Goal: Information Seeking & Learning: Find specific fact

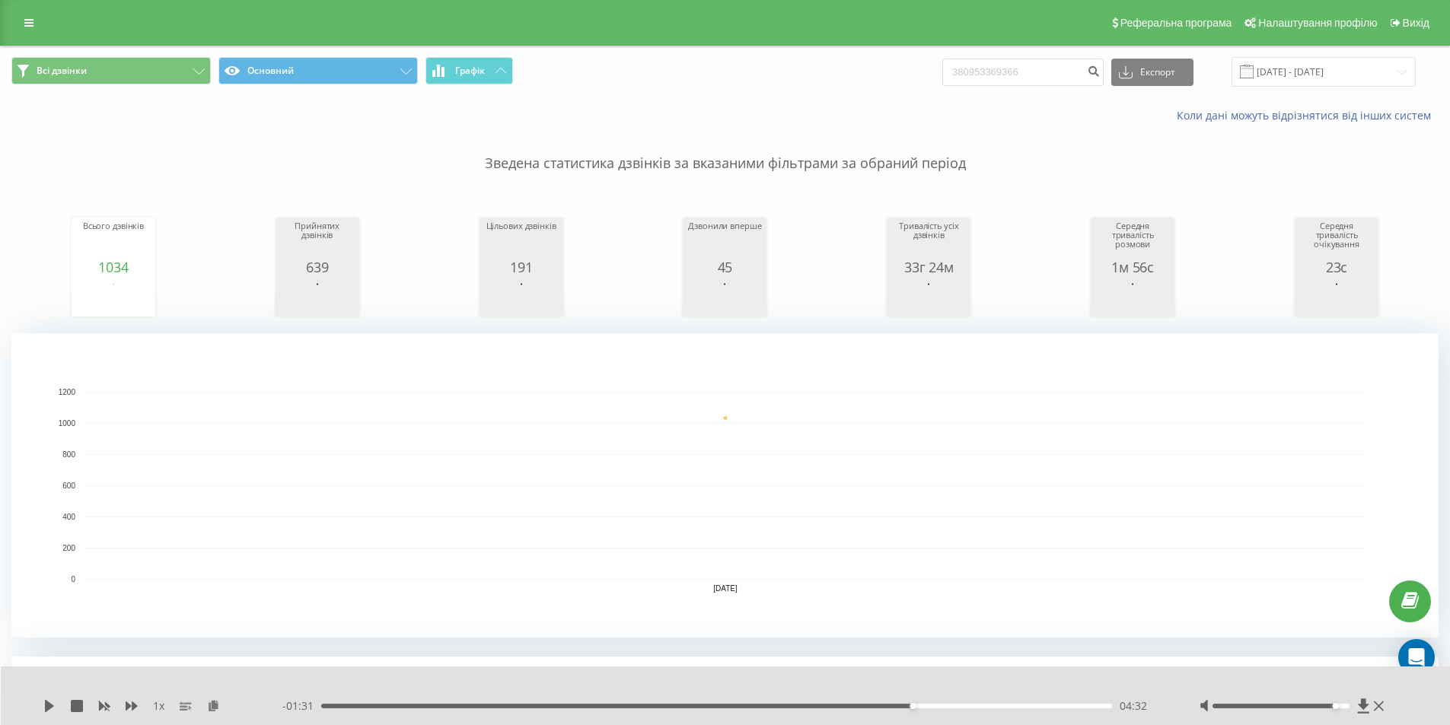
click at [788, 75] on div "Всі дзвінки Основний Графік 380953369366 Експорт .csv .xls .xlsx 23.09.2025 - 2…" at bounding box center [724, 72] width 1427 height 30
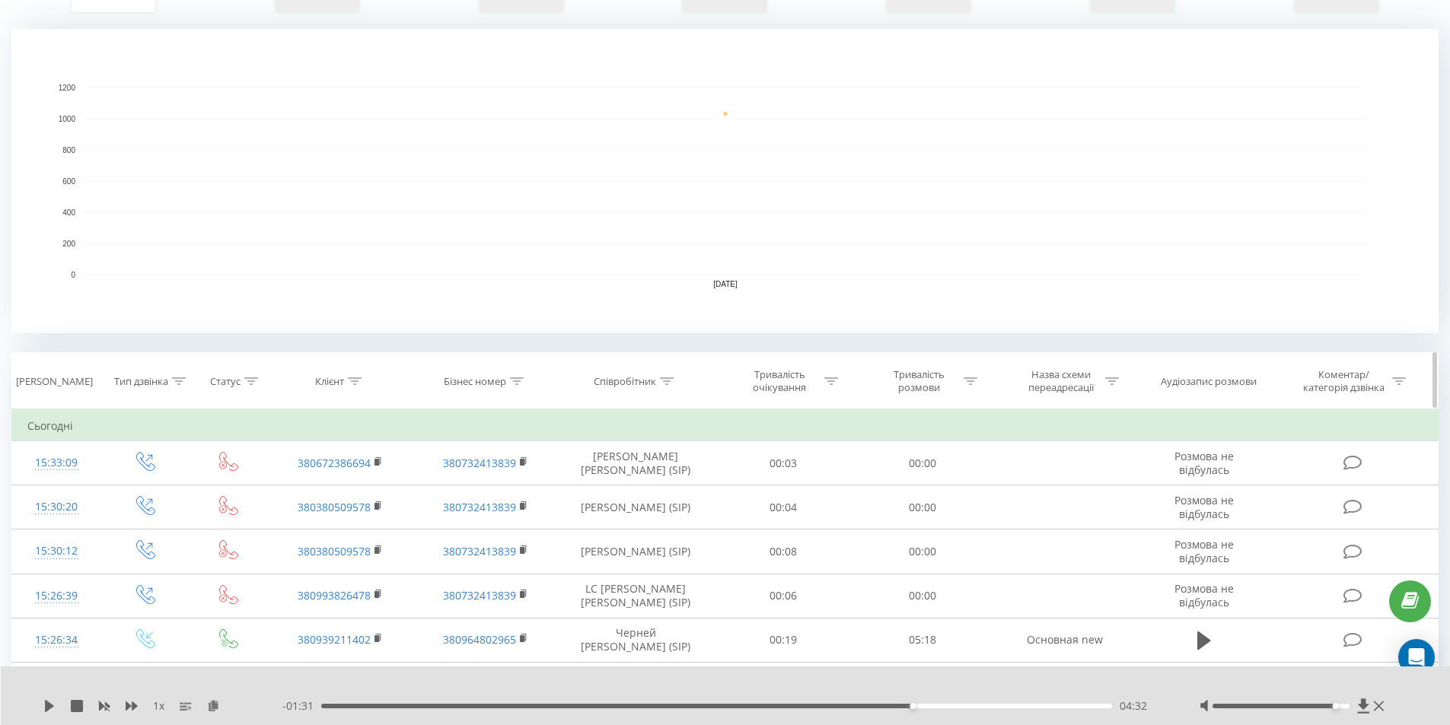
click at [668, 383] on icon at bounding box center [667, 381] width 14 height 8
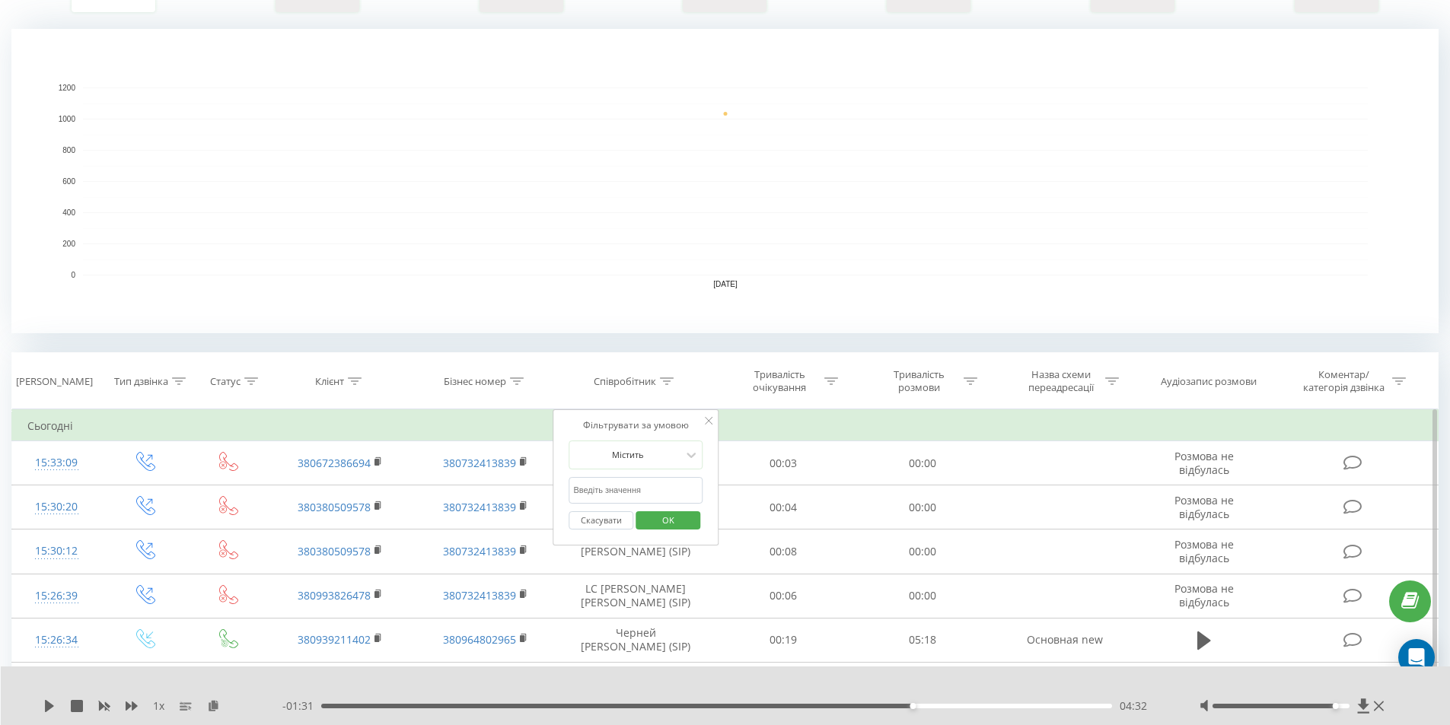
click at [619, 494] on input "text" at bounding box center [635, 490] width 134 height 27
type input "степко"
click at [655, 520] on span "OK" at bounding box center [668, 520] width 43 height 24
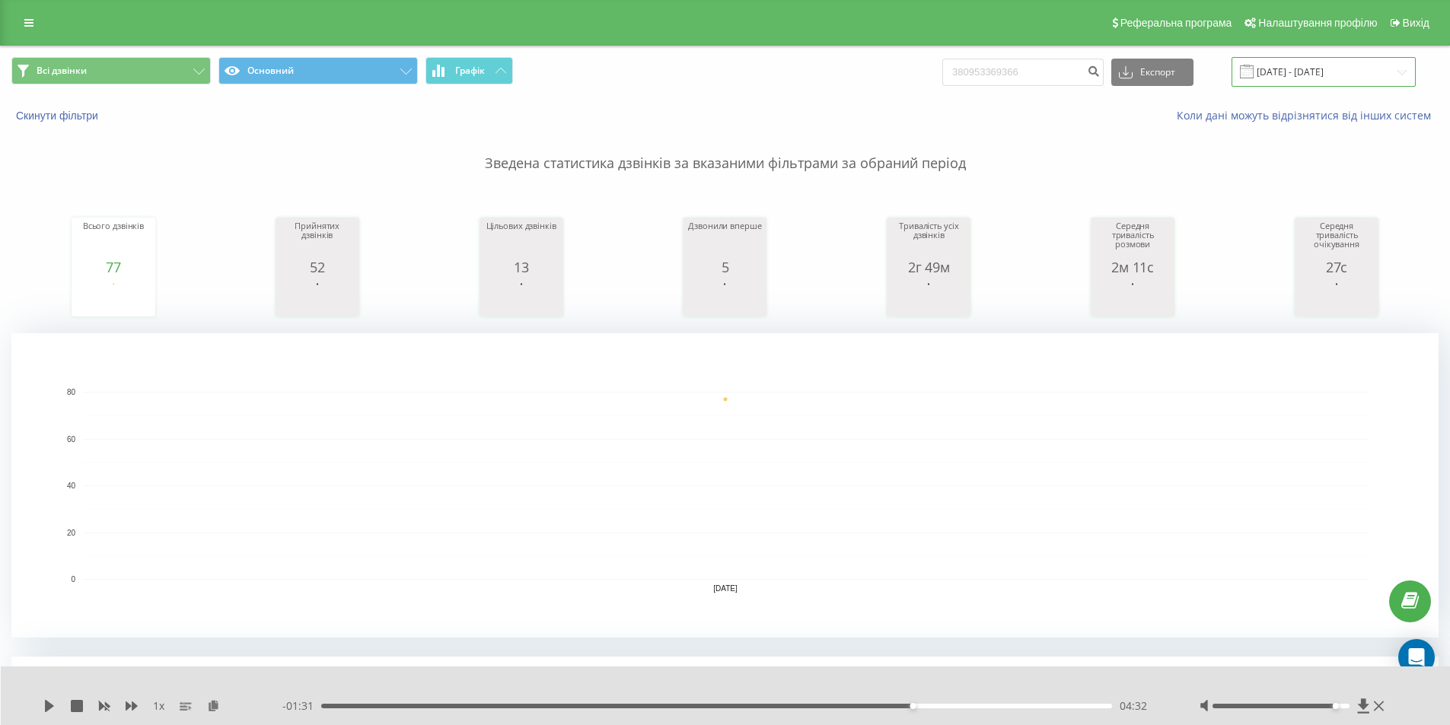
click at [1395, 72] on input "23.09.2025 - 23.09.2025" at bounding box center [1323, 72] width 184 height 30
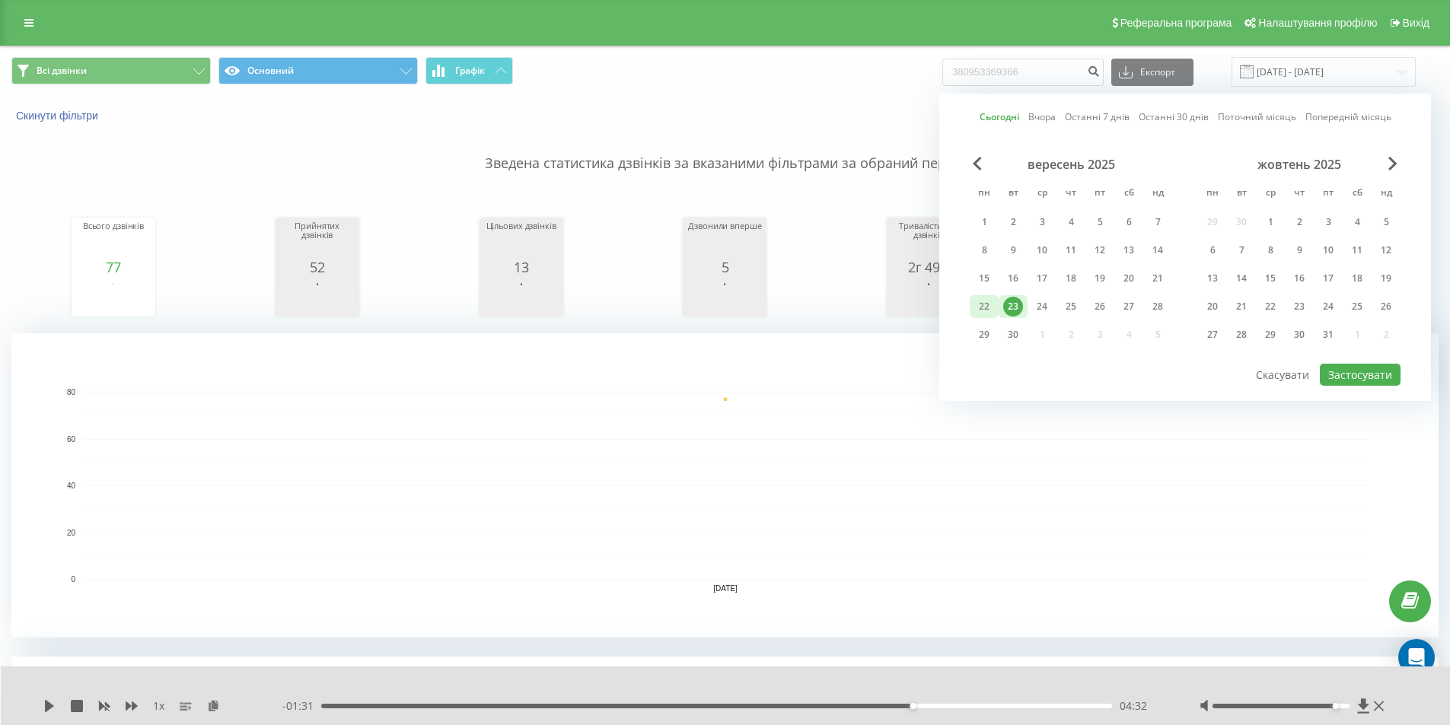
click at [981, 301] on div "22" at bounding box center [984, 307] width 20 height 20
click at [1343, 370] on button "Застосувати" at bounding box center [1359, 375] width 81 height 22
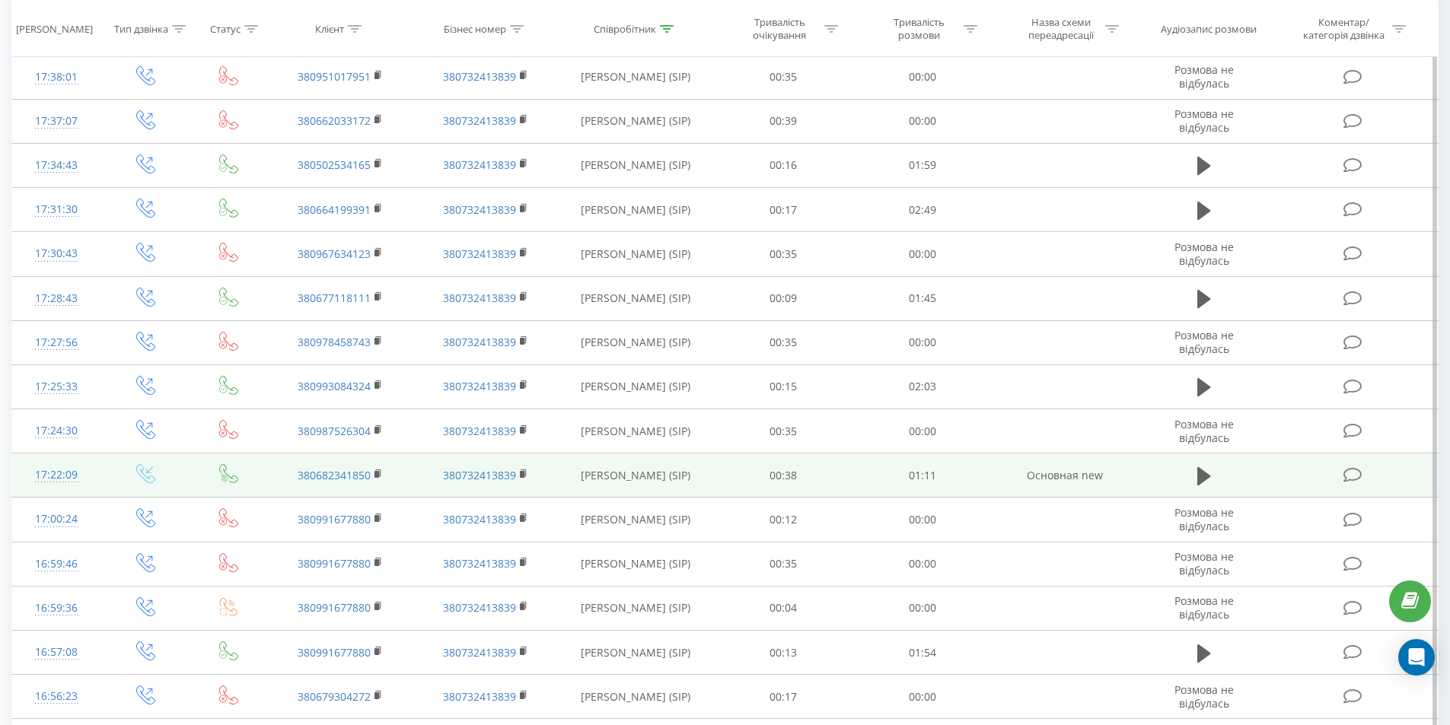
scroll to position [1065, 0]
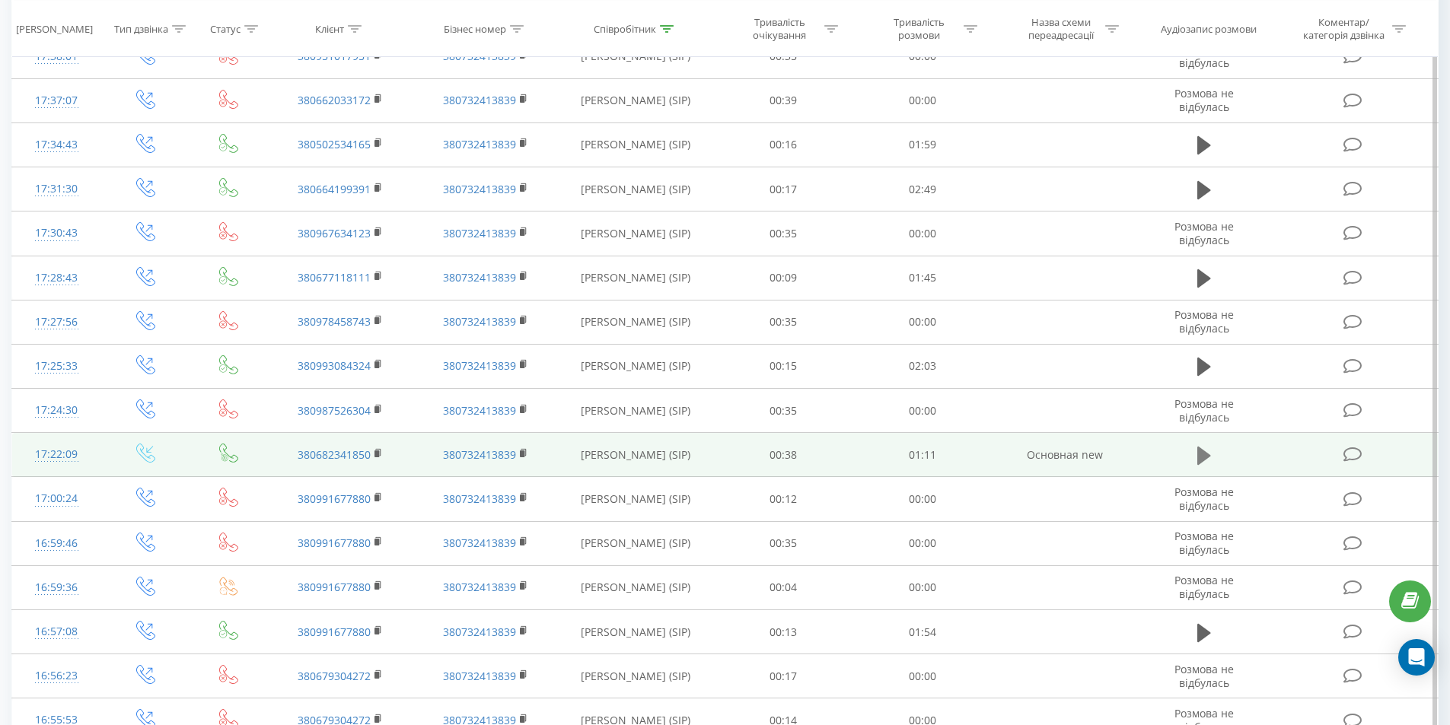
click at [1208, 455] on icon at bounding box center [1204, 456] width 14 height 18
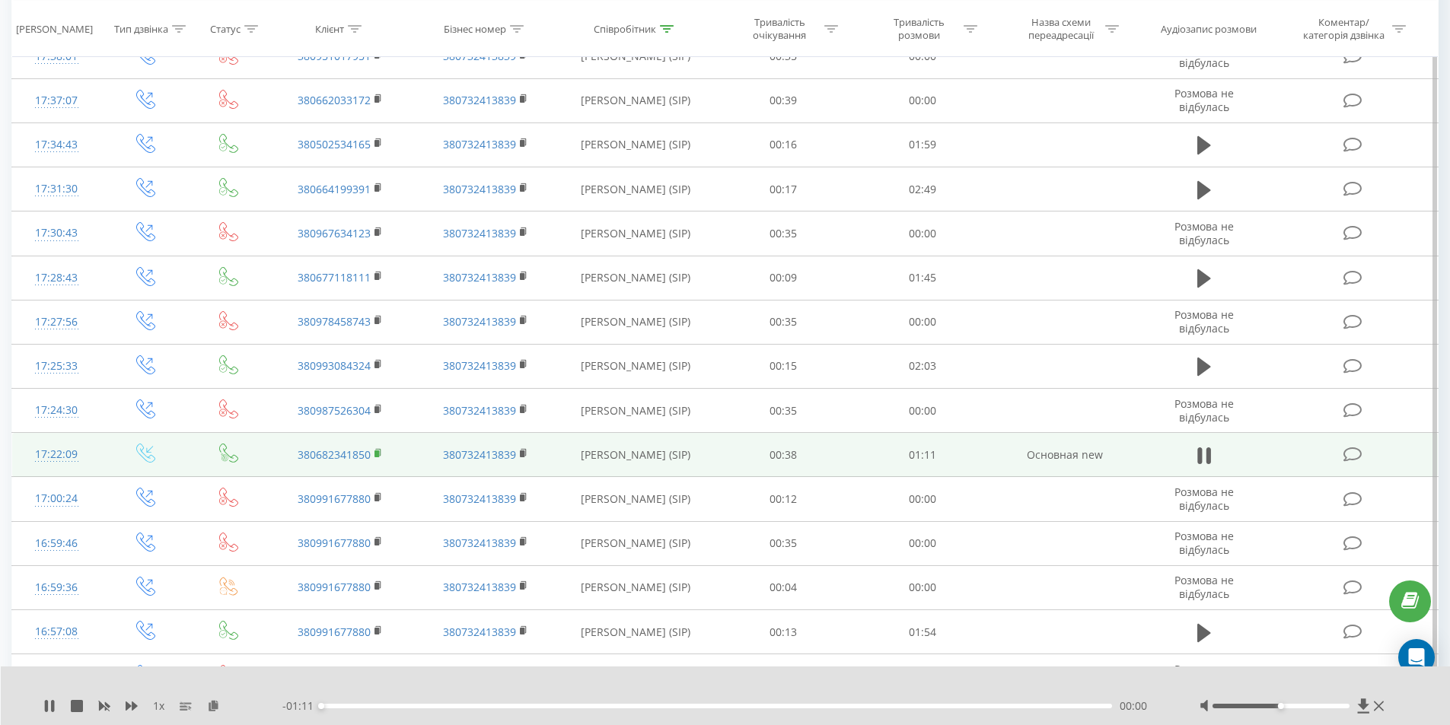
click at [378, 450] on rect at bounding box center [376, 453] width 5 height 7
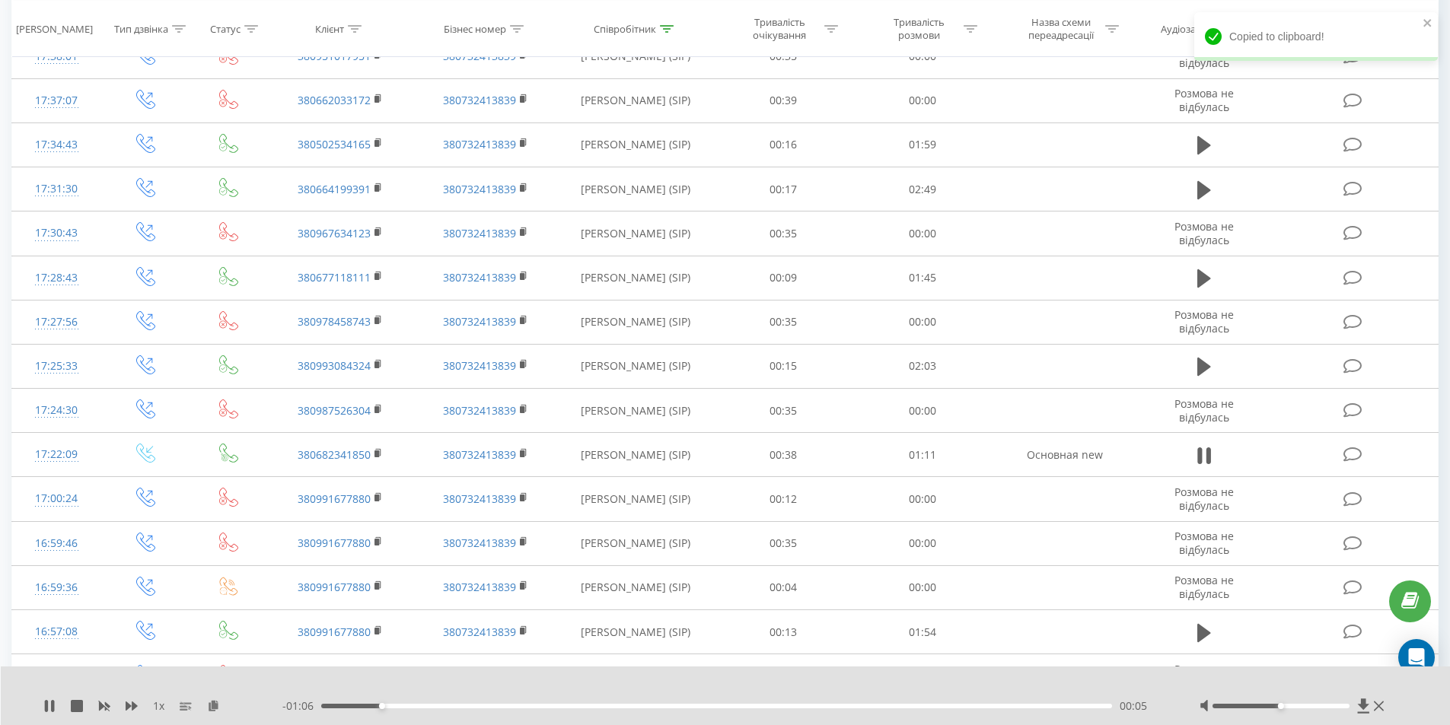
click at [1342, 707] on div at bounding box center [1280, 706] width 137 height 5
click at [1346, 707] on div at bounding box center [1280, 706] width 137 height 5
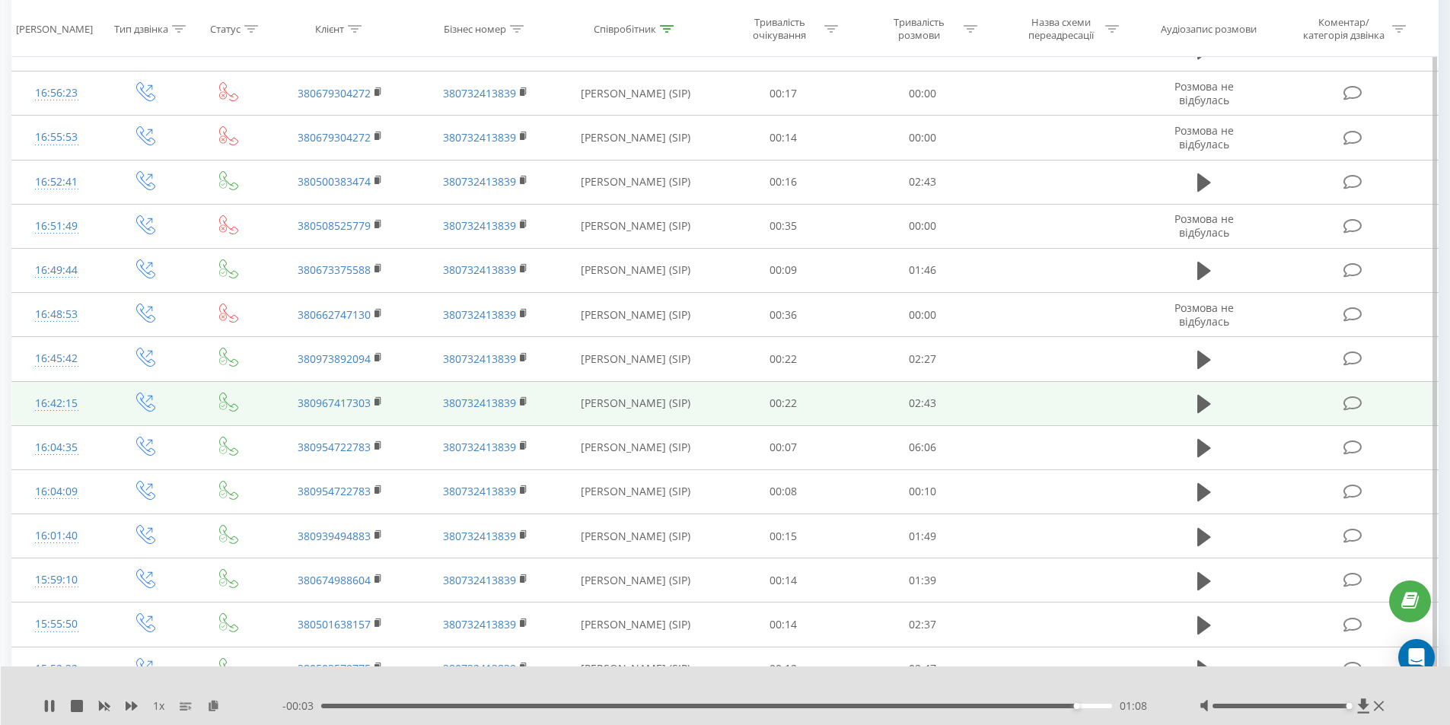
scroll to position [1674, 0]
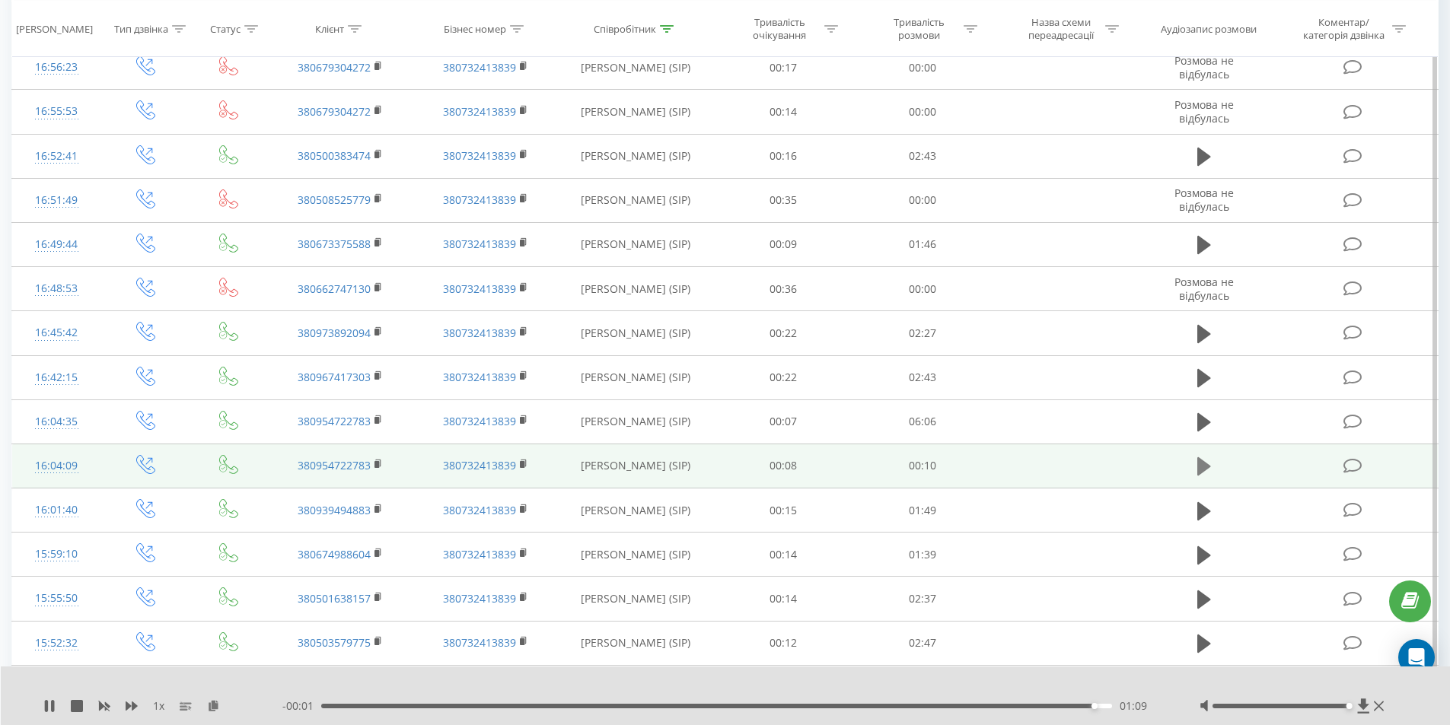
click at [1201, 463] on icon at bounding box center [1204, 466] width 14 height 18
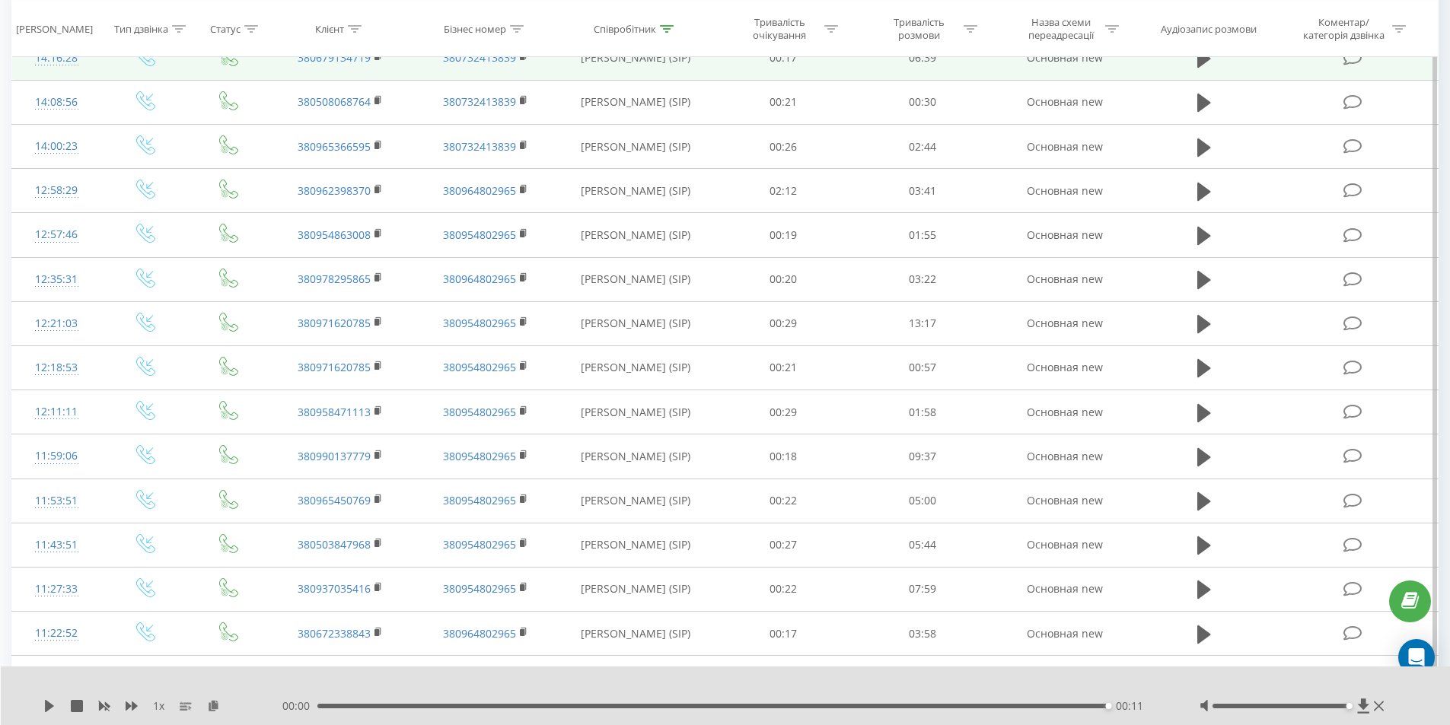
scroll to position [3044, 0]
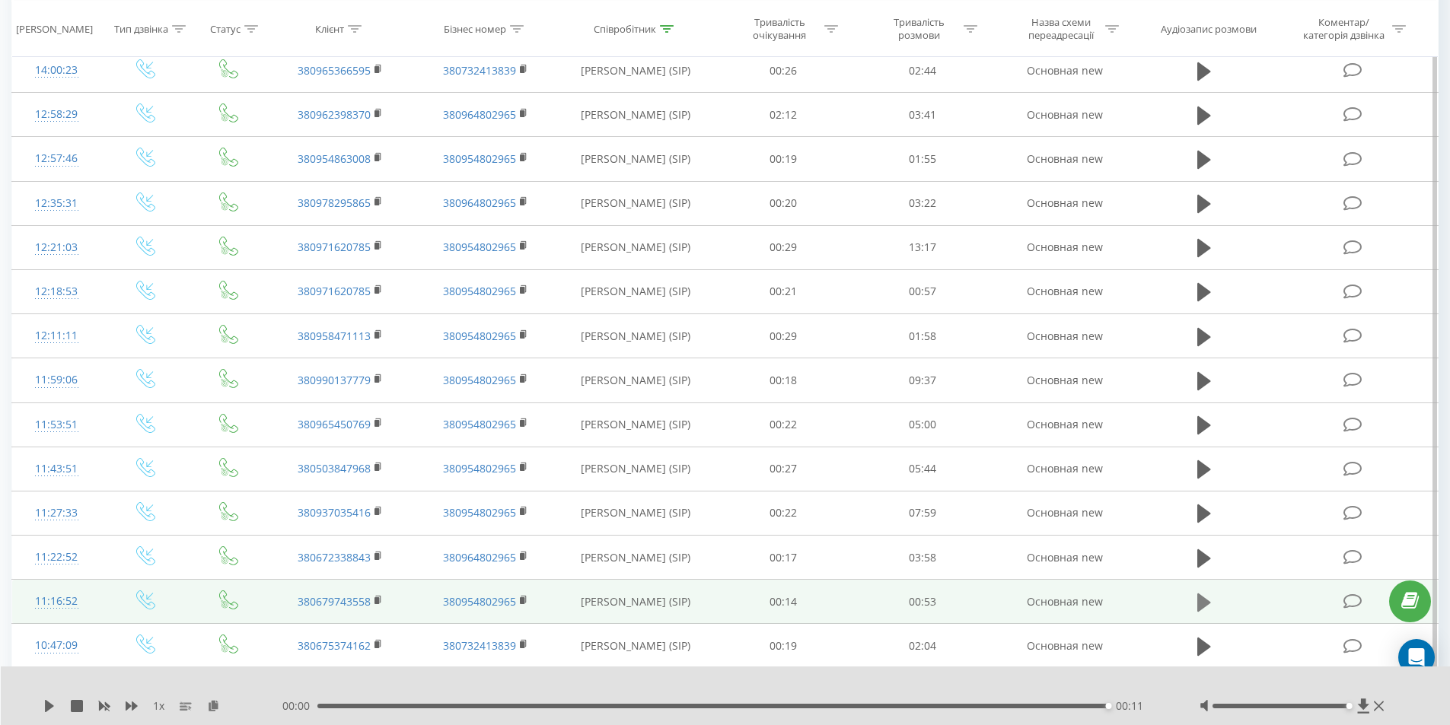
click at [1204, 603] on icon at bounding box center [1204, 603] width 14 height 18
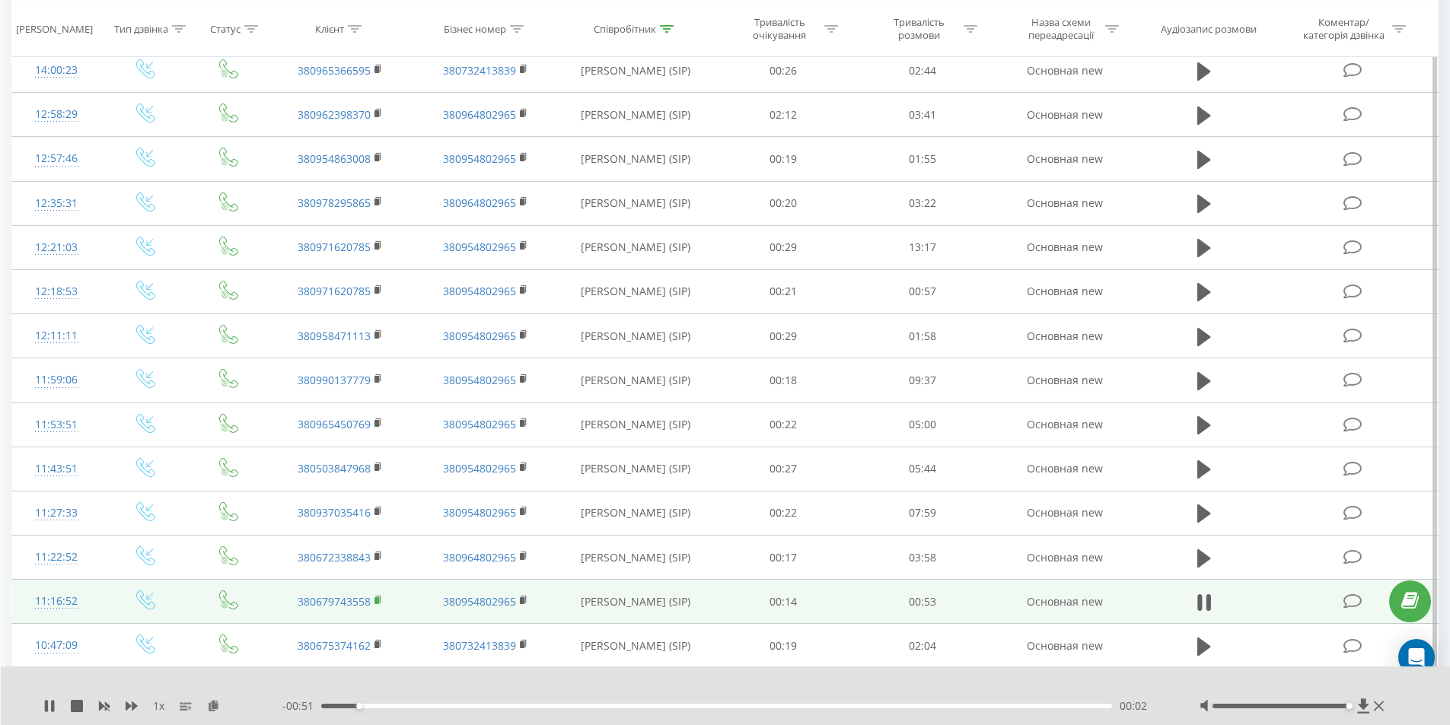
click at [379, 598] on rect at bounding box center [376, 600] width 5 height 7
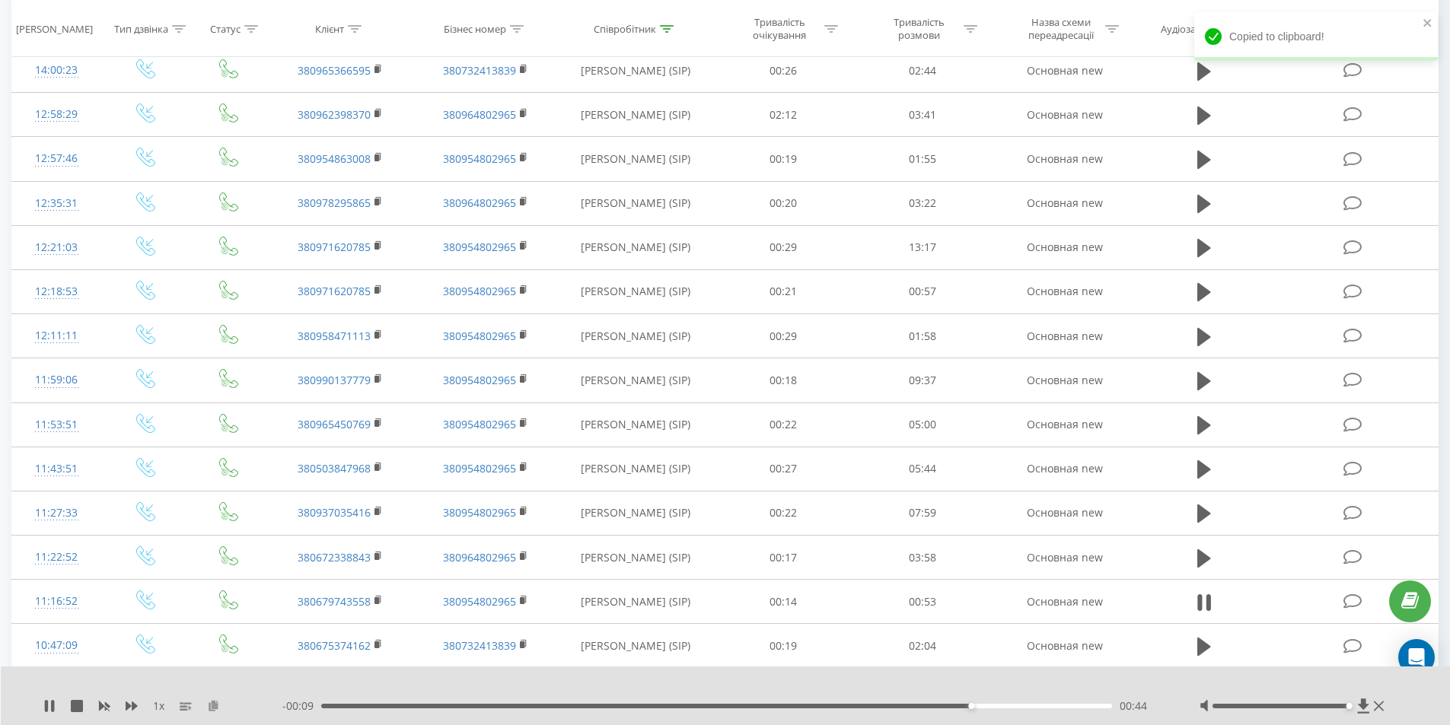
click at [211, 707] on icon at bounding box center [213, 705] width 13 height 11
click at [44, 709] on icon at bounding box center [49, 706] width 12 height 12
click at [44, 708] on icon at bounding box center [49, 706] width 12 height 12
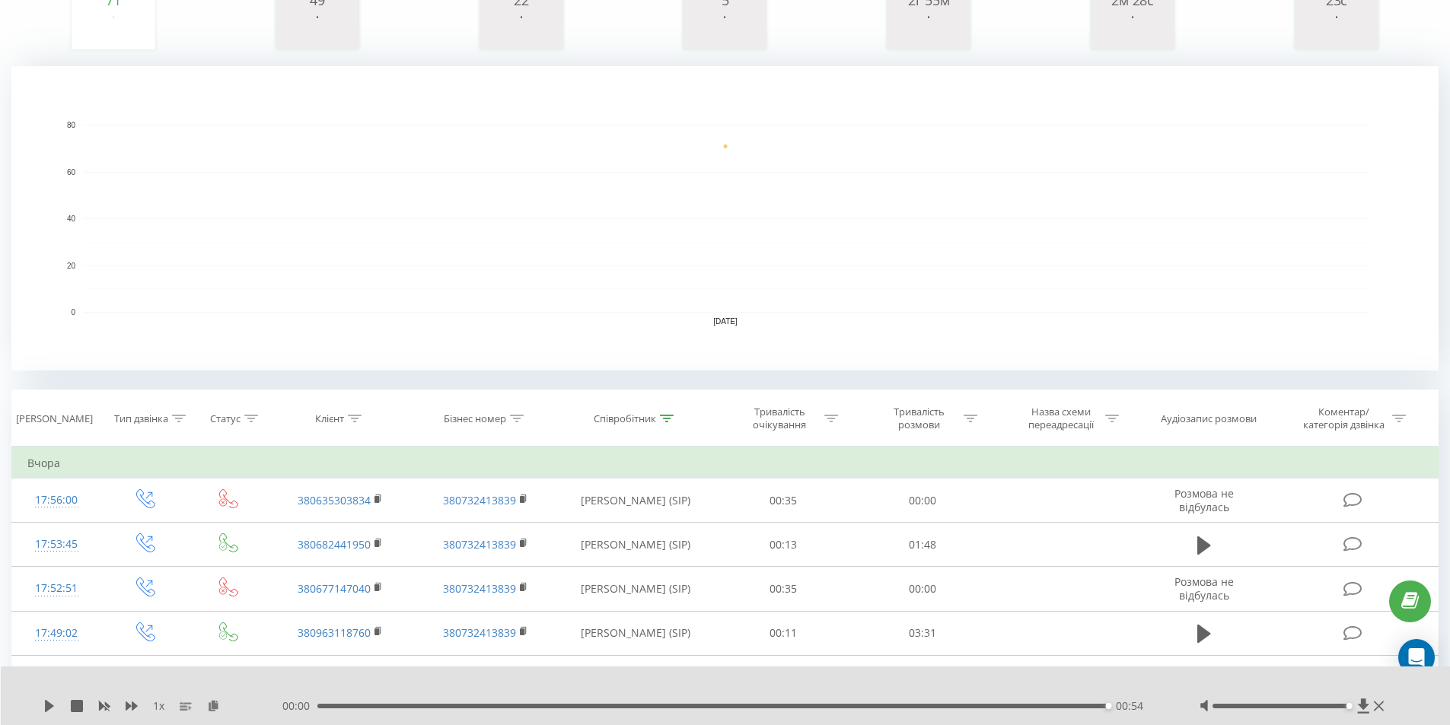
scroll to position [0, 0]
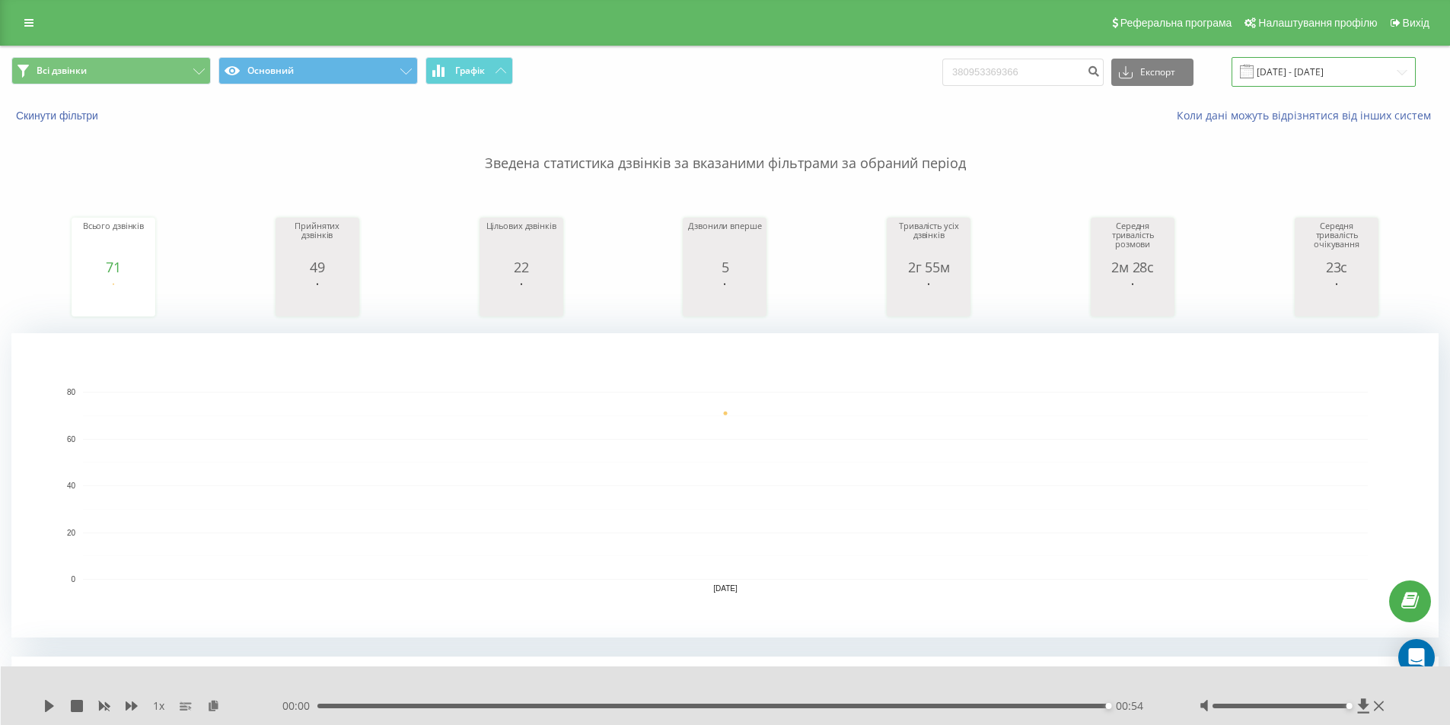
click at [1395, 71] on input "22.09.2025 - 22.09.2025" at bounding box center [1323, 72] width 184 height 30
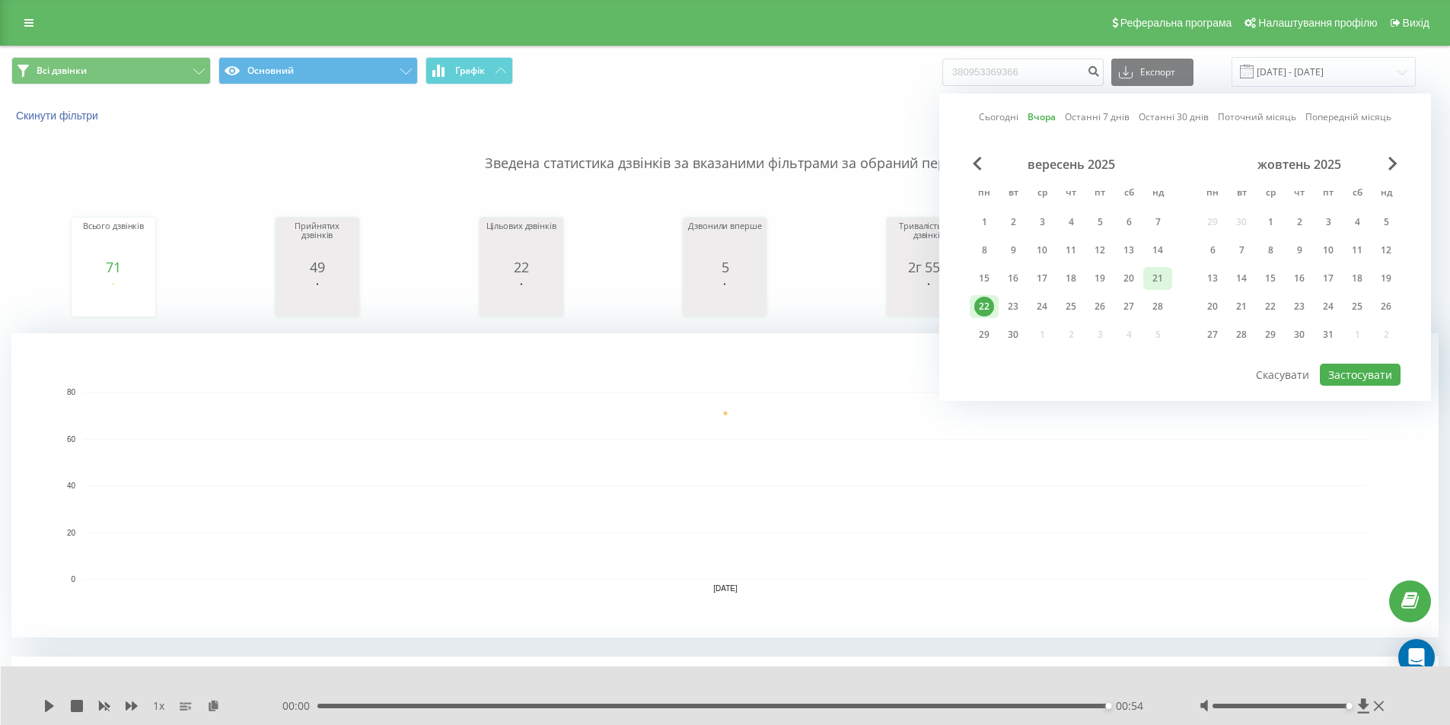
click at [1149, 276] on div "21" at bounding box center [1157, 279] width 20 height 20
click at [1335, 371] on button "Застосувати" at bounding box center [1359, 375] width 81 height 22
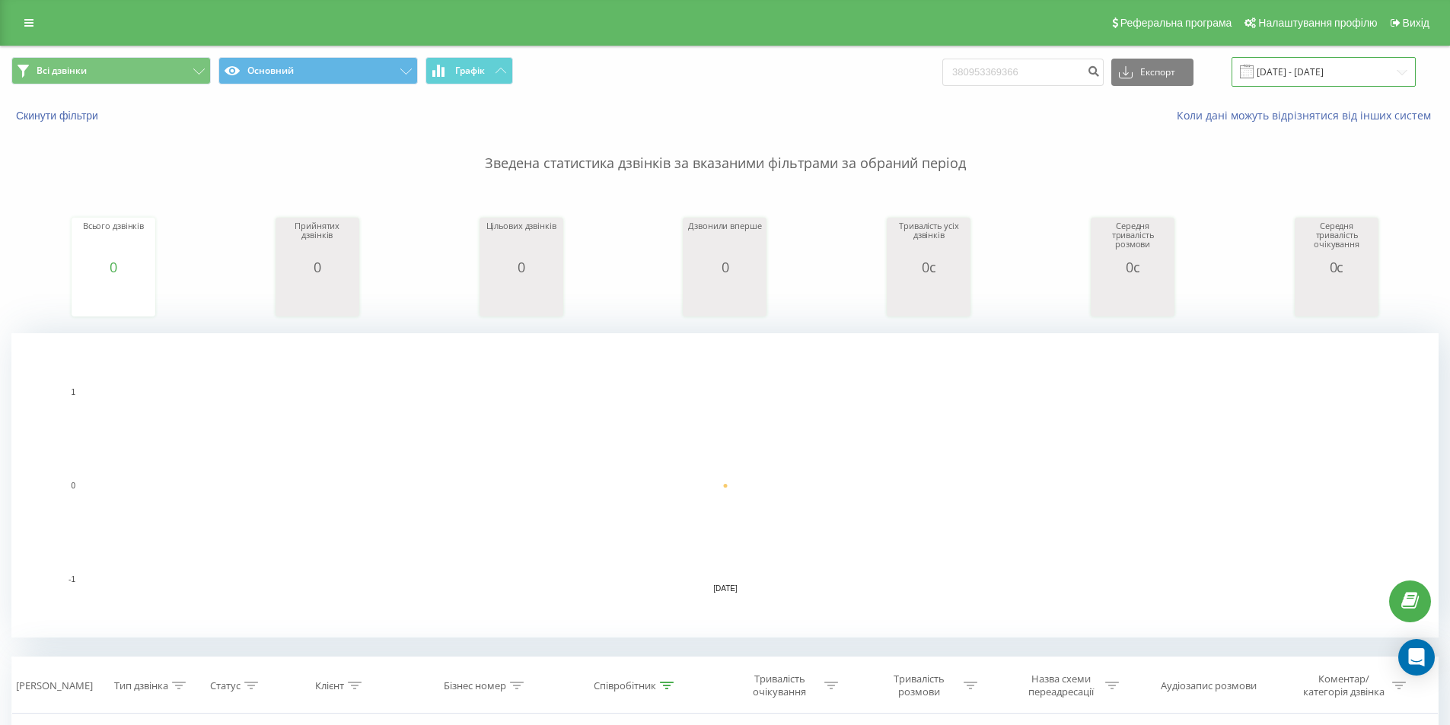
click at [1405, 70] on input "21.09.2025 - 21.09.2025" at bounding box center [1323, 72] width 184 height 30
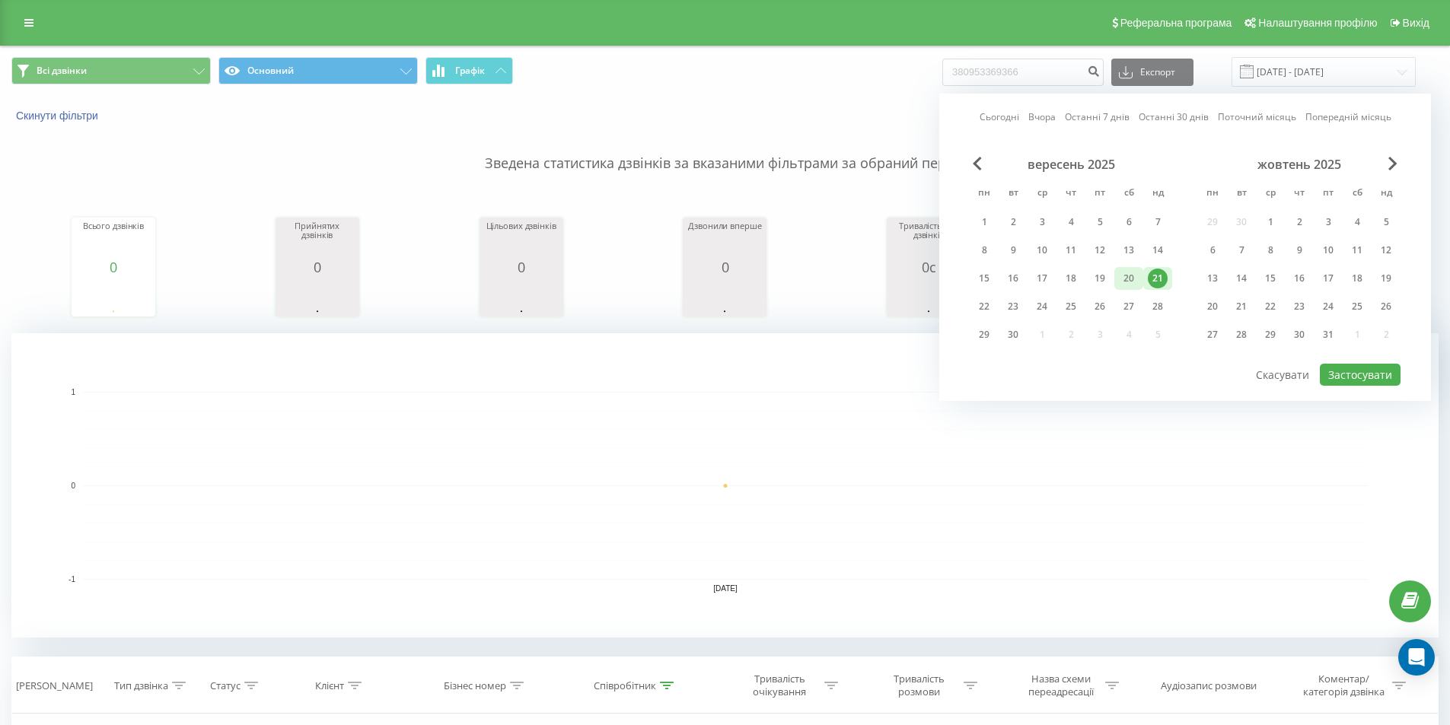
click at [1138, 281] on div "20" at bounding box center [1129, 279] width 20 height 20
click at [1347, 377] on button "Застосувати" at bounding box center [1359, 375] width 81 height 22
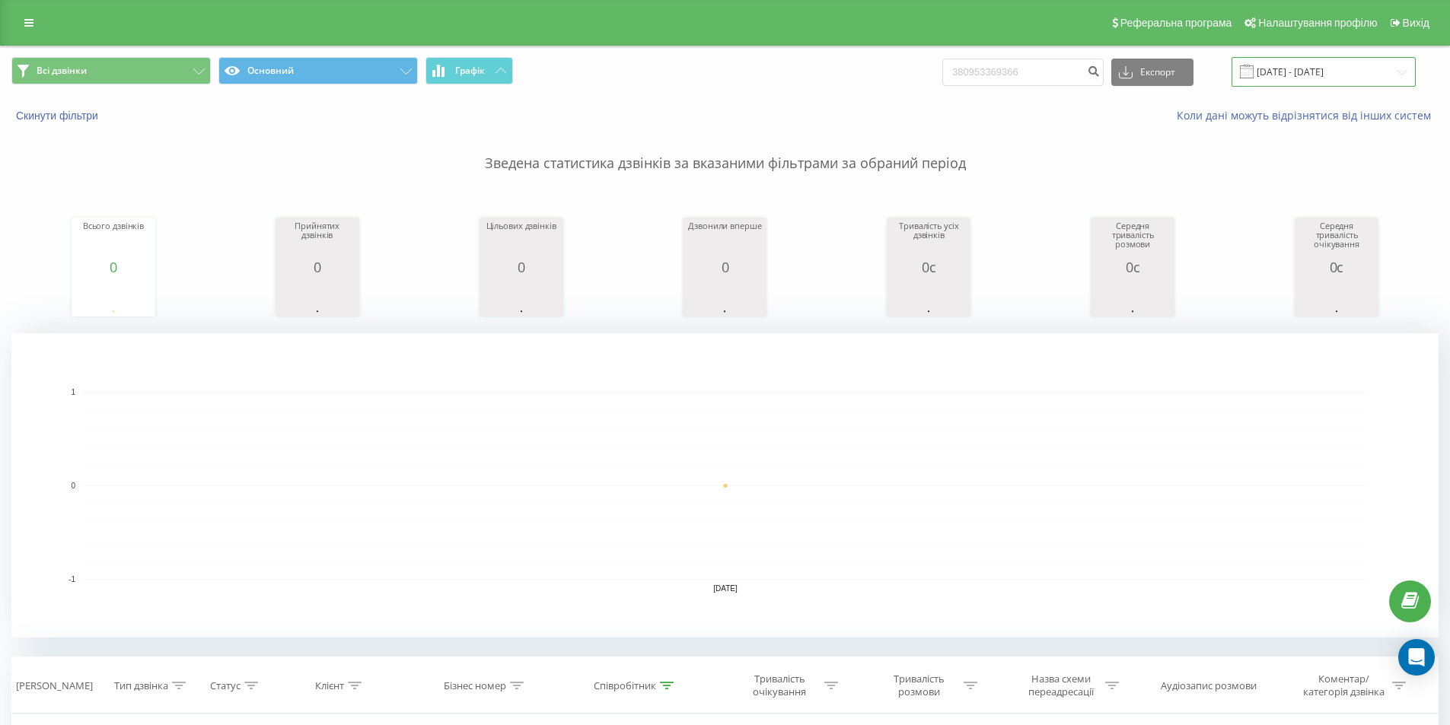
click at [1386, 74] on input "20.09.2025 - 20.09.2025" at bounding box center [1323, 72] width 184 height 30
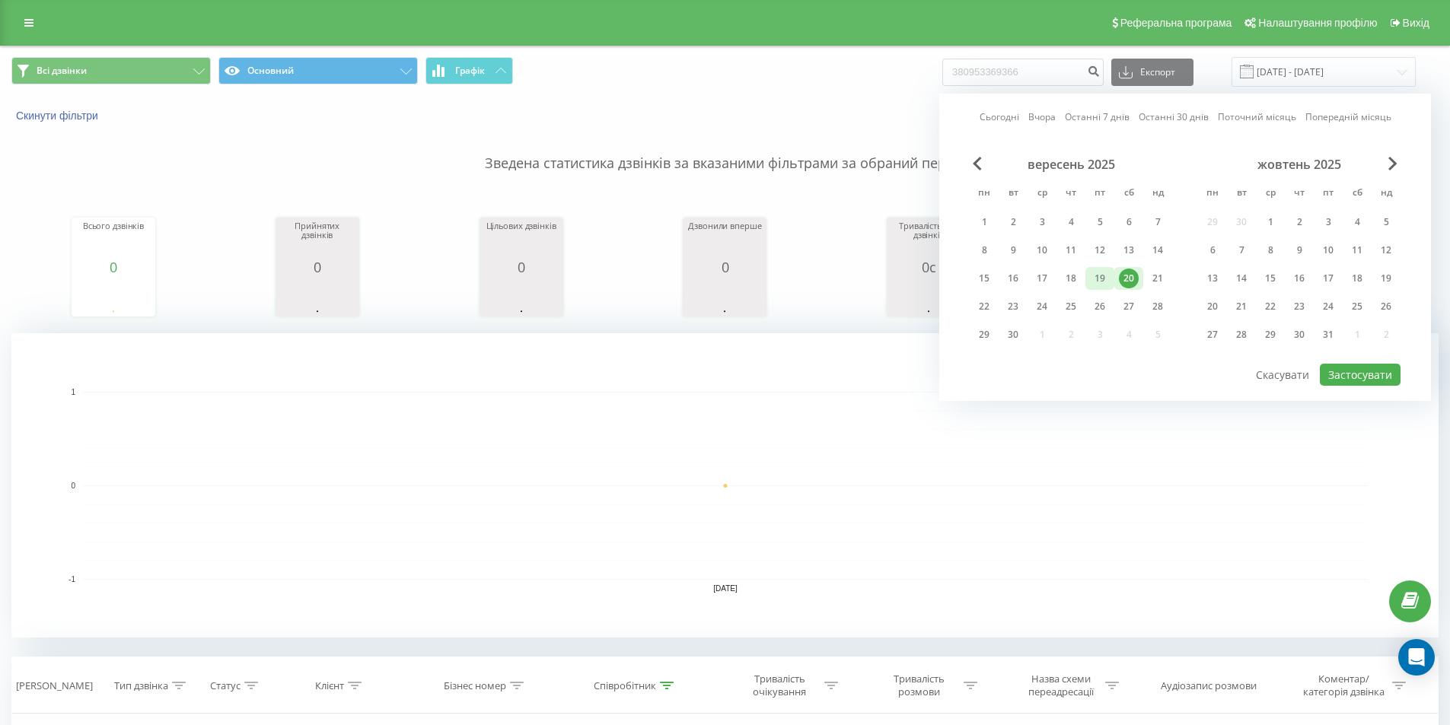
click at [1107, 275] on div "19" at bounding box center [1100, 279] width 20 height 20
click at [1338, 379] on button "Застосувати" at bounding box center [1359, 375] width 81 height 22
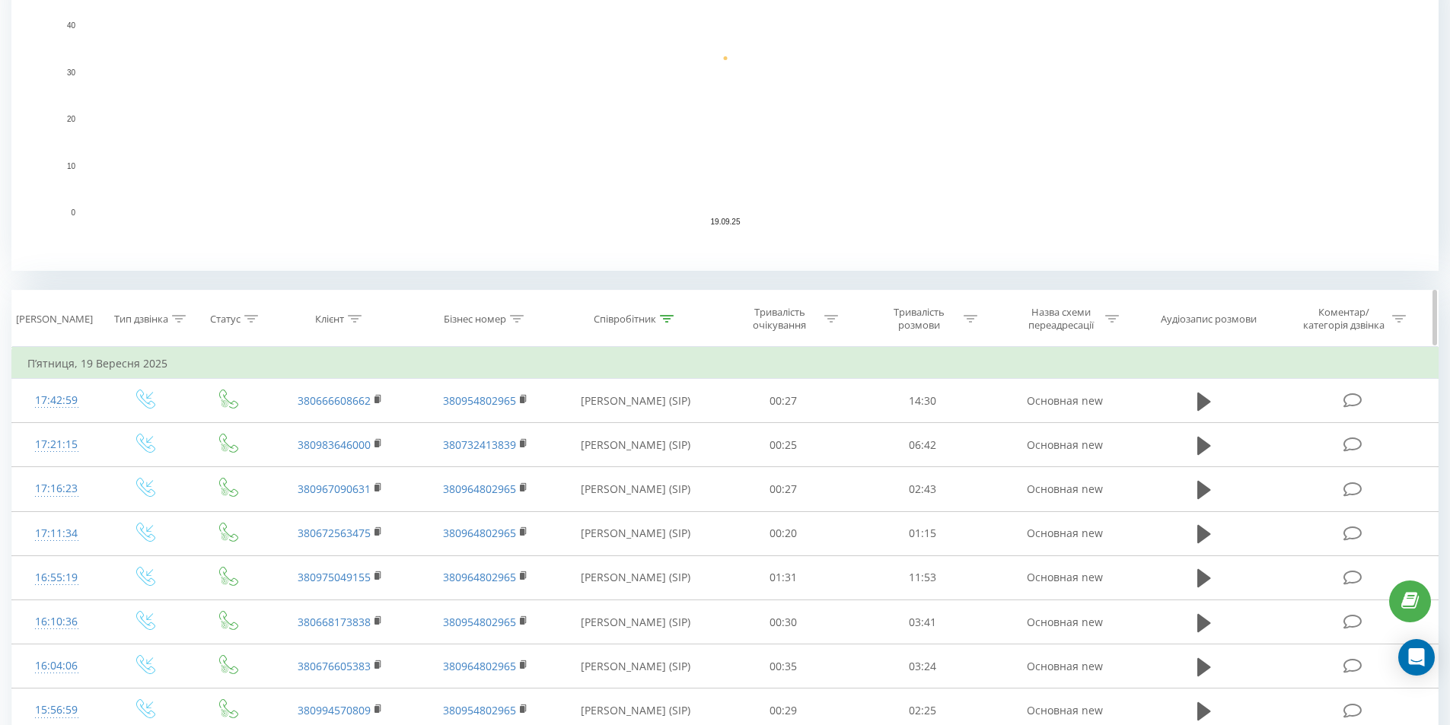
scroll to position [380, 0]
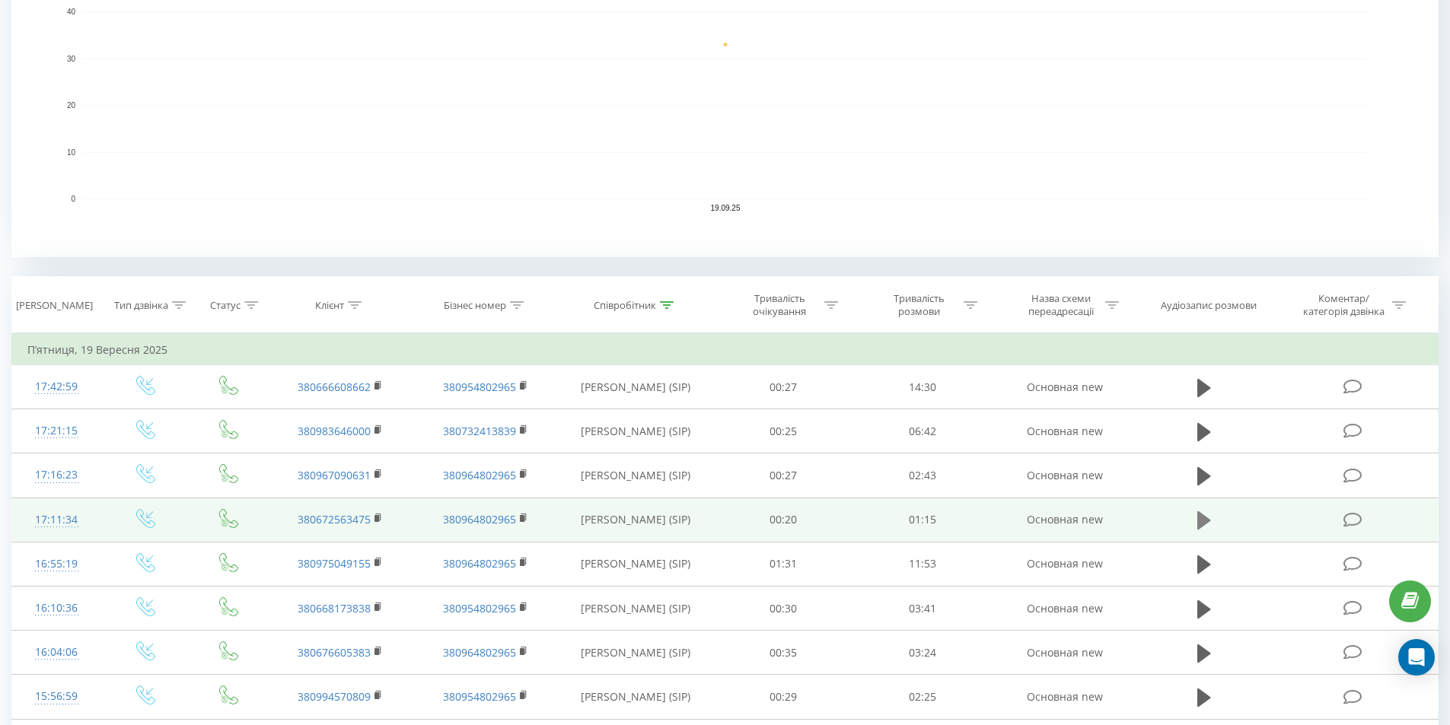
click at [1205, 517] on icon at bounding box center [1204, 520] width 14 height 18
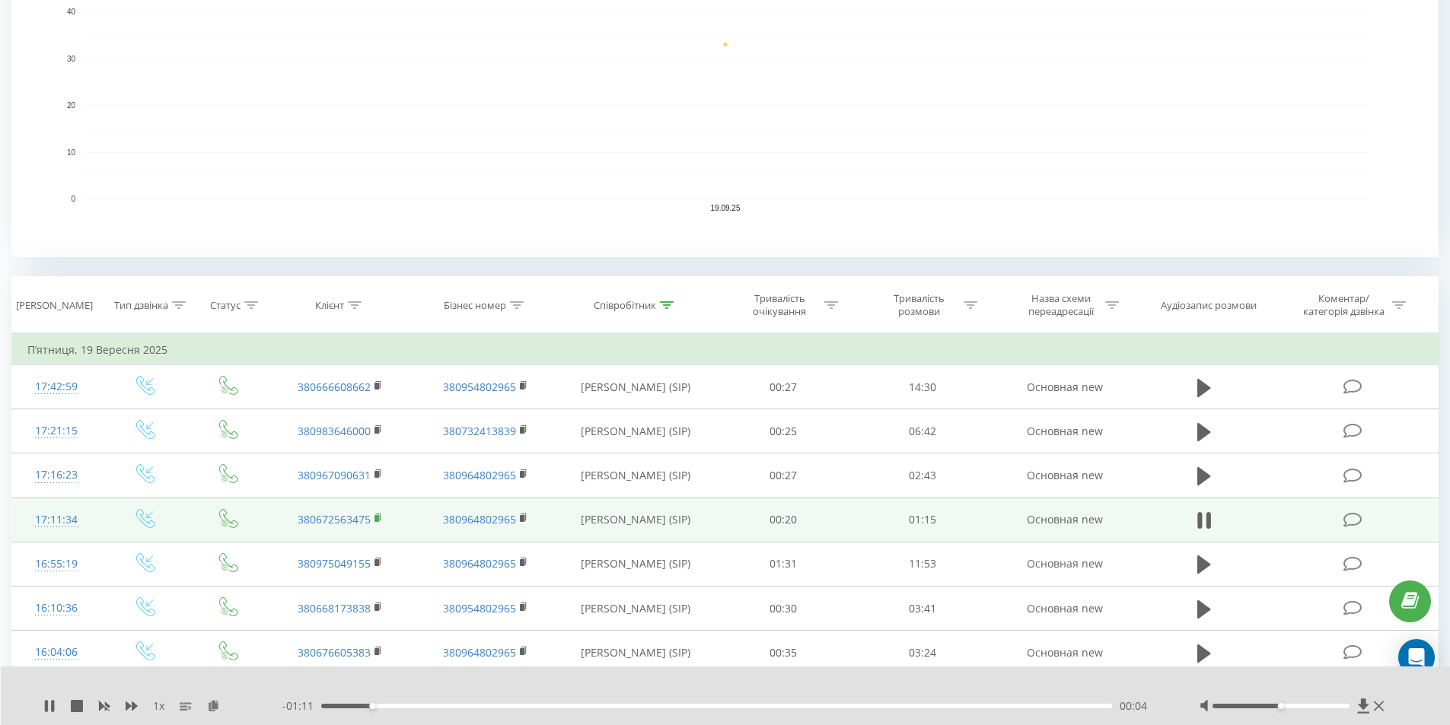
click at [377, 517] on rect at bounding box center [376, 518] width 5 height 7
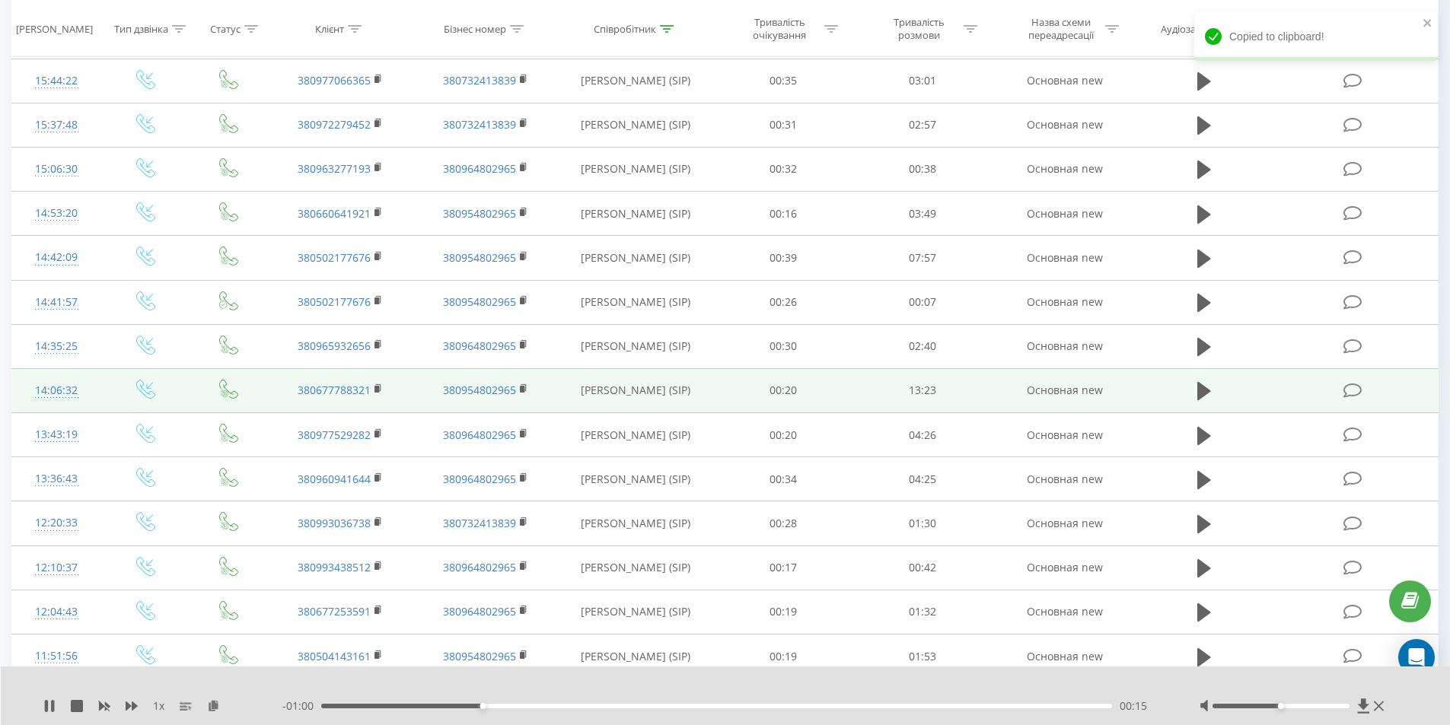
scroll to position [1065, 0]
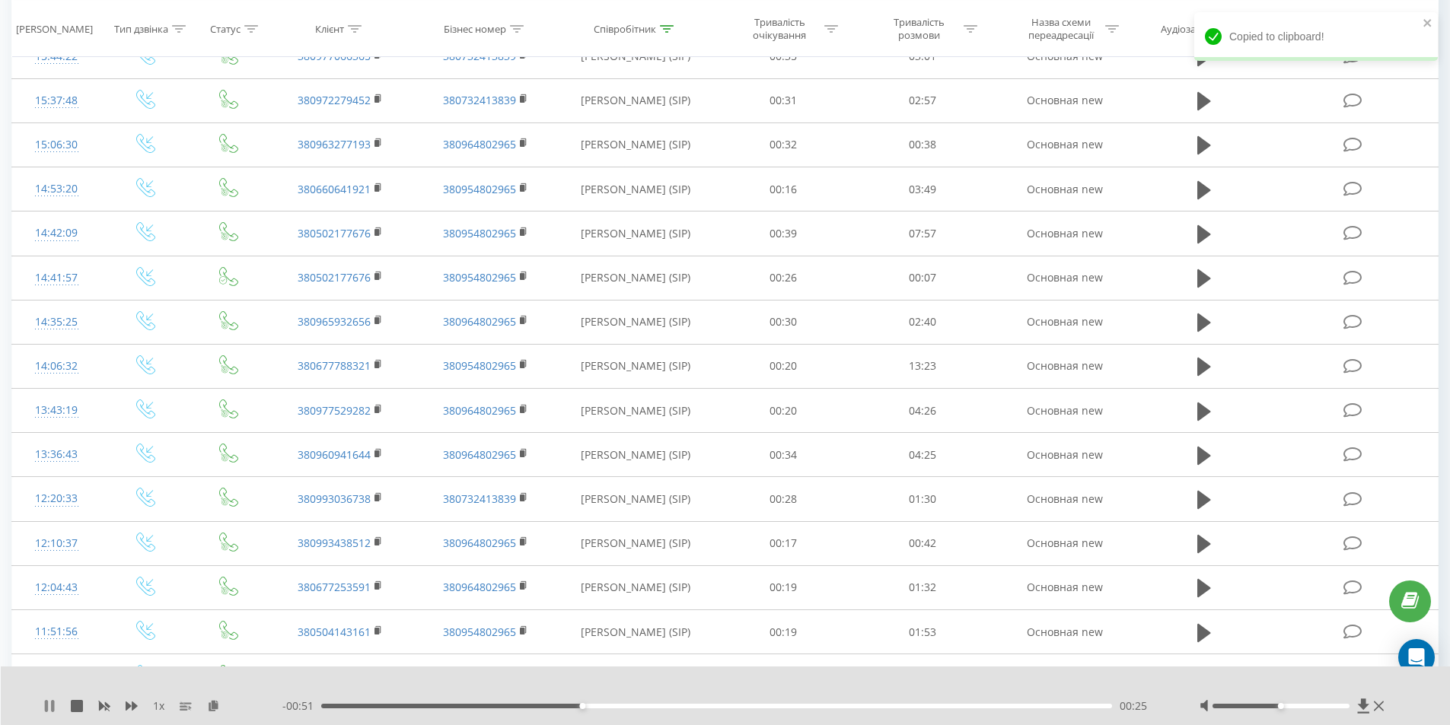
click at [46, 704] on icon at bounding box center [46, 706] width 3 height 12
click at [43, 709] on icon at bounding box center [49, 706] width 12 height 12
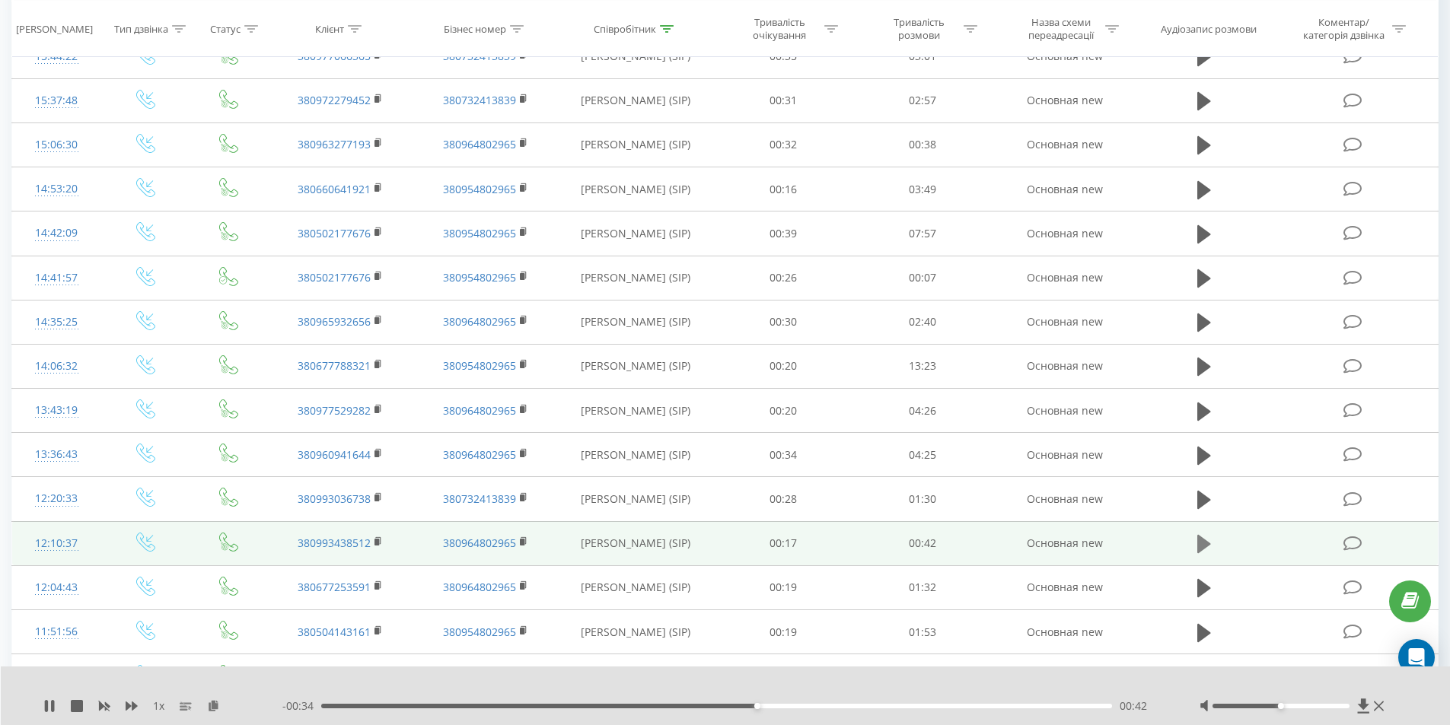
click at [1201, 546] on icon at bounding box center [1204, 544] width 14 height 18
click at [377, 542] on rect at bounding box center [376, 542] width 5 height 7
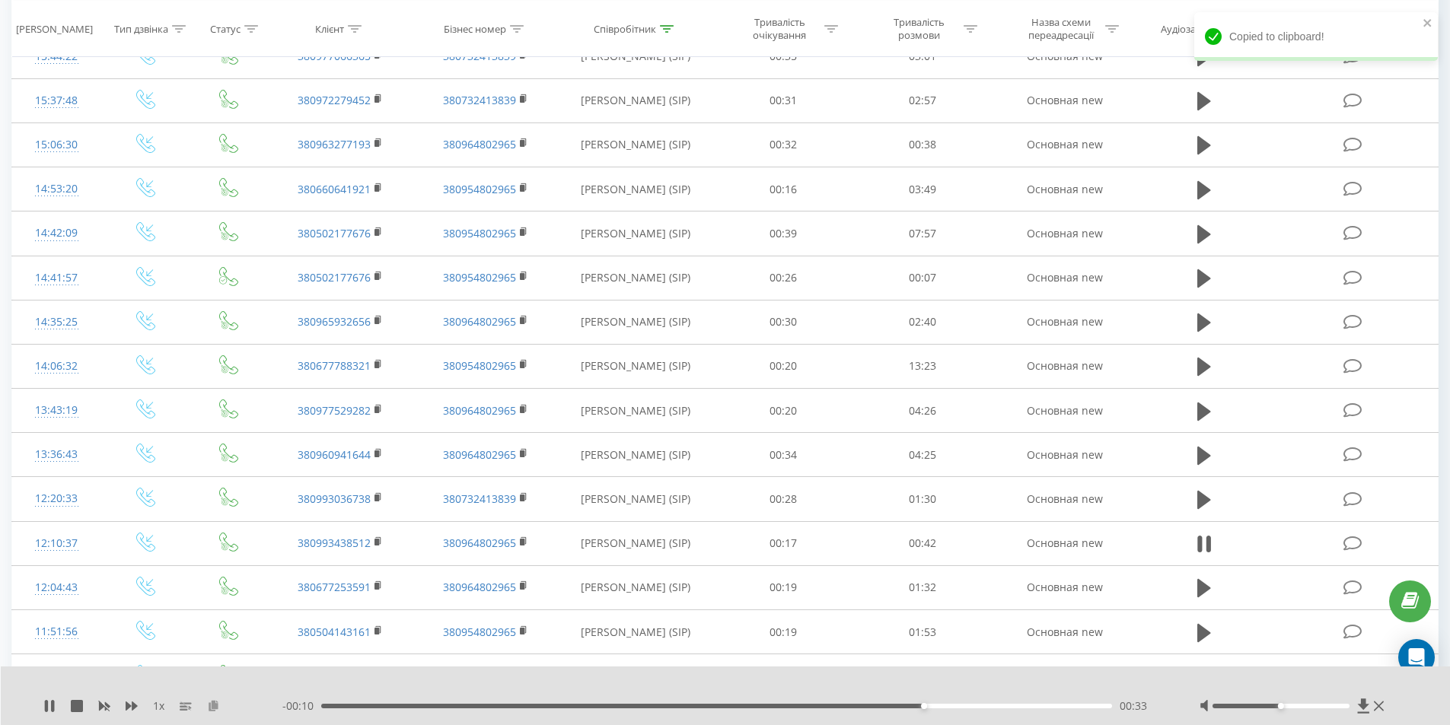
click at [210, 705] on icon at bounding box center [213, 705] width 13 height 11
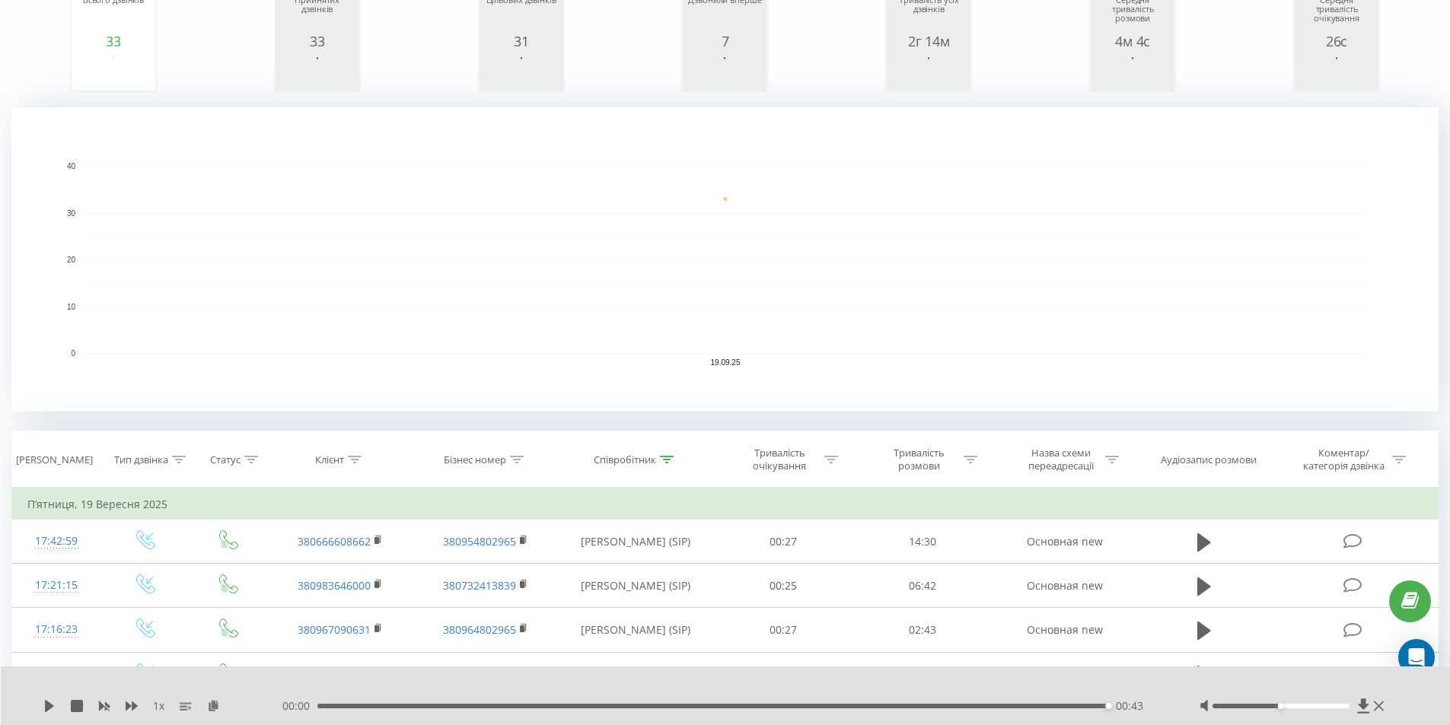
scroll to position [0, 0]
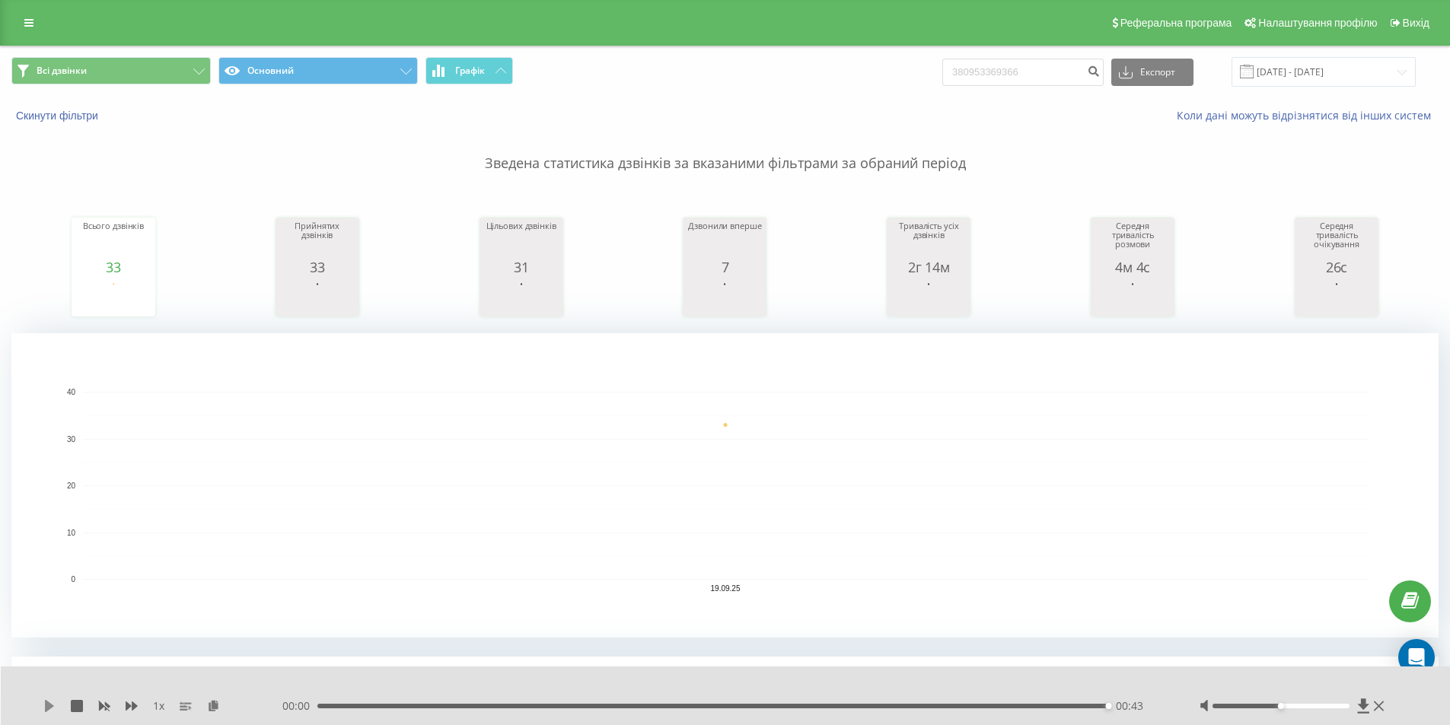
click at [47, 702] on icon at bounding box center [49, 706] width 9 height 12
click at [131, 705] on icon at bounding box center [132, 706] width 12 height 12
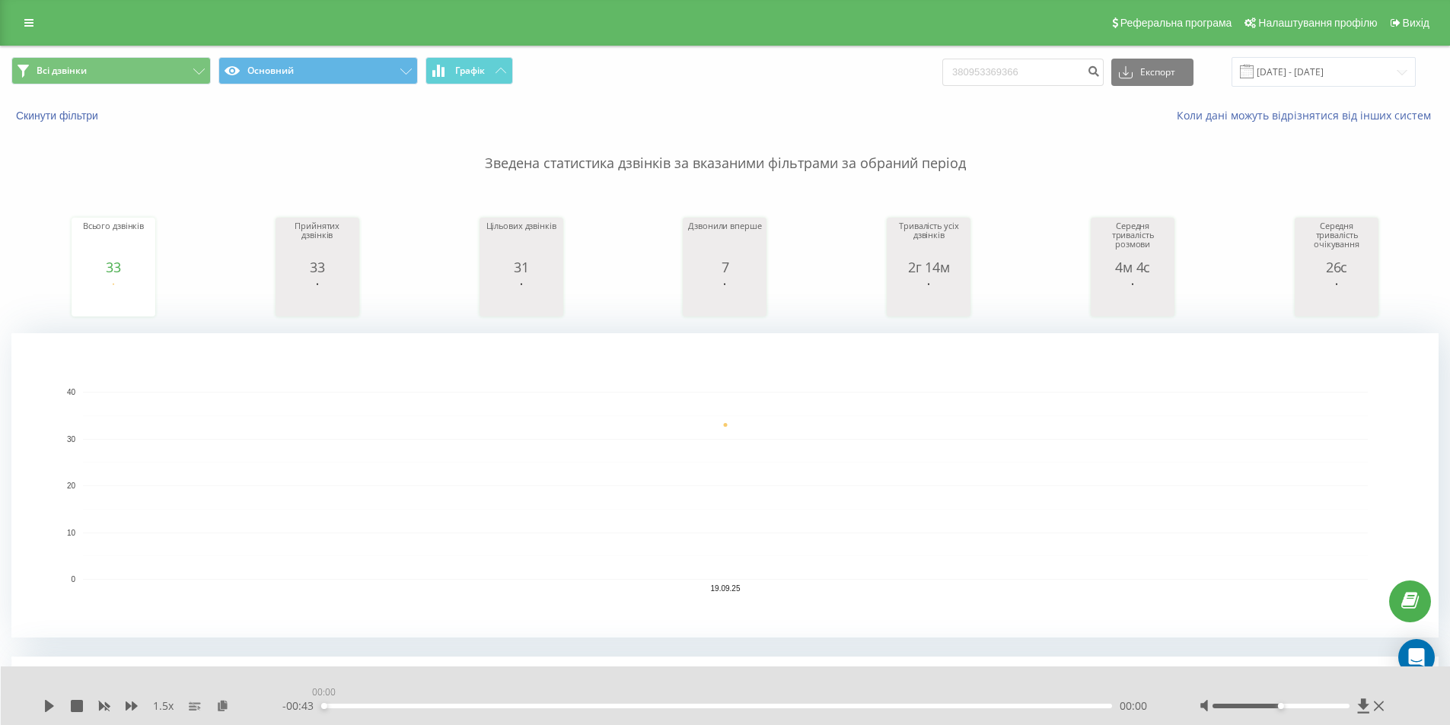
click at [320, 704] on div "- 00:43 00:00 00:00" at bounding box center [721, 706] width 879 height 15
click at [46, 705] on icon at bounding box center [49, 706] width 9 height 12
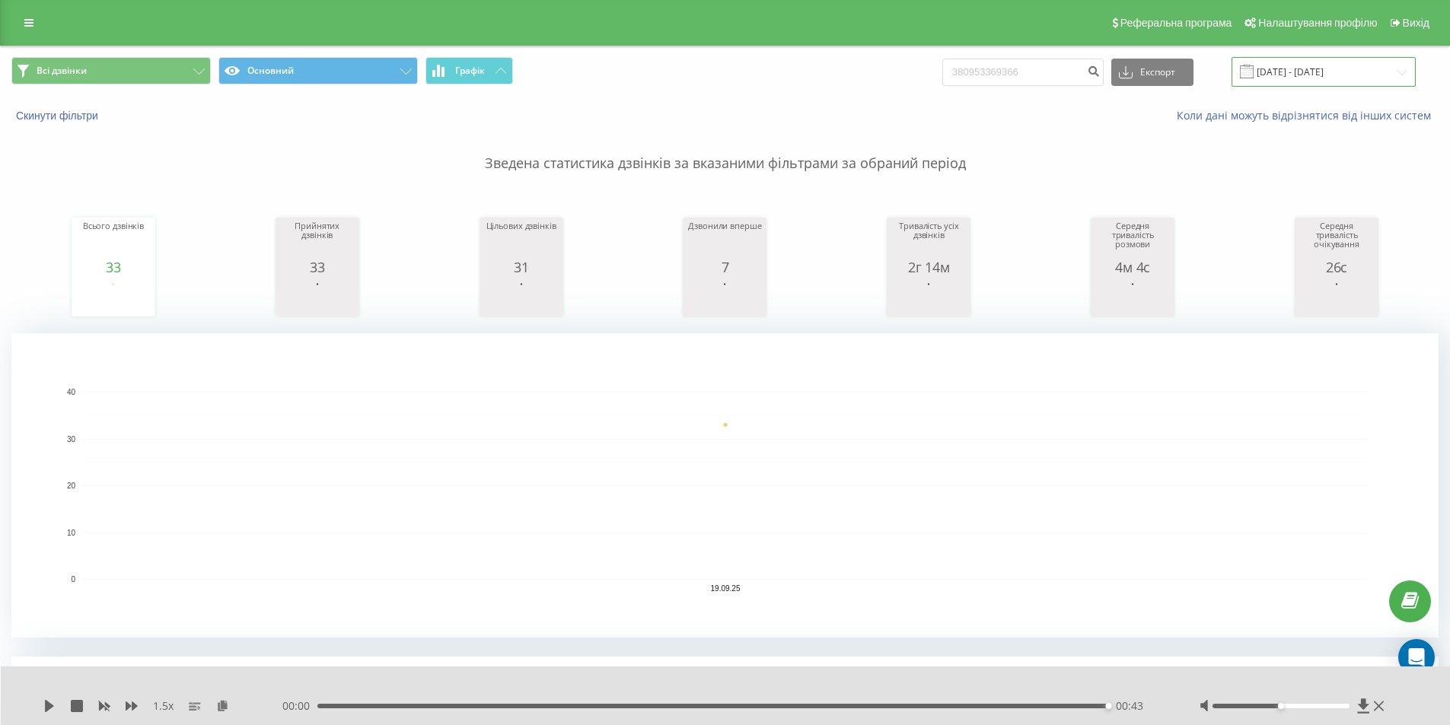
click at [1402, 74] on input "19.09.2025 - 19.09.2025" at bounding box center [1323, 72] width 184 height 30
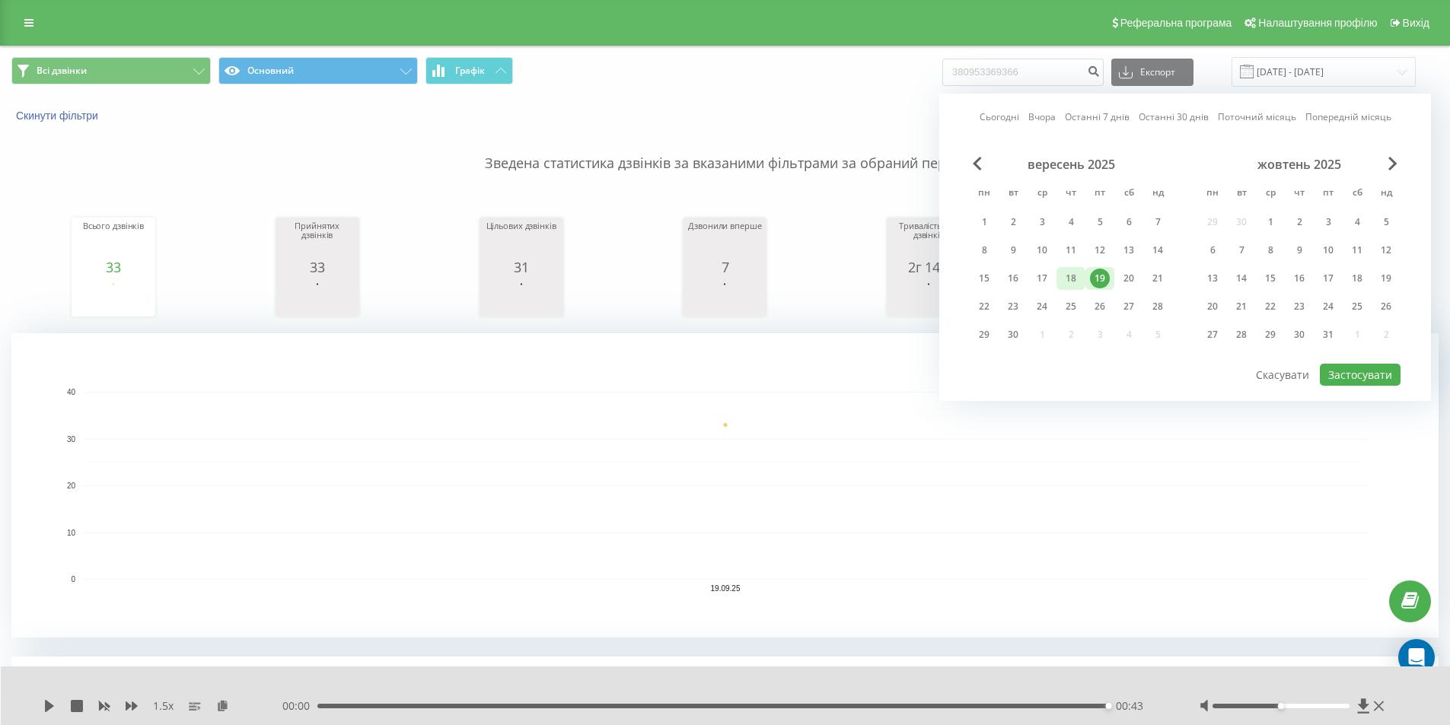
click at [1074, 277] on div "18" at bounding box center [1071, 279] width 20 height 20
click at [1339, 376] on button "Застосувати" at bounding box center [1359, 375] width 81 height 22
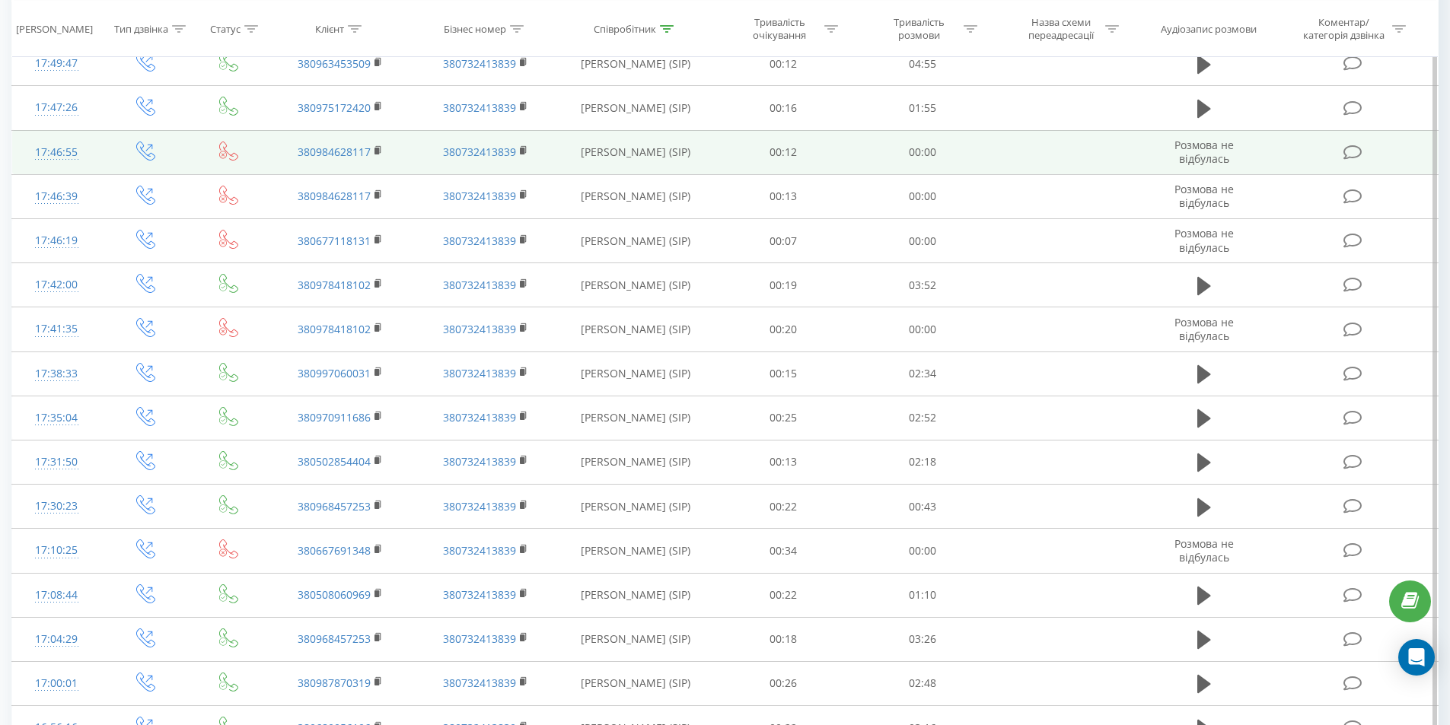
scroll to position [761, 0]
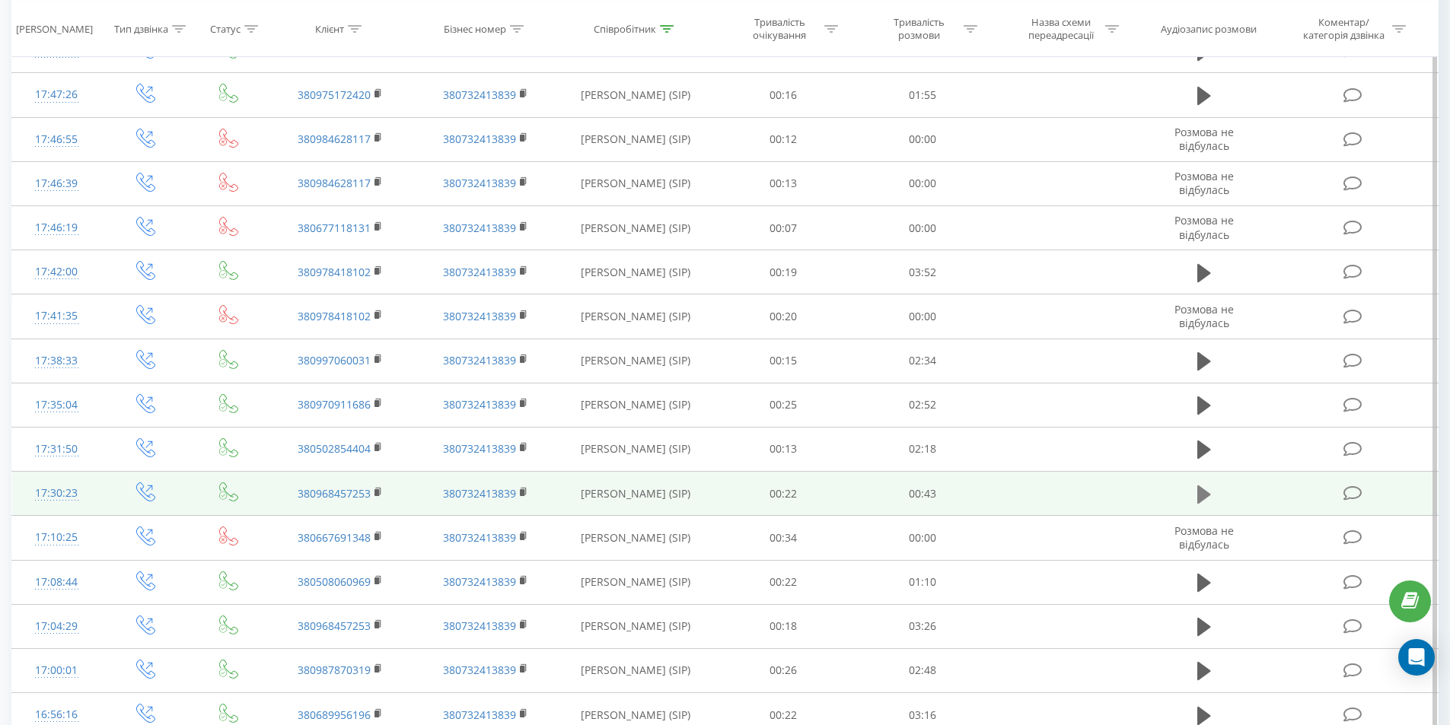
click at [1202, 494] on icon at bounding box center [1204, 494] width 14 height 18
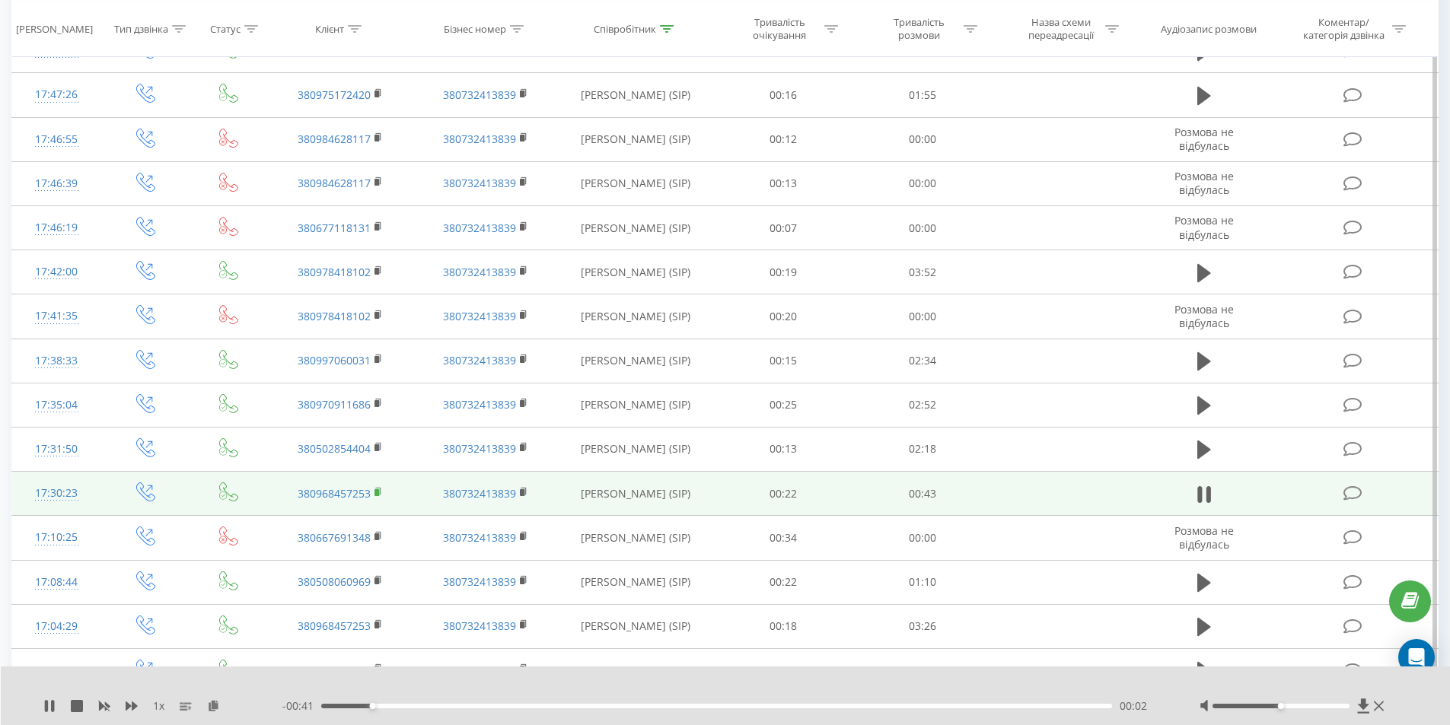
click at [377, 493] on rect at bounding box center [376, 492] width 5 height 7
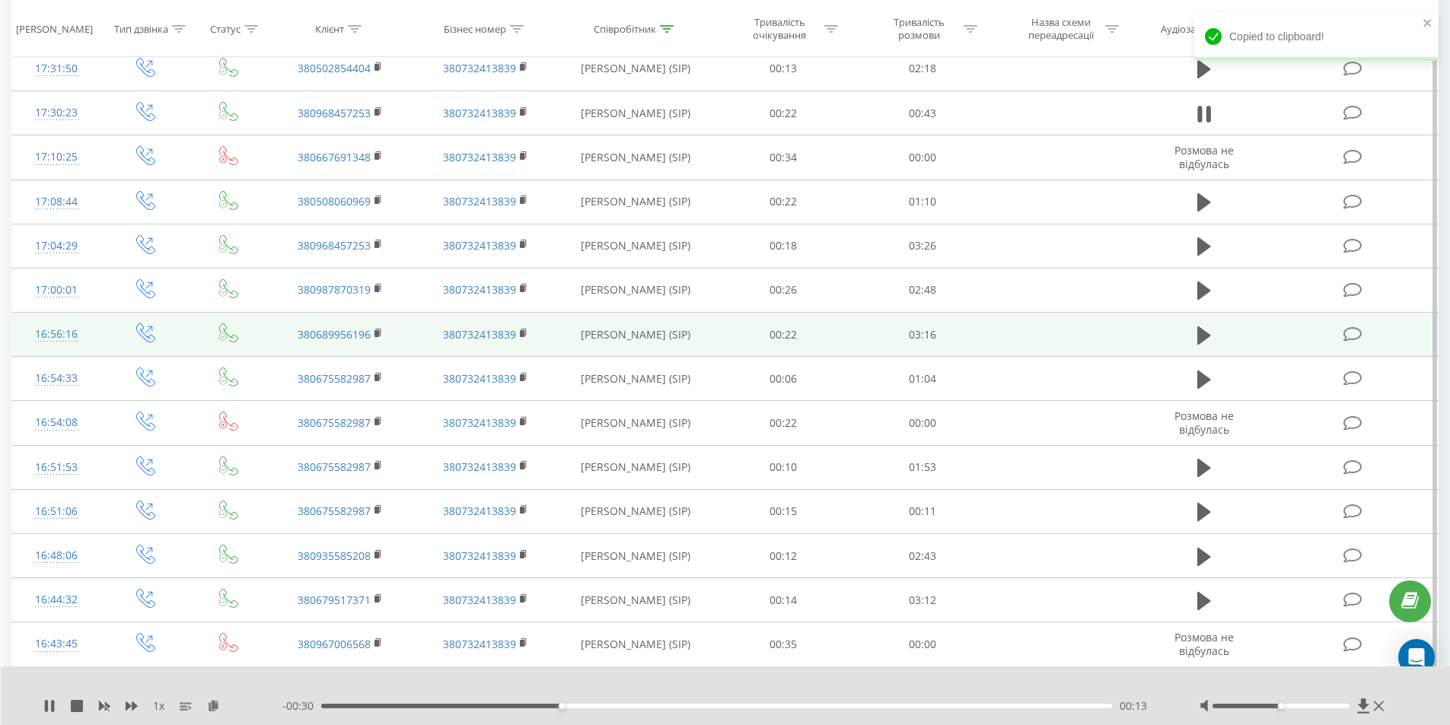
scroll to position [1218, 0]
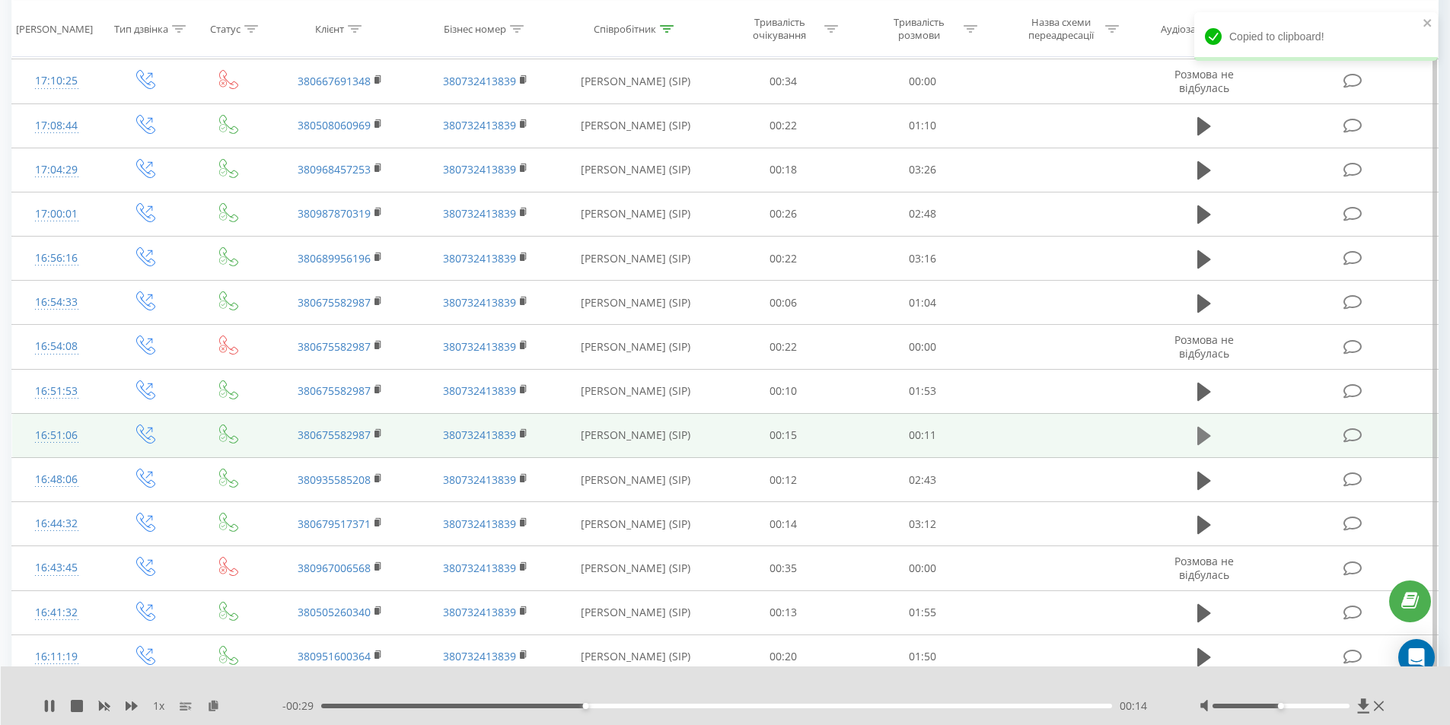
click at [1204, 435] on icon at bounding box center [1204, 436] width 14 height 18
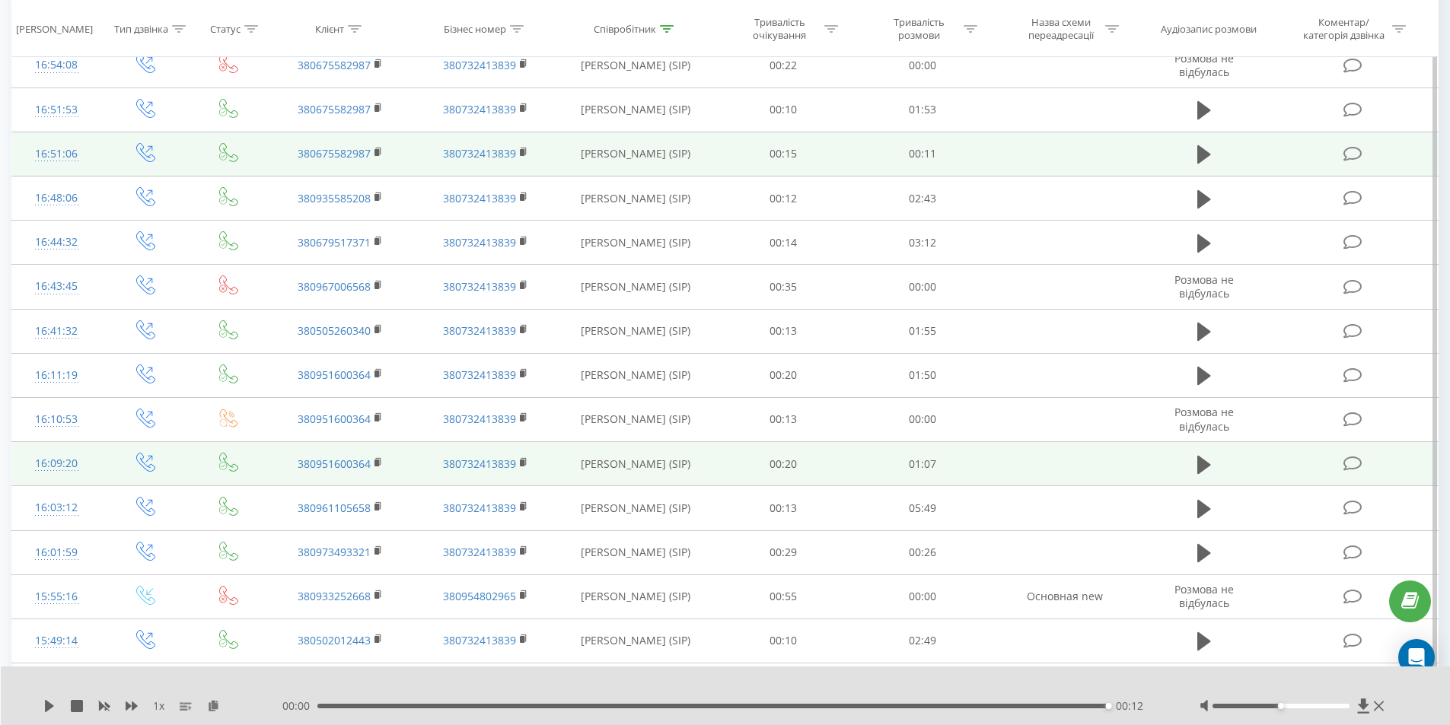
scroll to position [1522, 0]
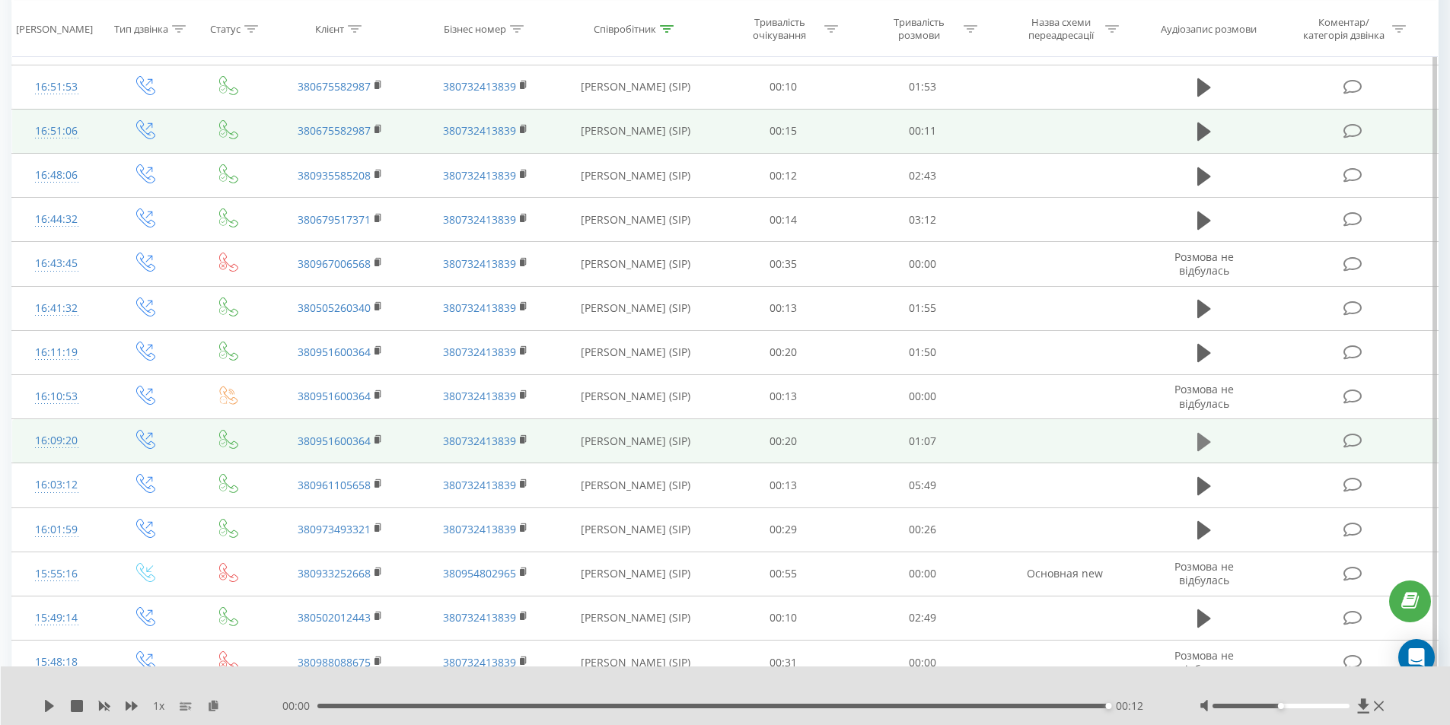
click at [1207, 443] on icon at bounding box center [1204, 442] width 14 height 18
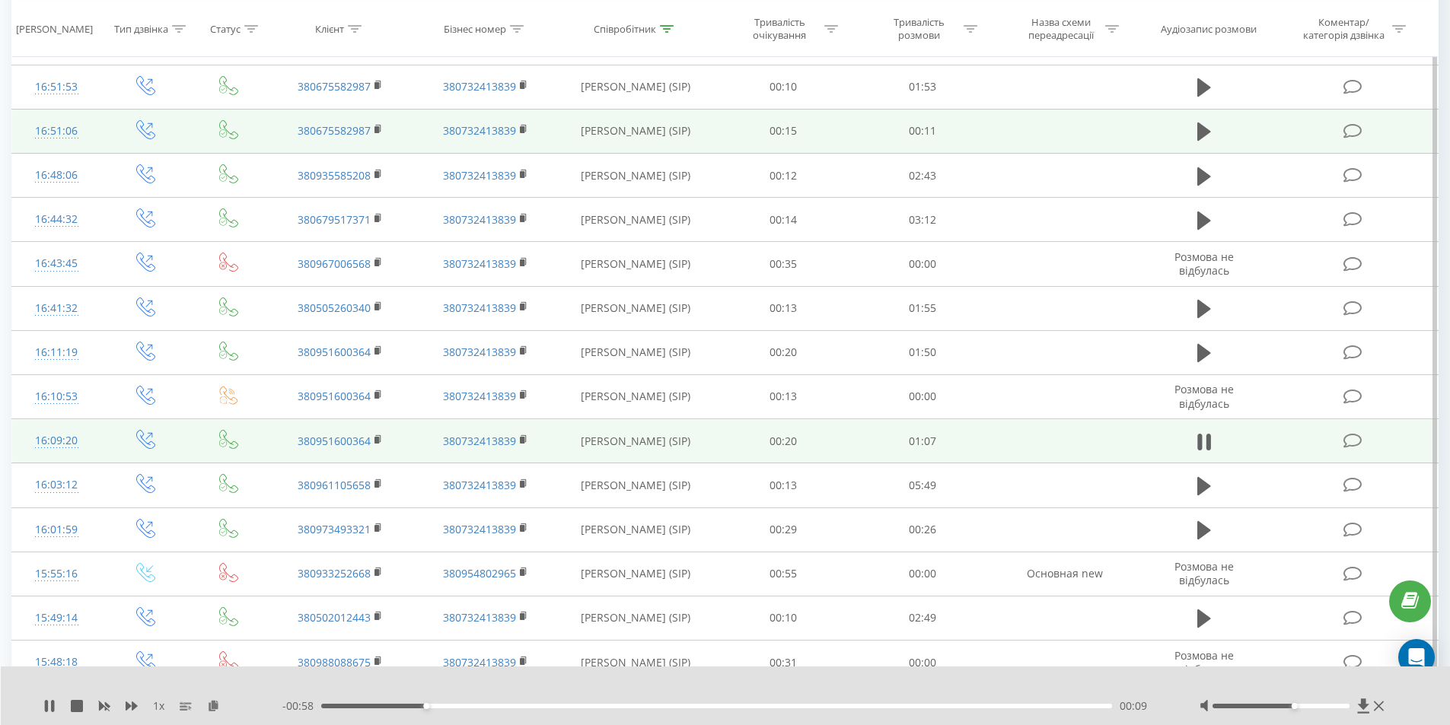
click at [1295, 705] on div at bounding box center [1280, 706] width 137 height 5
click at [994, 705] on div "00:16" at bounding box center [716, 706] width 791 height 5
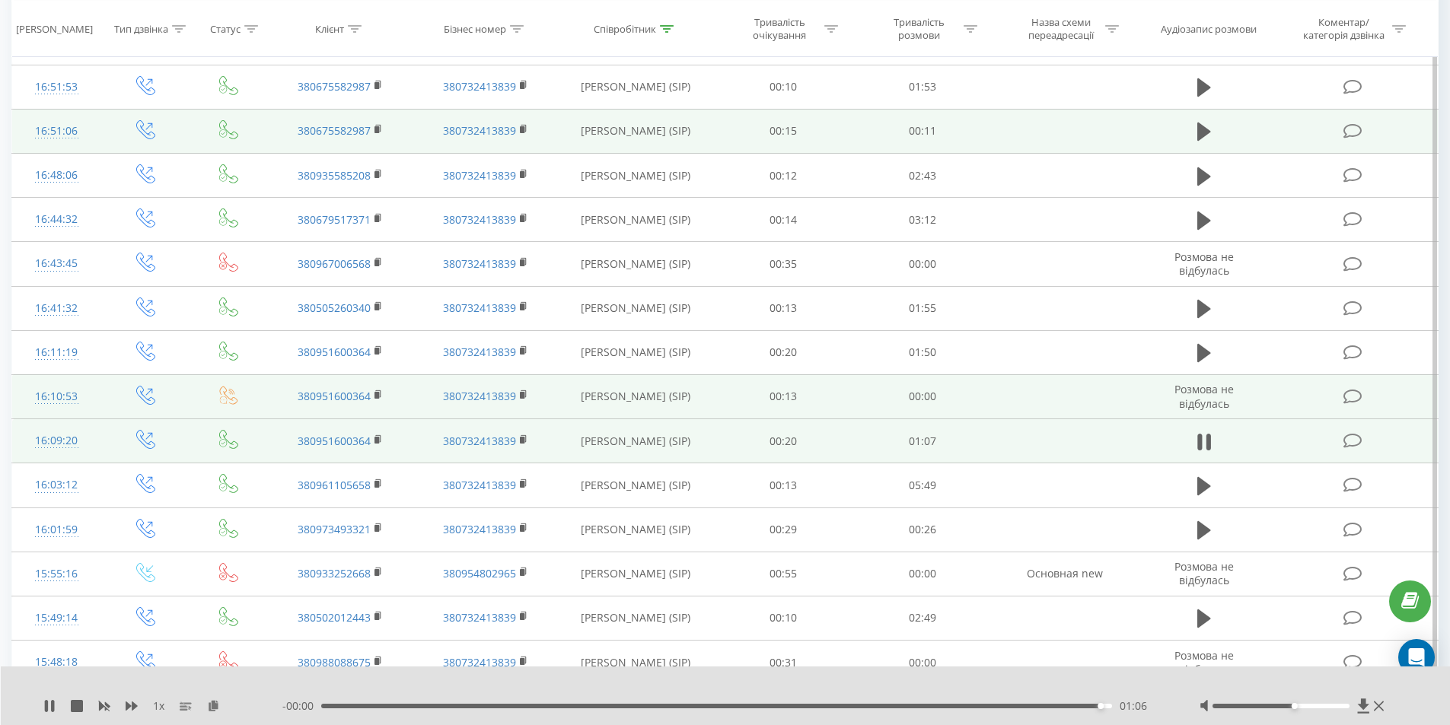
scroll to position [1598, 0]
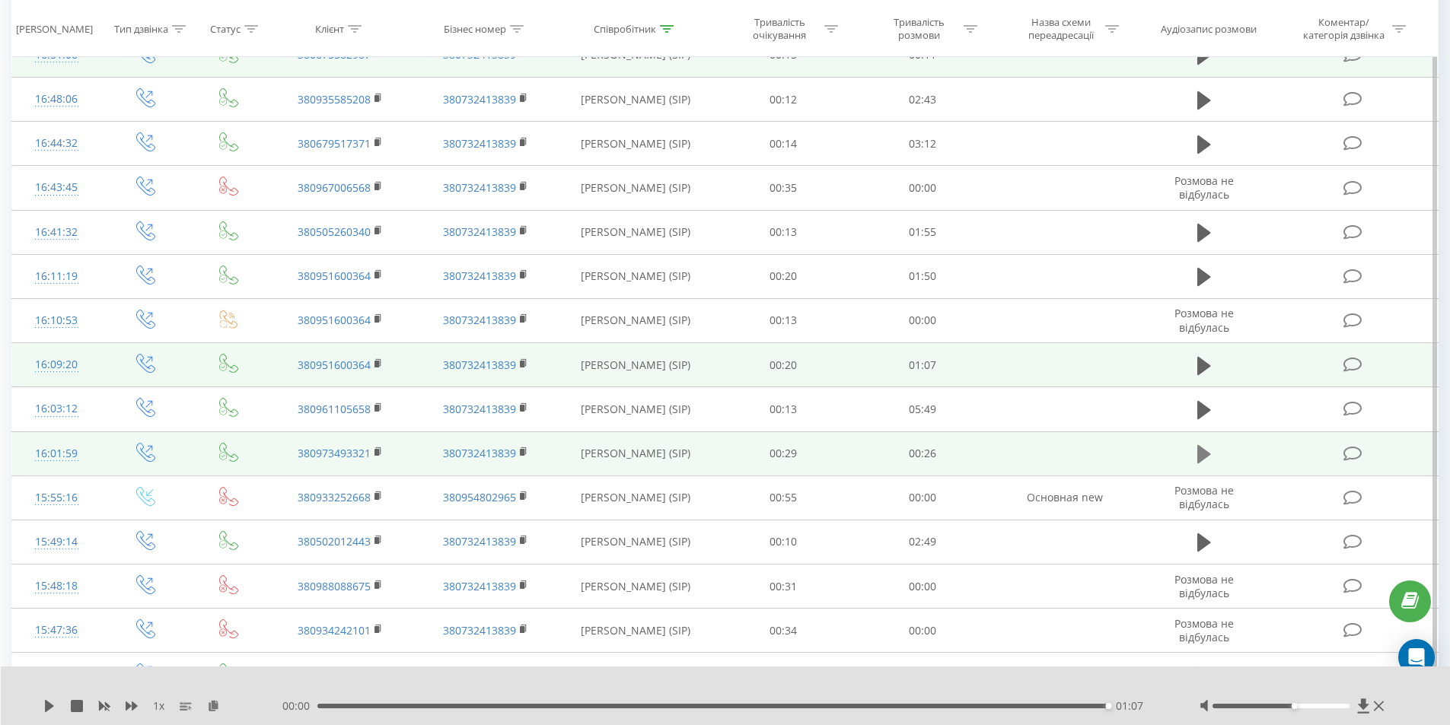
click at [1202, 450] on icon at bounding box center [1204, 454] width 14 height 18
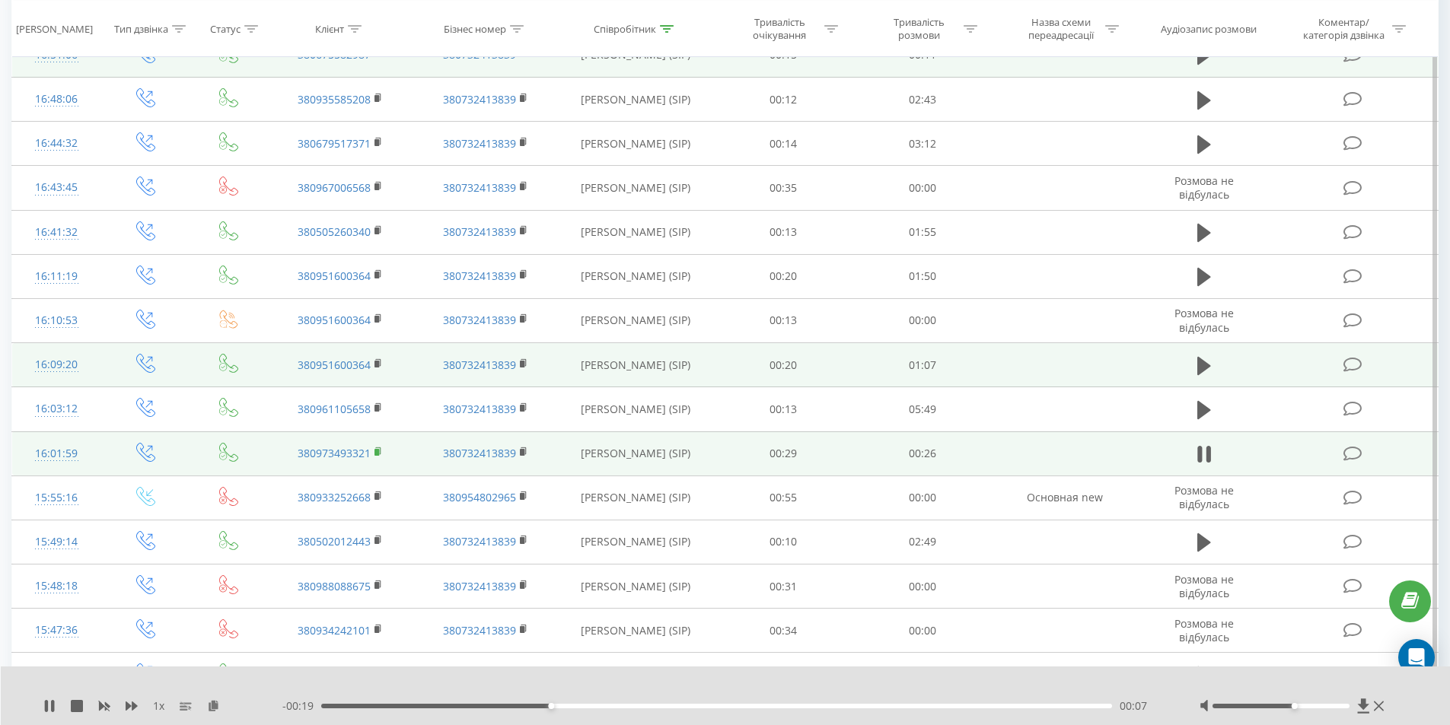
click at [377, 452] on rect at bounding box center [376, 452] width 5 height 7
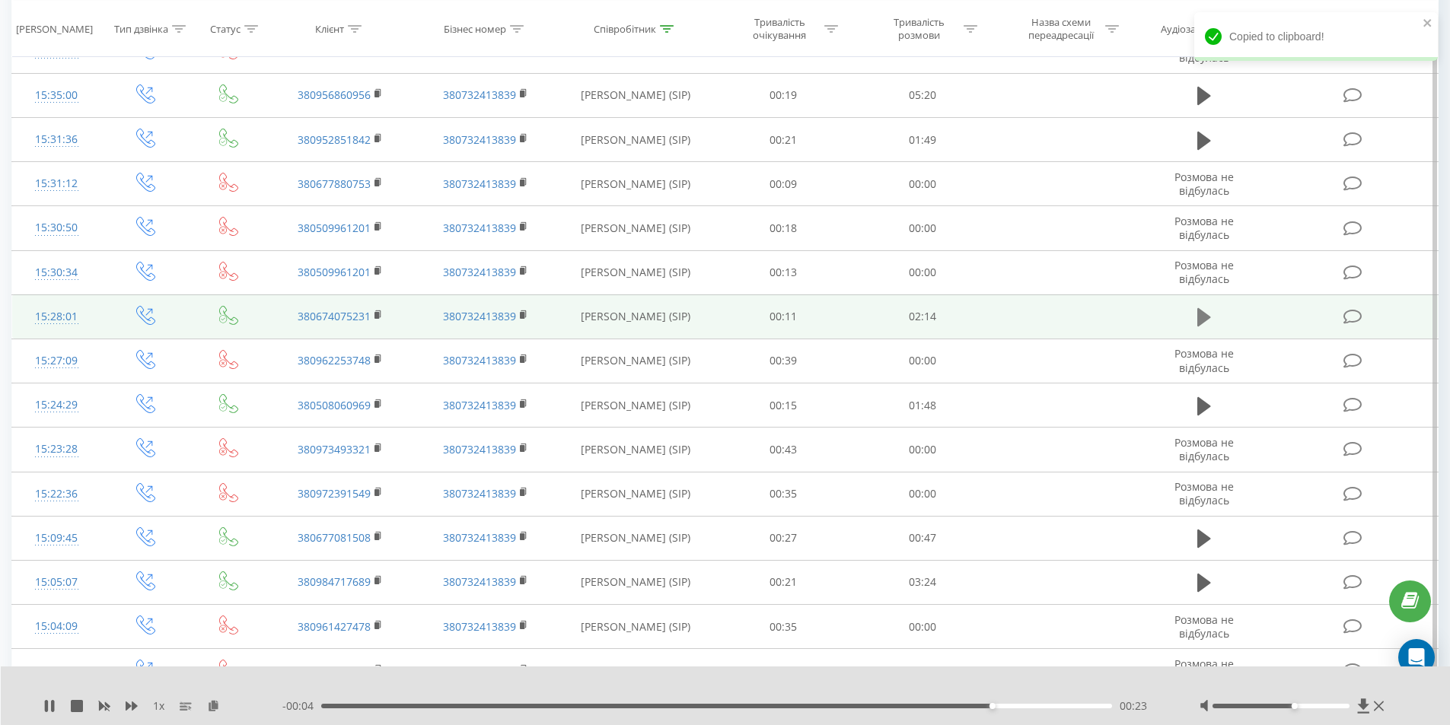
scroll to position [2283, 0]
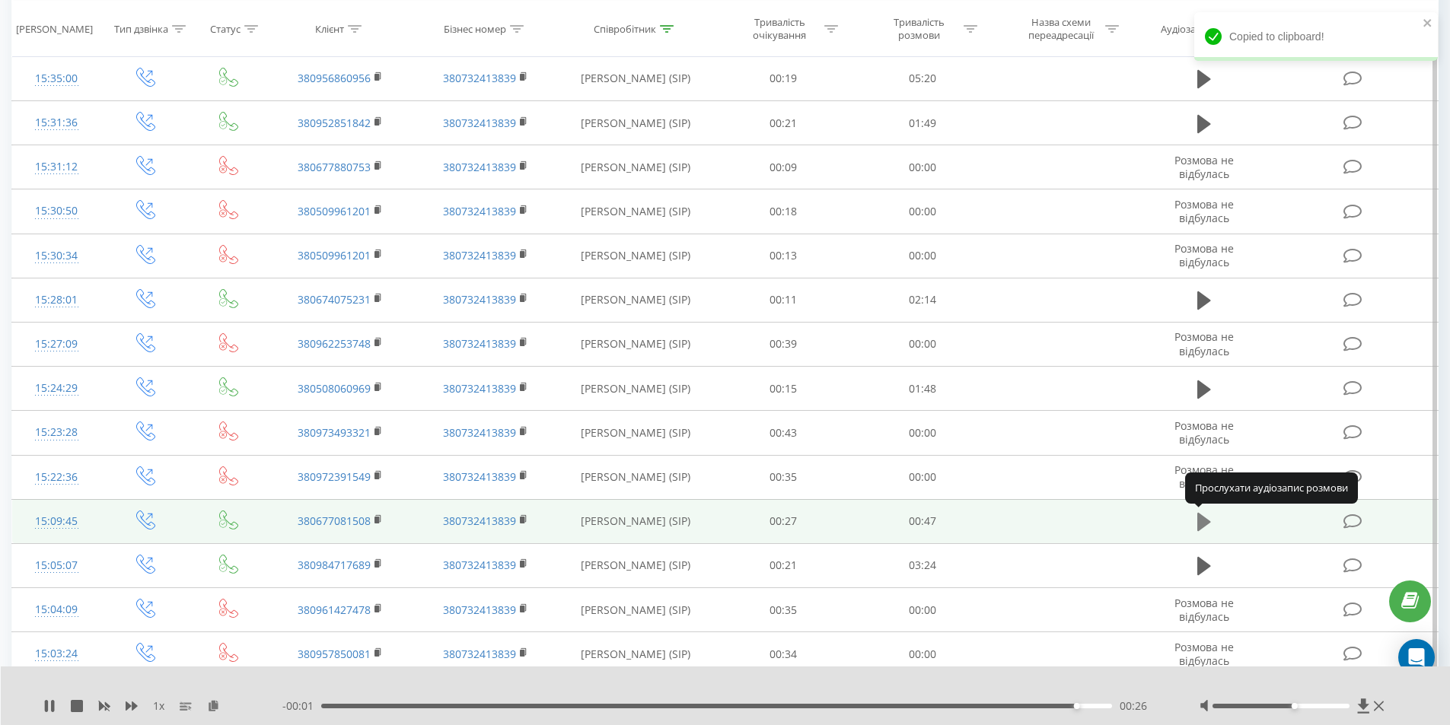
click at [1197, 521] on icon at bounding box center [1204, 522] width 14 height 18
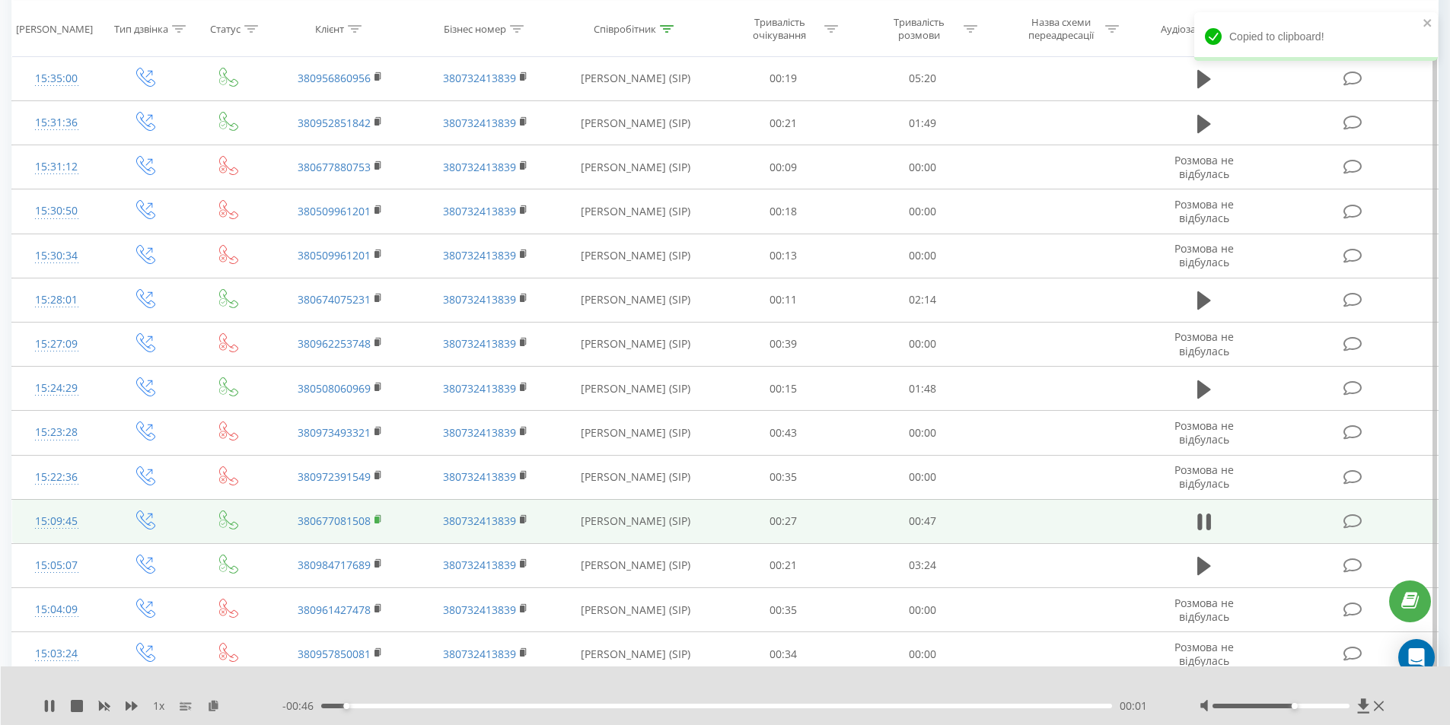
click at [377, 518] on rect at bounding box center [376, 520] width 5 height 7
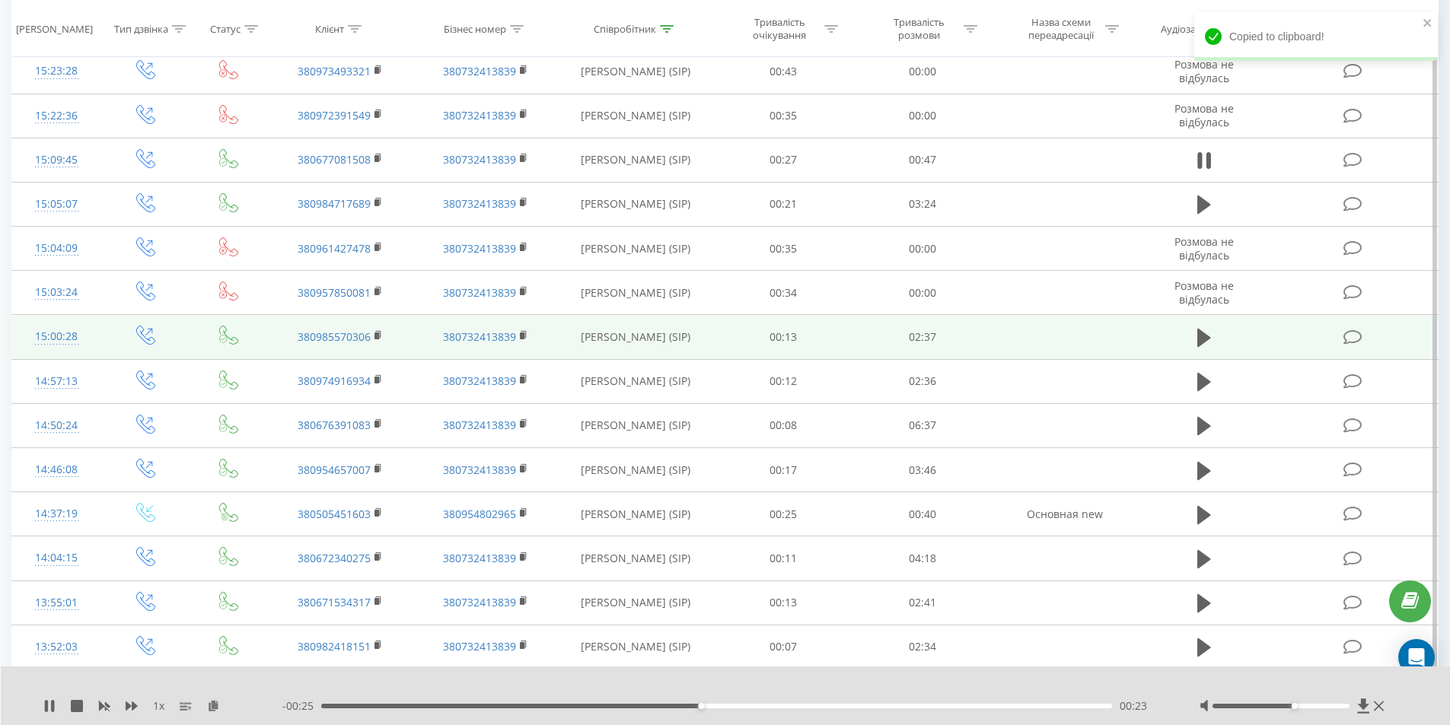
scroll to position [2663, 0]
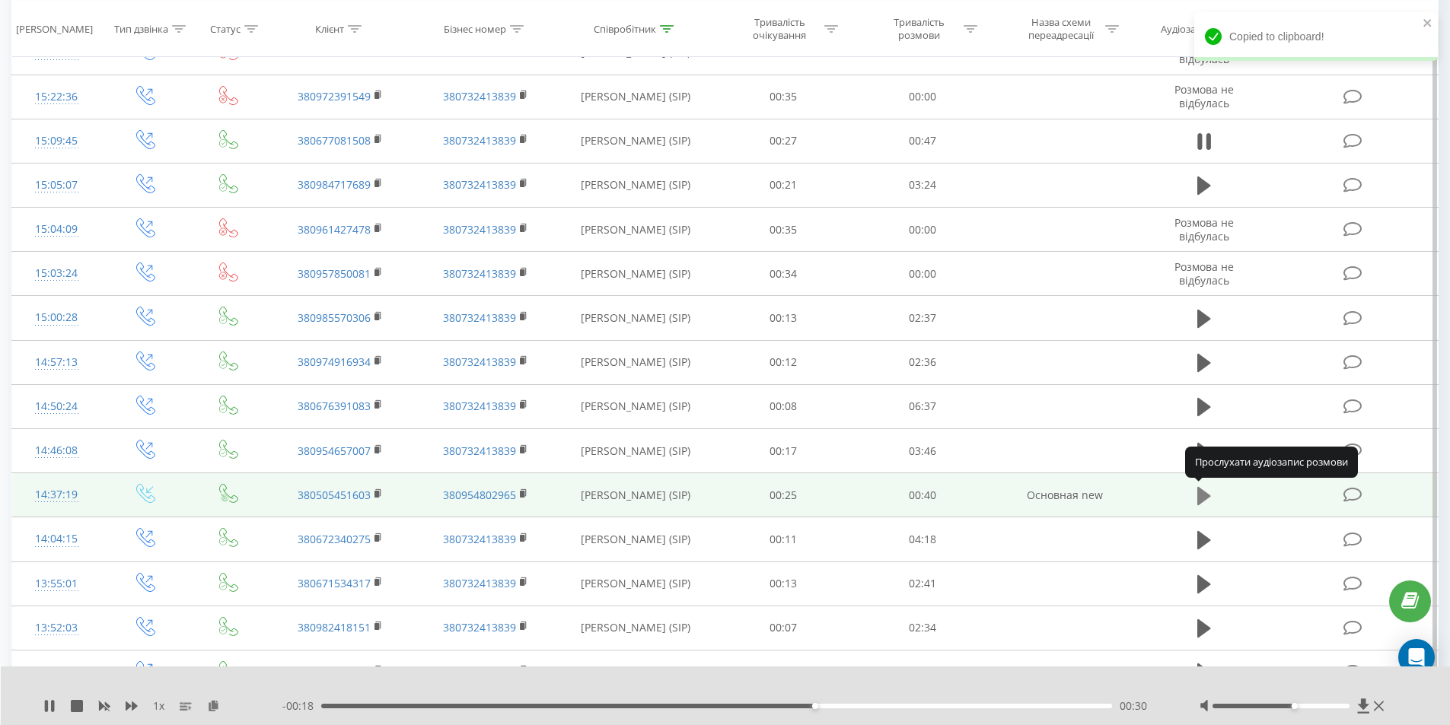
click at [1202, 496] on icon at bounding box center [1204, 496] width 14 height 18
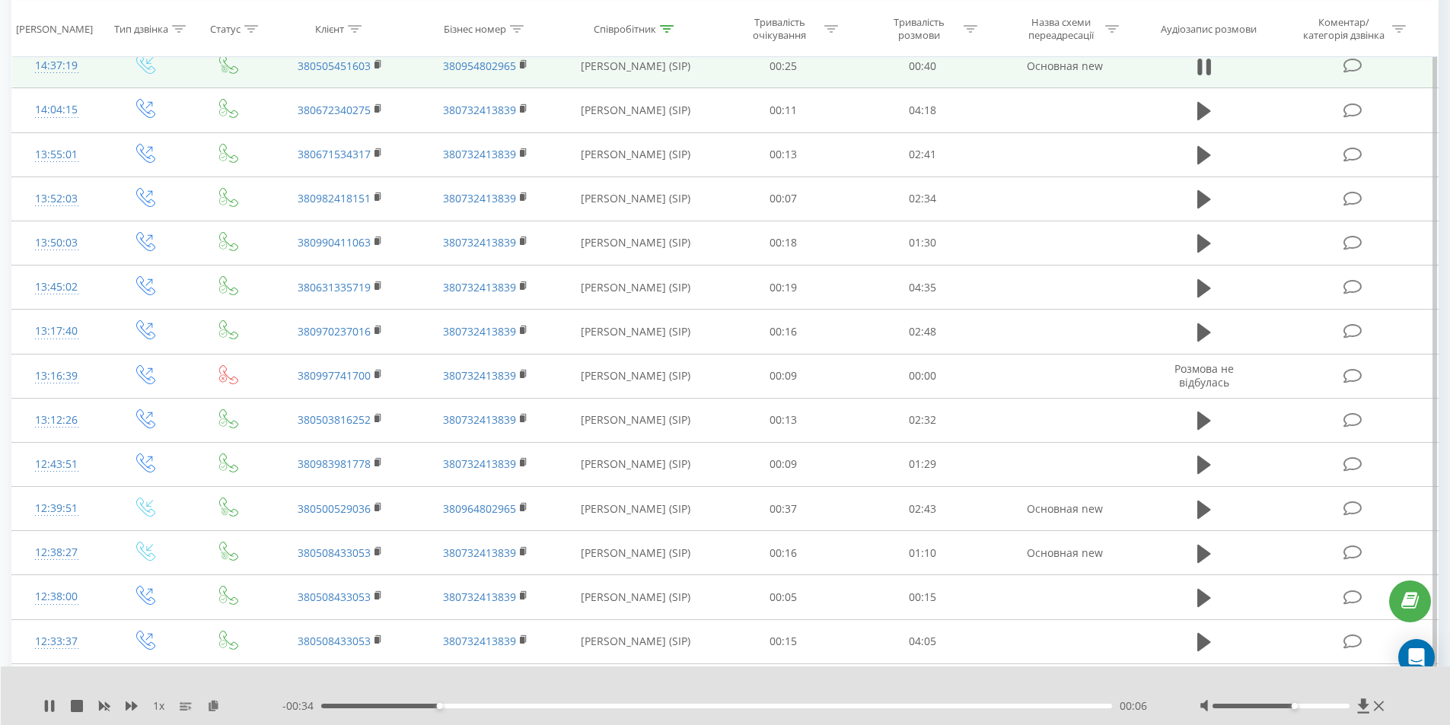
scroll to position [3120, 0]
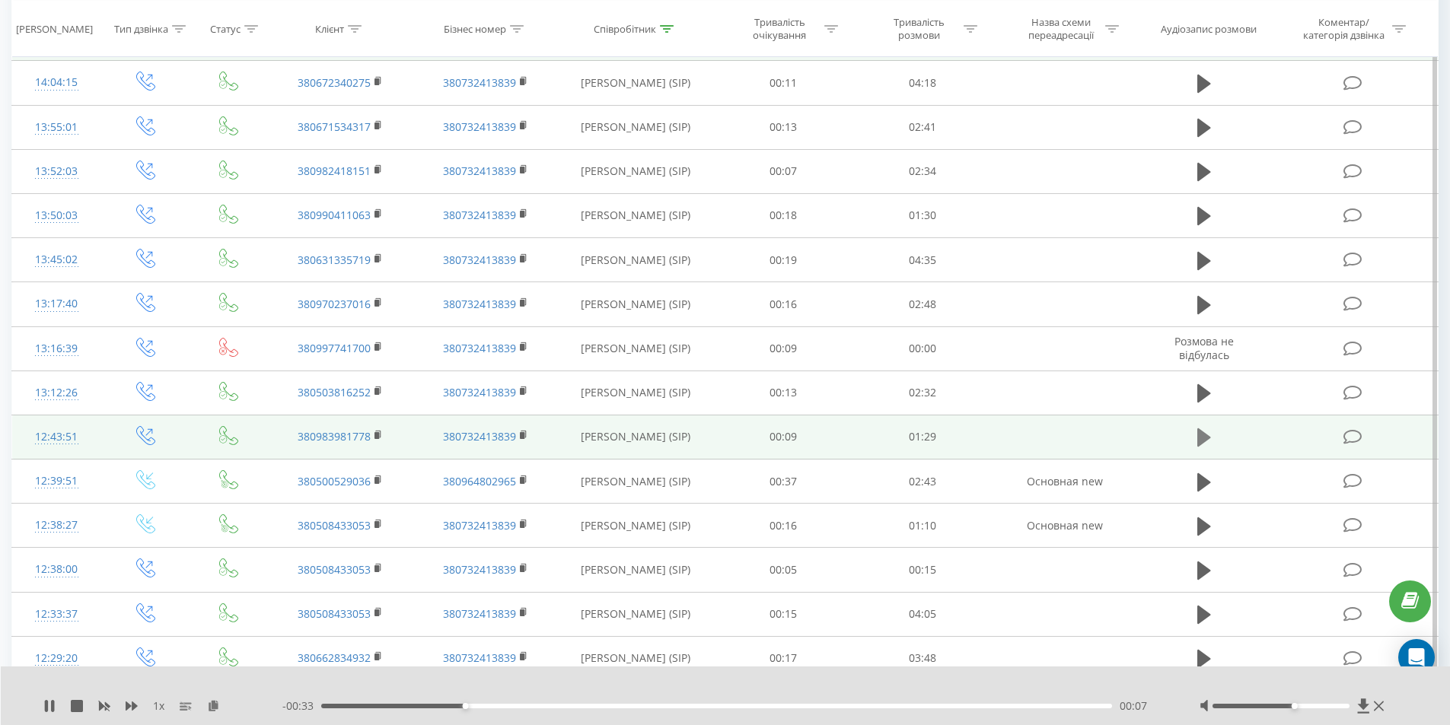
click at [1202, 436] on icon at bounding box center [1204, 437] width 14 height 18
click at [374, 436] on icon at bounding box center [378, 435] width 8 height 11
click at [377, 434] on rect at bounding box center [376, 435] width 5 height 7
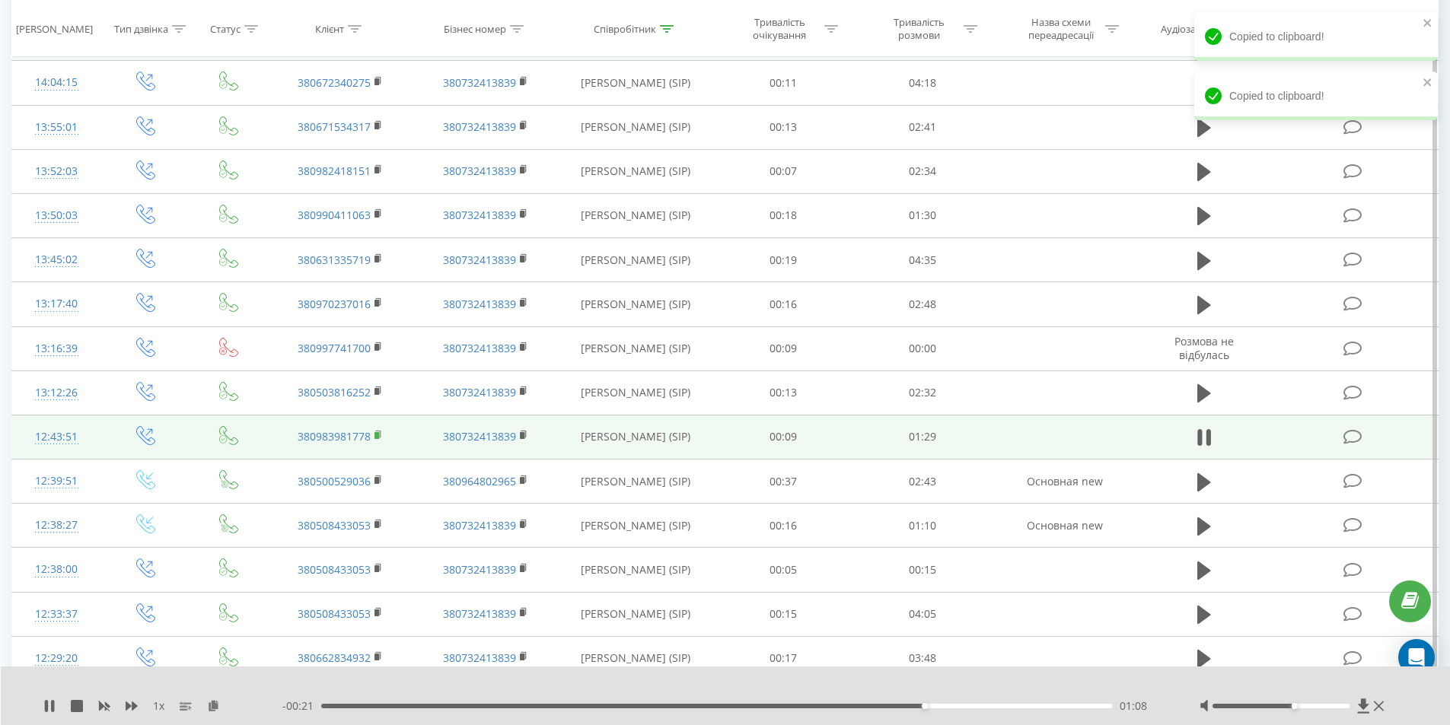
click at [377, 434] on rect at bounding box center [376, 435] width 5 height 7
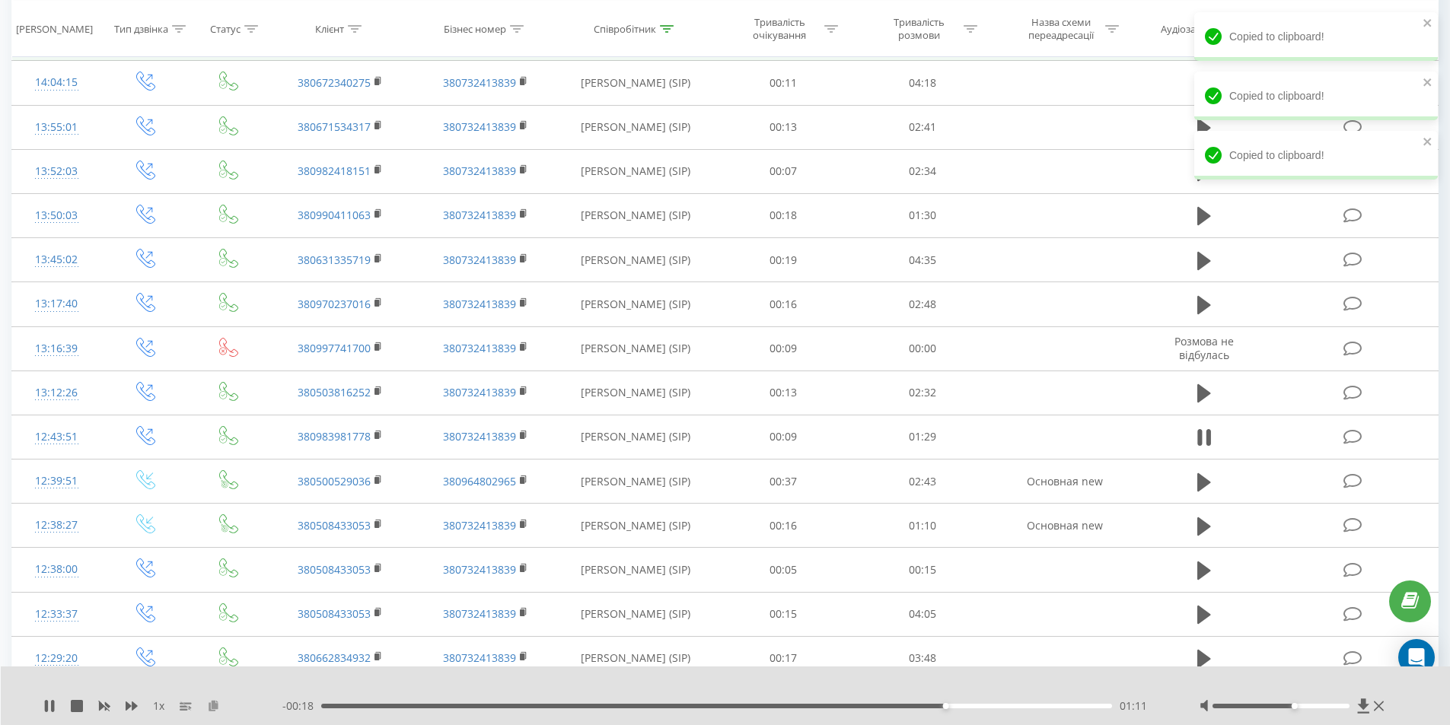
click at [215, 706] on icon at bounding box center [213, 705] width 13 height 11
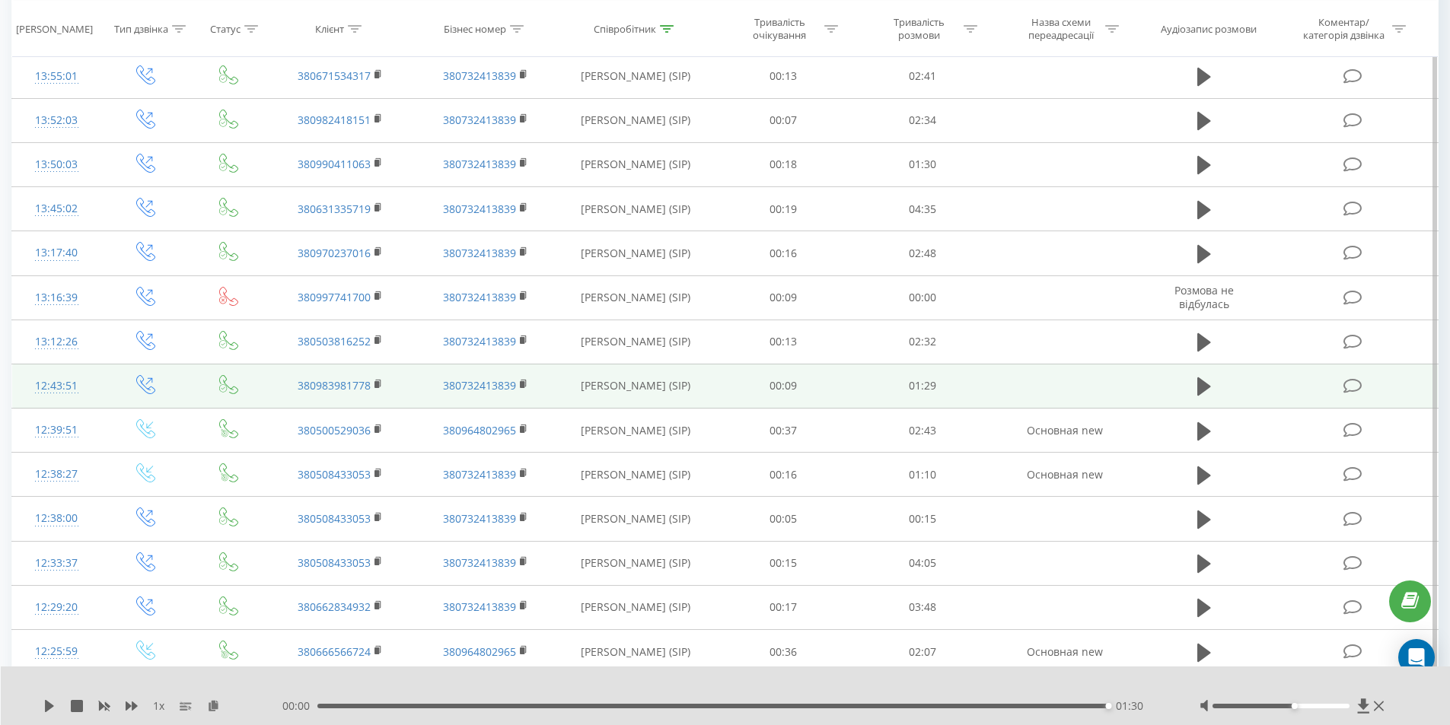
scroll to position [3196, 0]
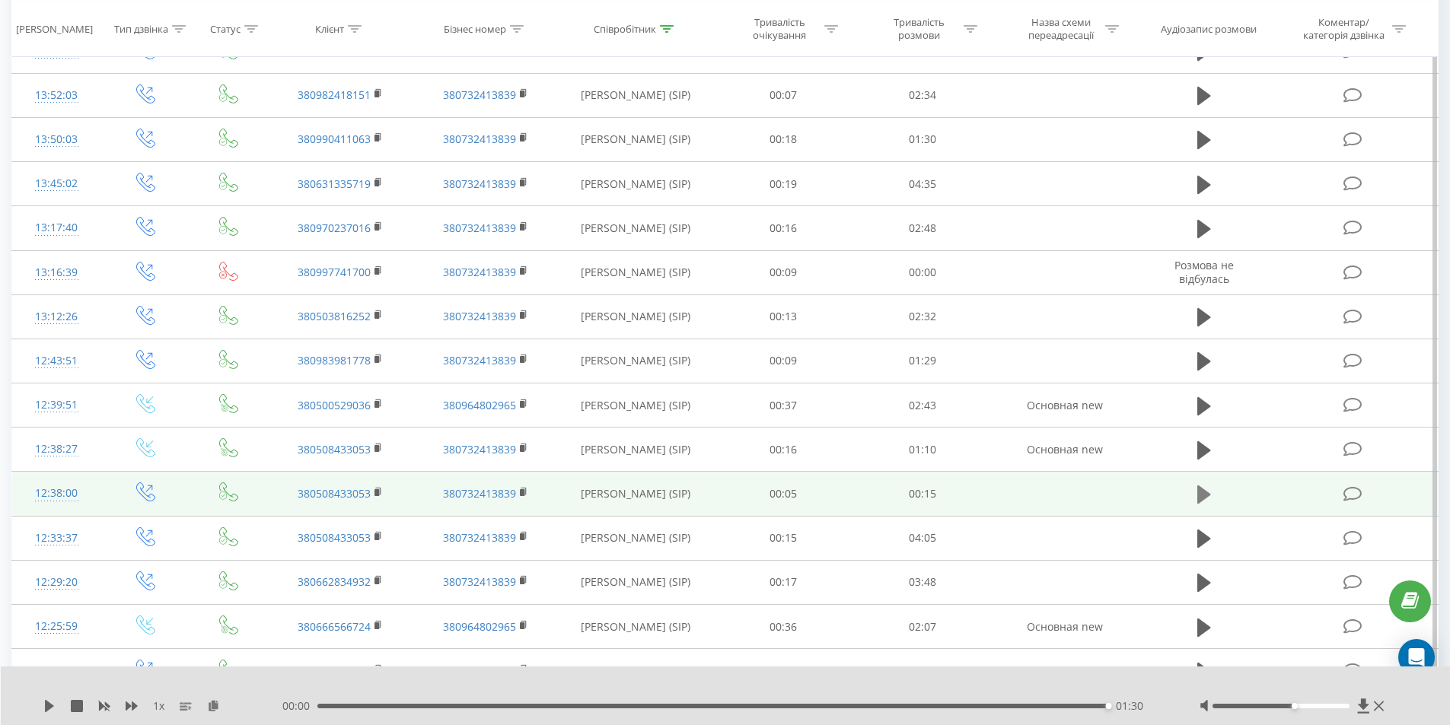
click at [1202, 498] on icon at bounding box center [1204, 494] width 14 height 18
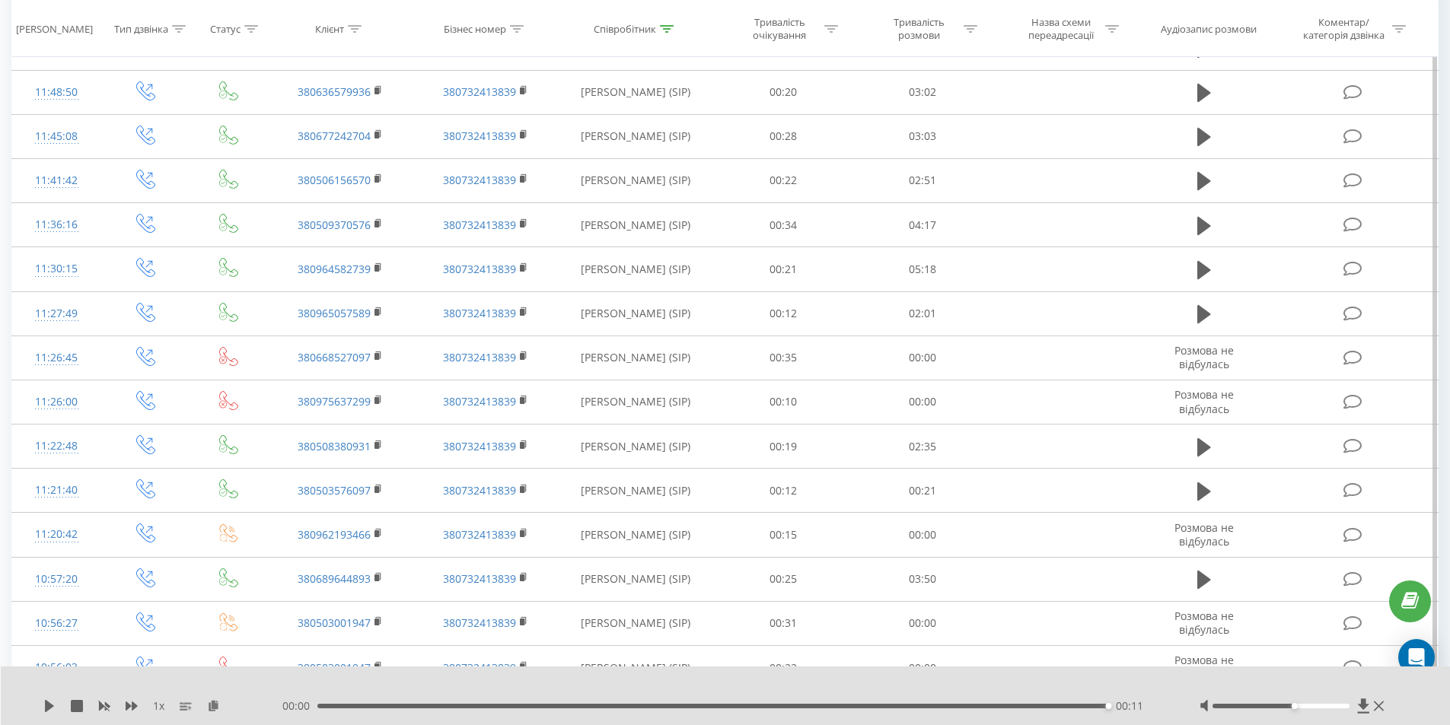
scroll to position [3881, 0]
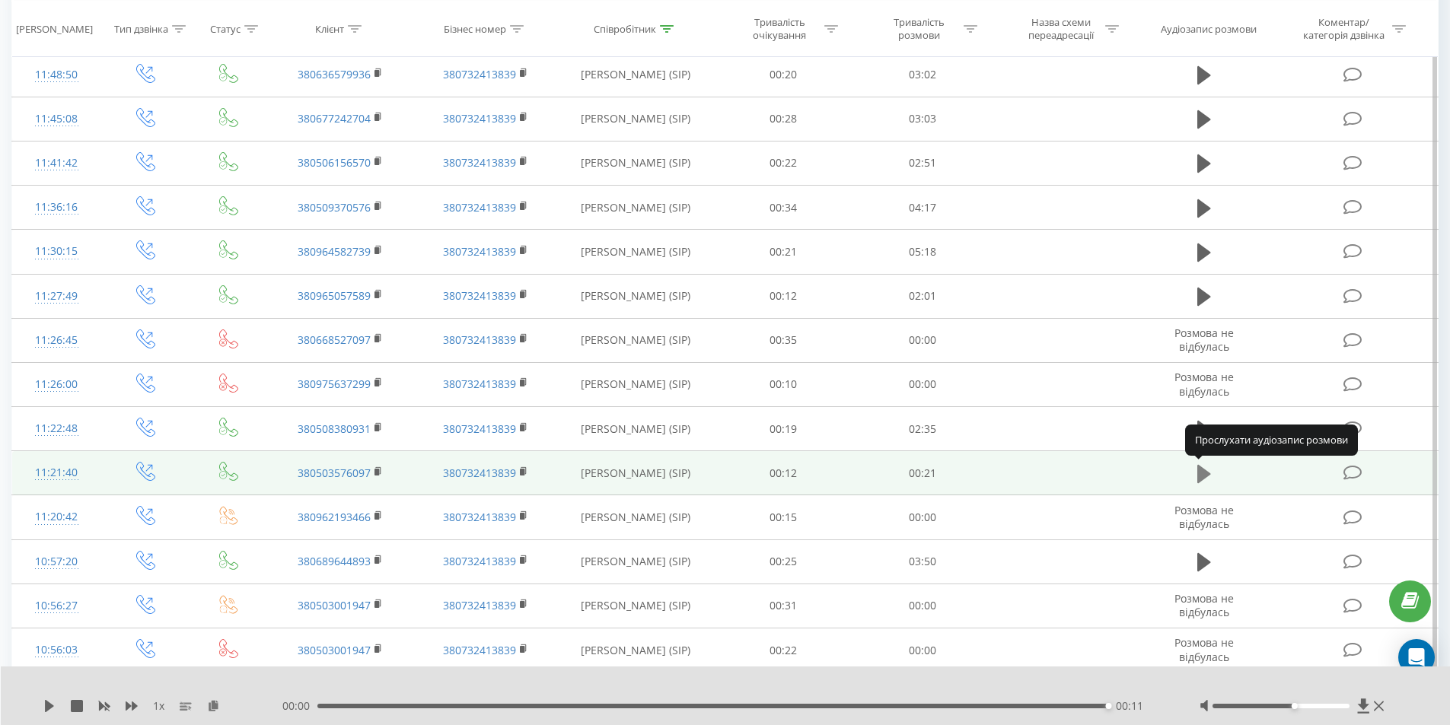
click at [1204, 471] on icon at bounding box center [1204, 474] width 14 height 18
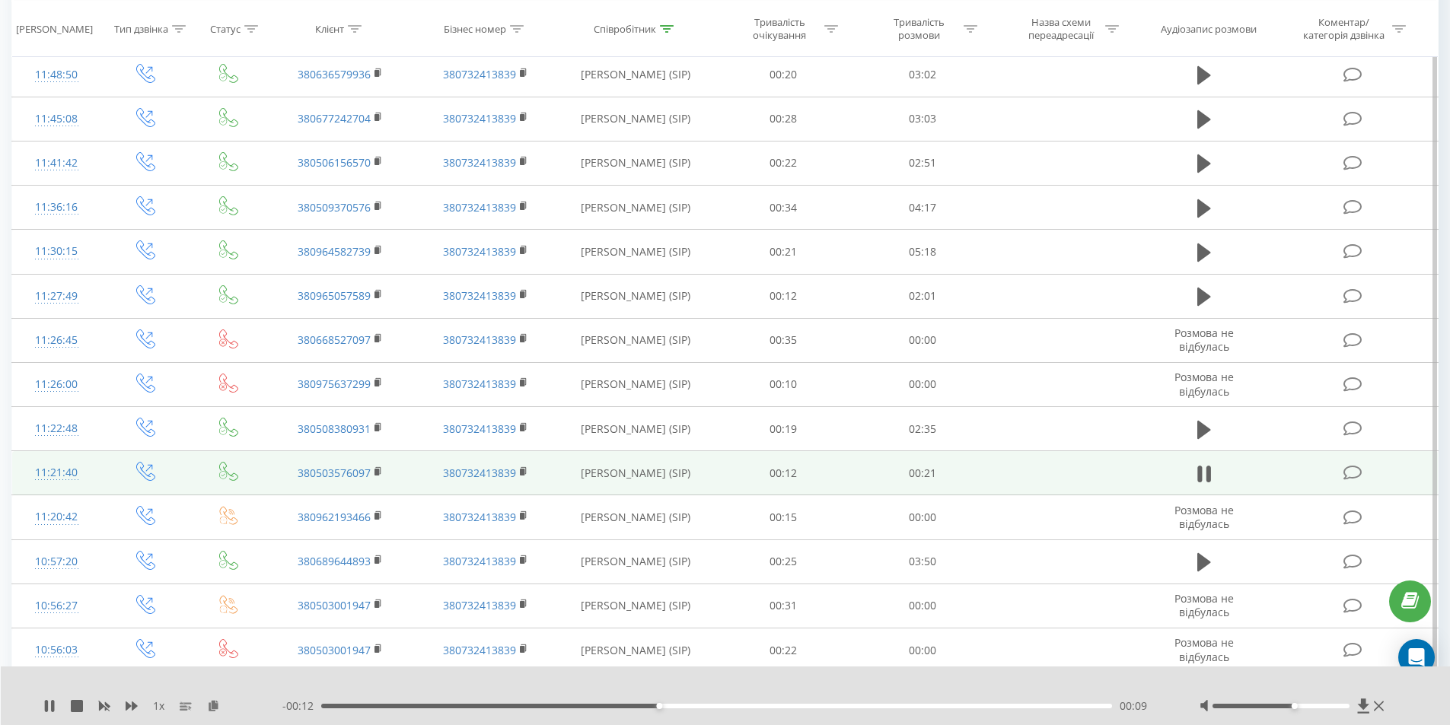
click at [1316, 706] on div at bounding box center [1280, 706] width 137 height 5
click at [1335, 706] on div at bounding box center [1280, 706] width 137 height 5
click at [377, 470] on rect at bounding box center [376, 472] width 5 height 7
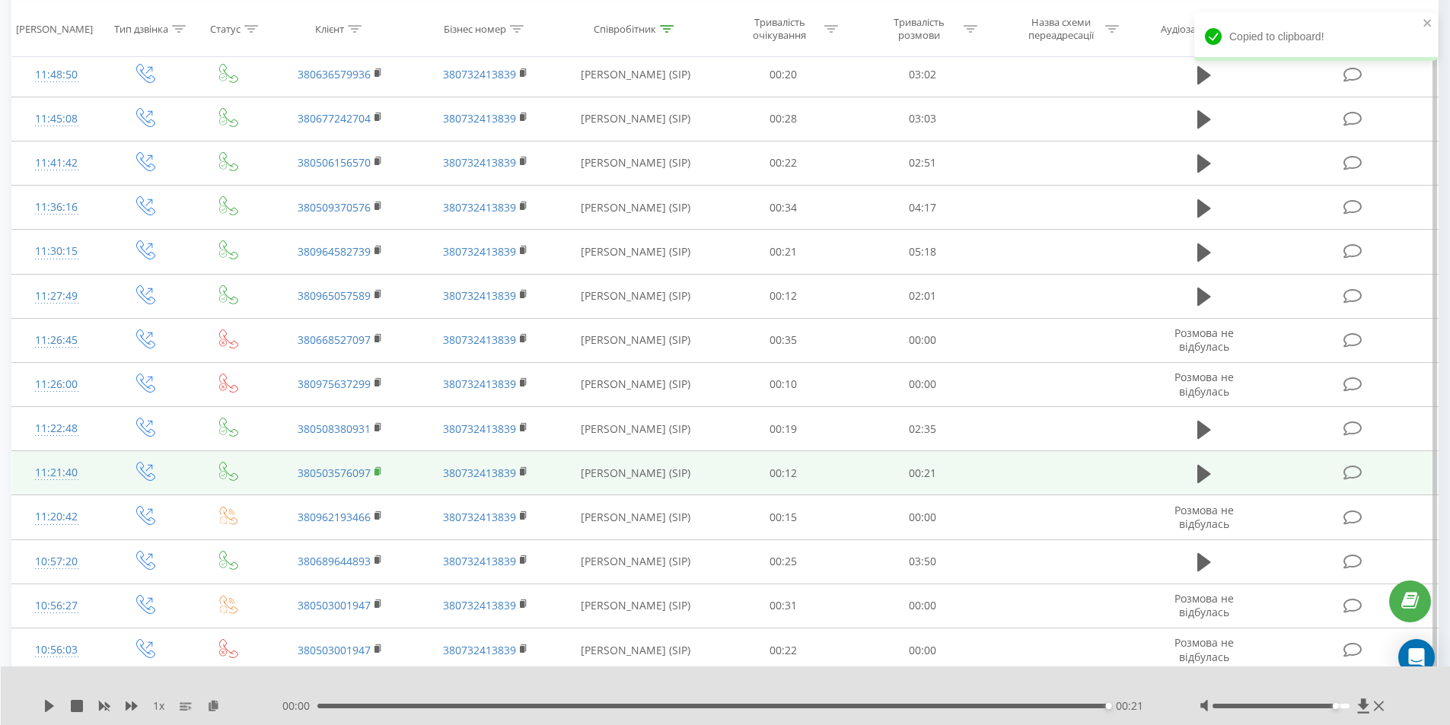
click at [377, 470] on rect at bounding box center [376, 472] width 5 height 7
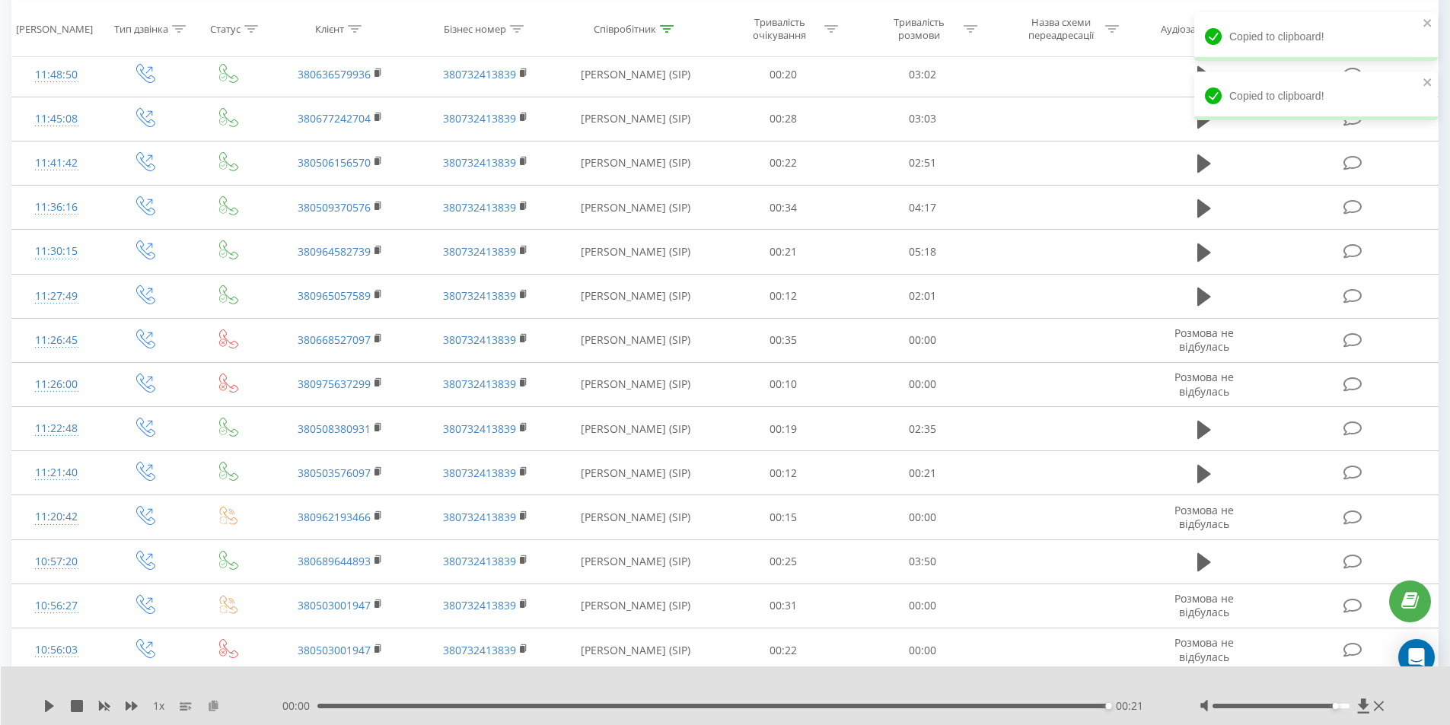
click at [213, 708] on icon at bounding box center [213, 705] width 13 height 11
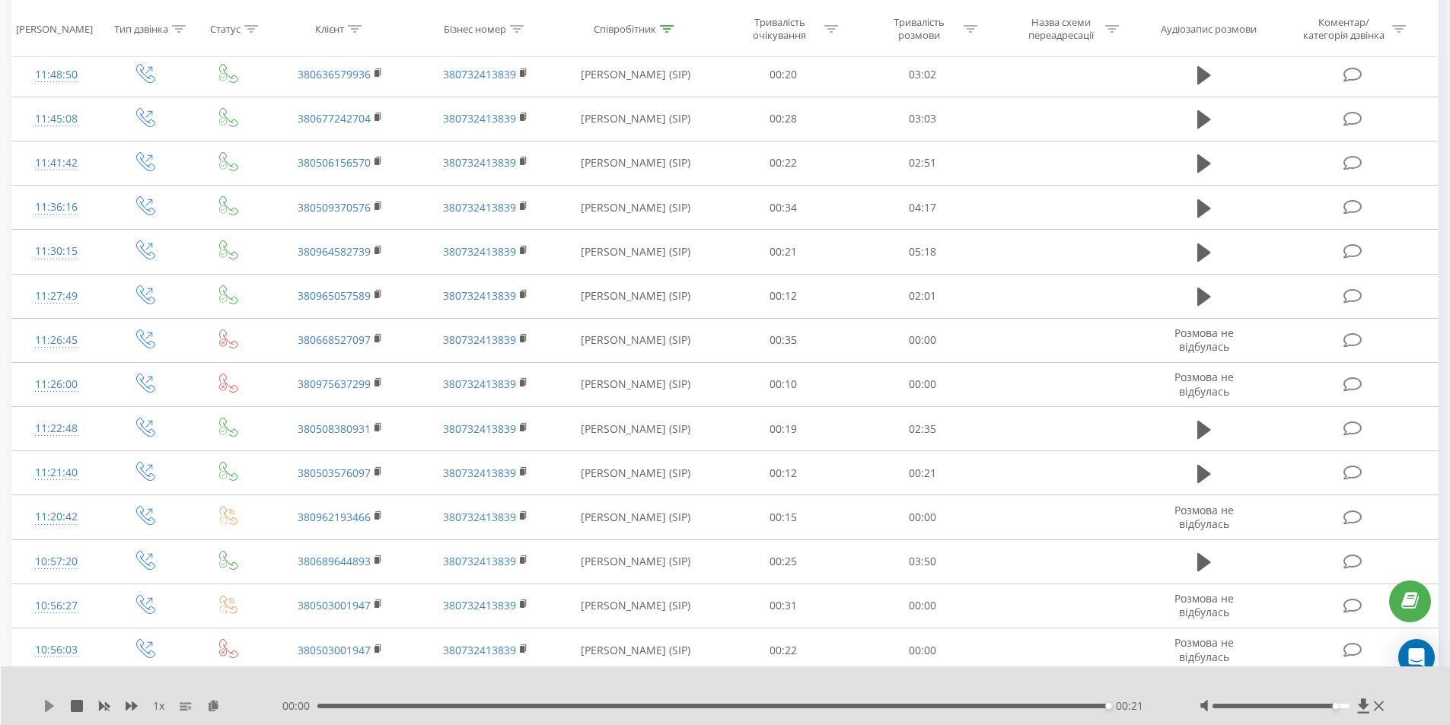
click at [44, 708] on icon at bounding box center [49, 706] width 12 height 12
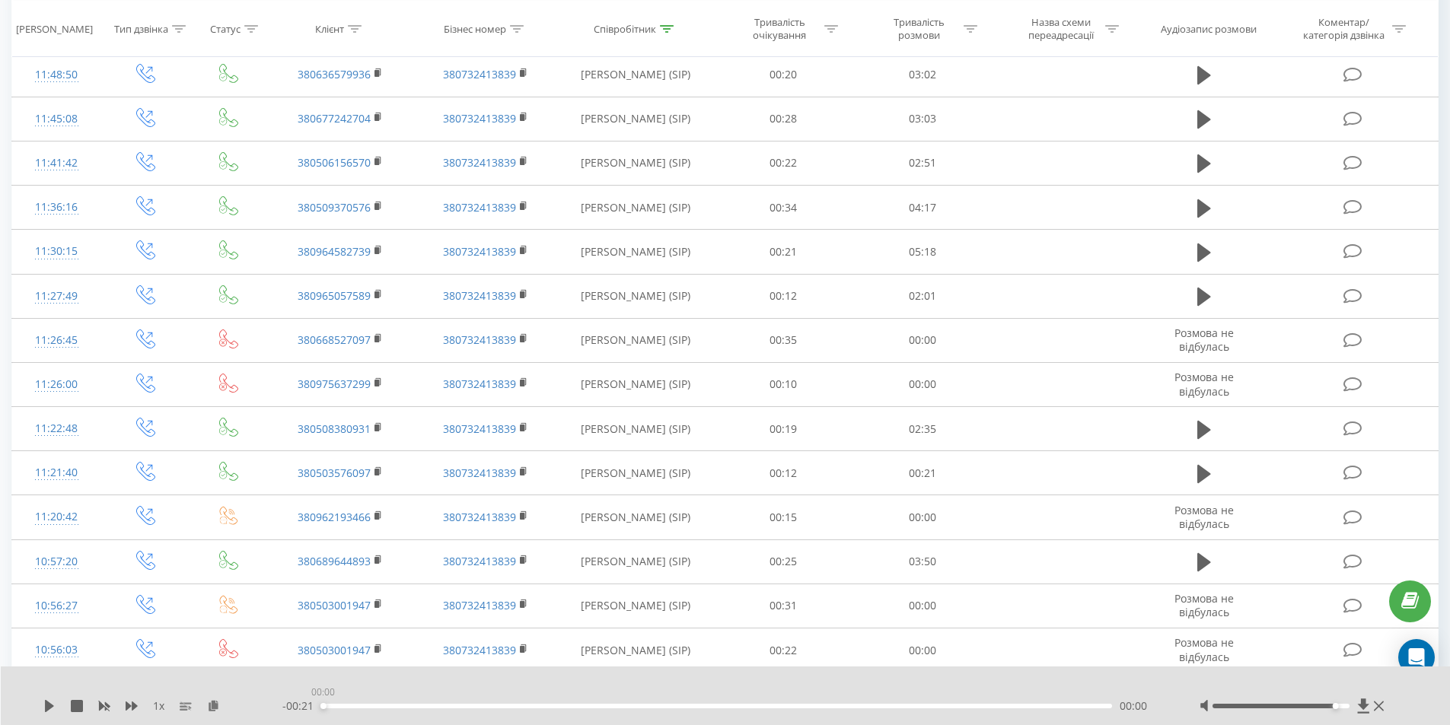
click at [321, 707] on div "00:00" at bounding box center [716, 706] width 791 height 5
click at [52, 708] on icon at bounding box center [49, 706] width 9 height 12
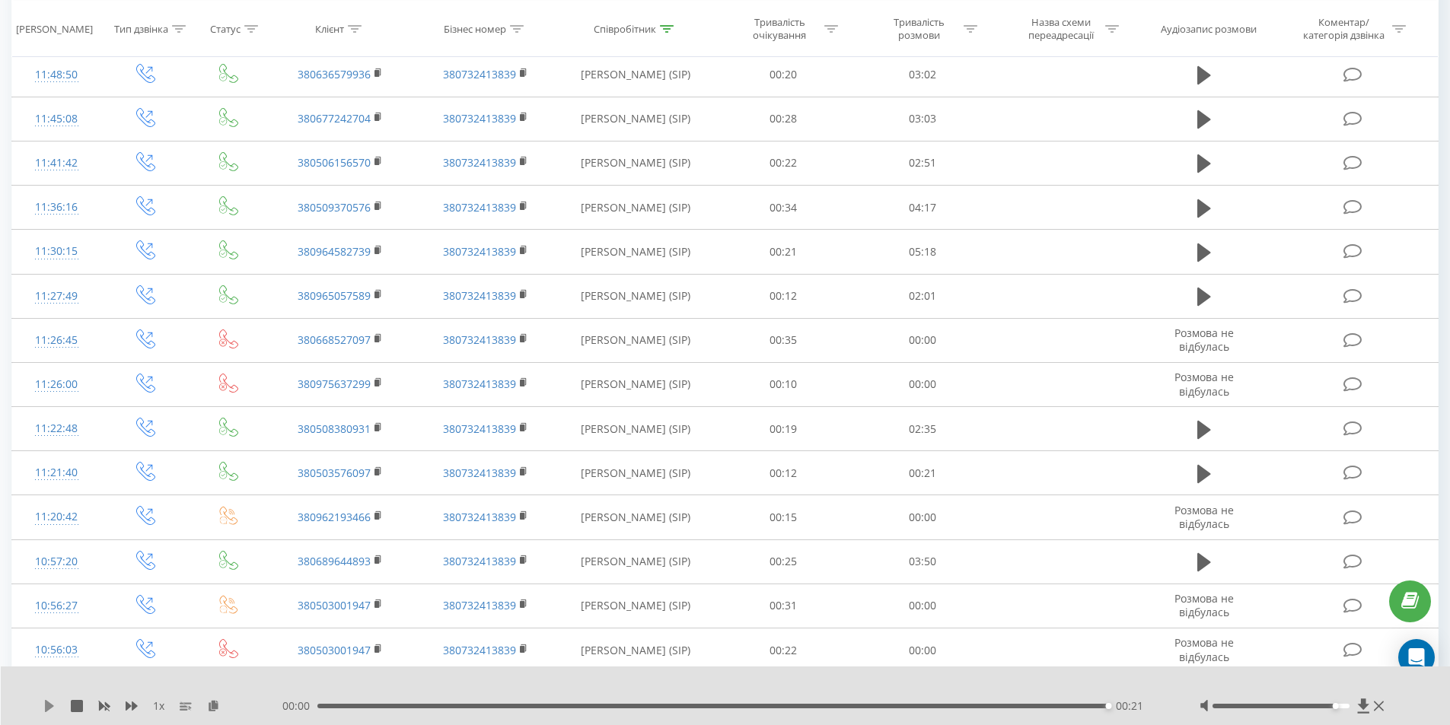
click at [49, 705] on icon at bounding box center [49, 706] width 9 height 12
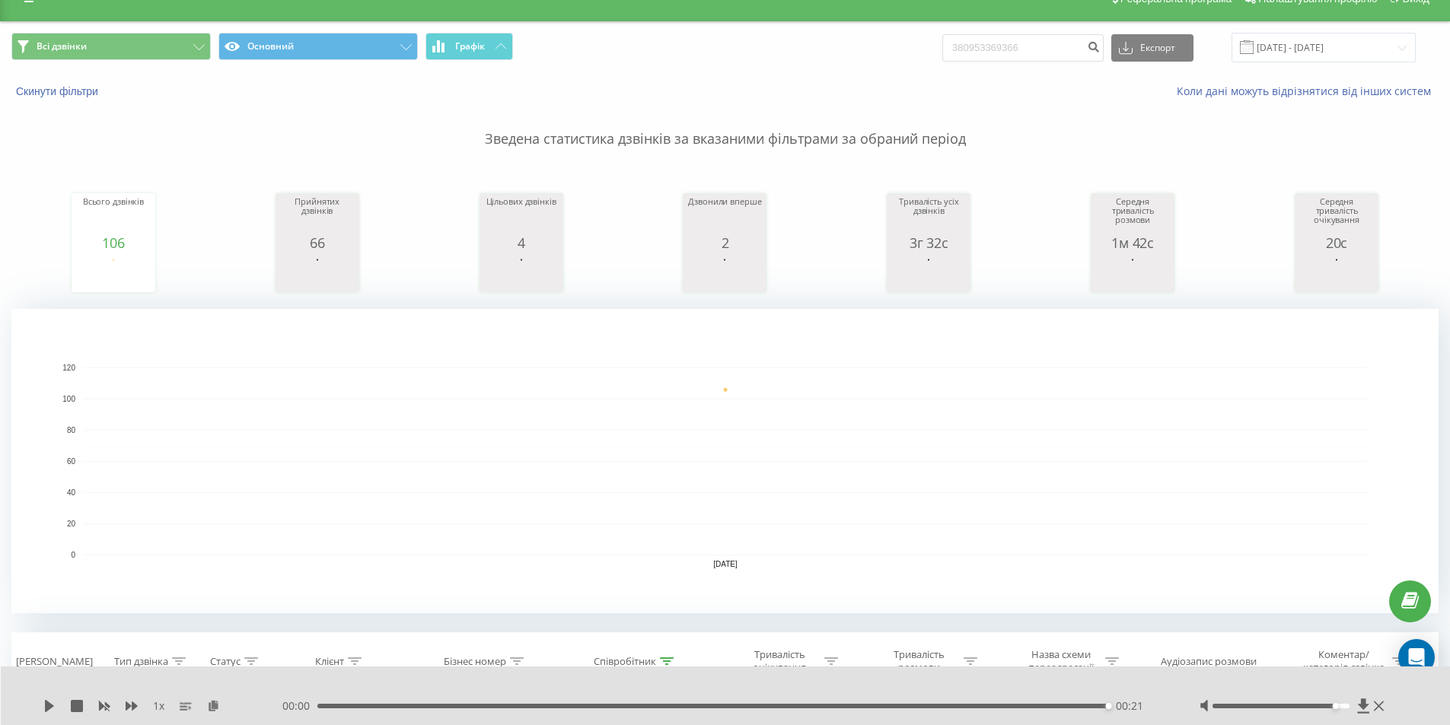
scroll to position [0, 0]
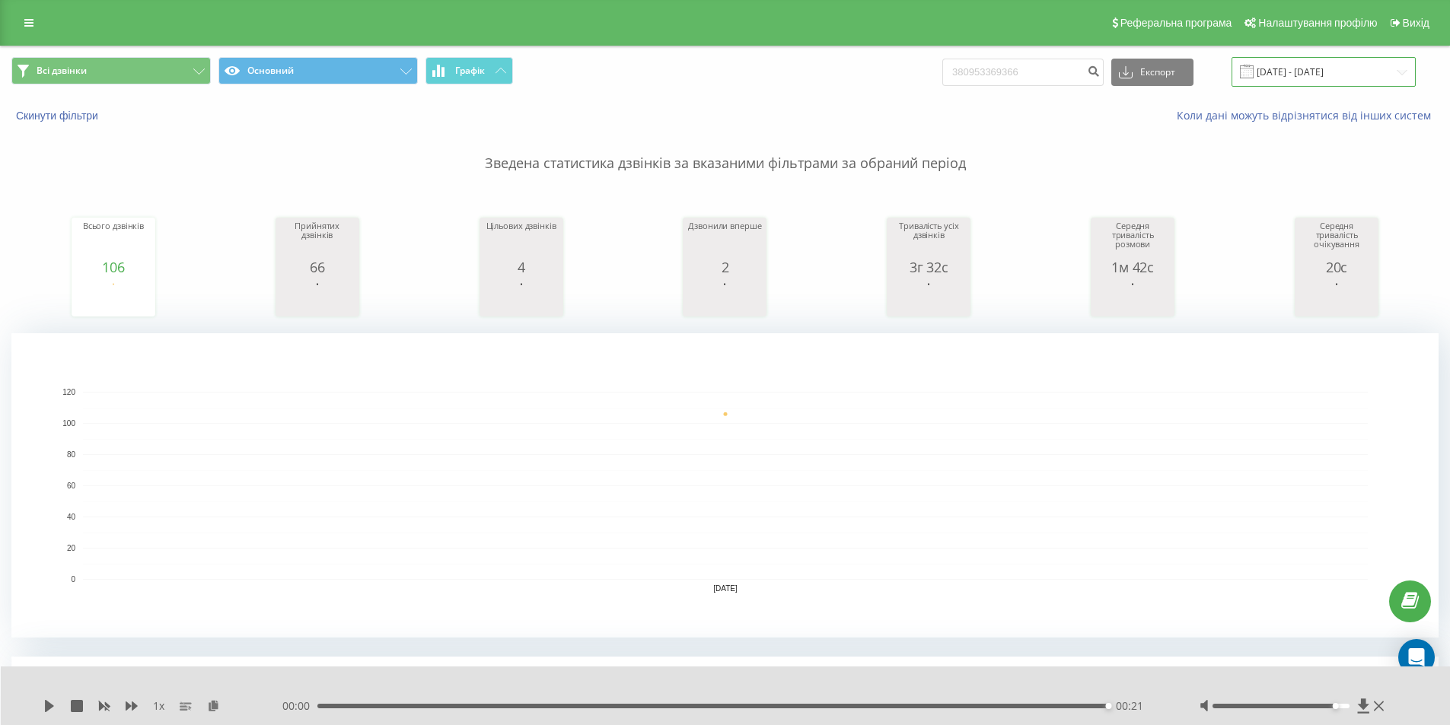
click at [1389, 78] on input "18.09.2025 - 18.09.2025" at bounding box center [1323, 72] width 184 height 30
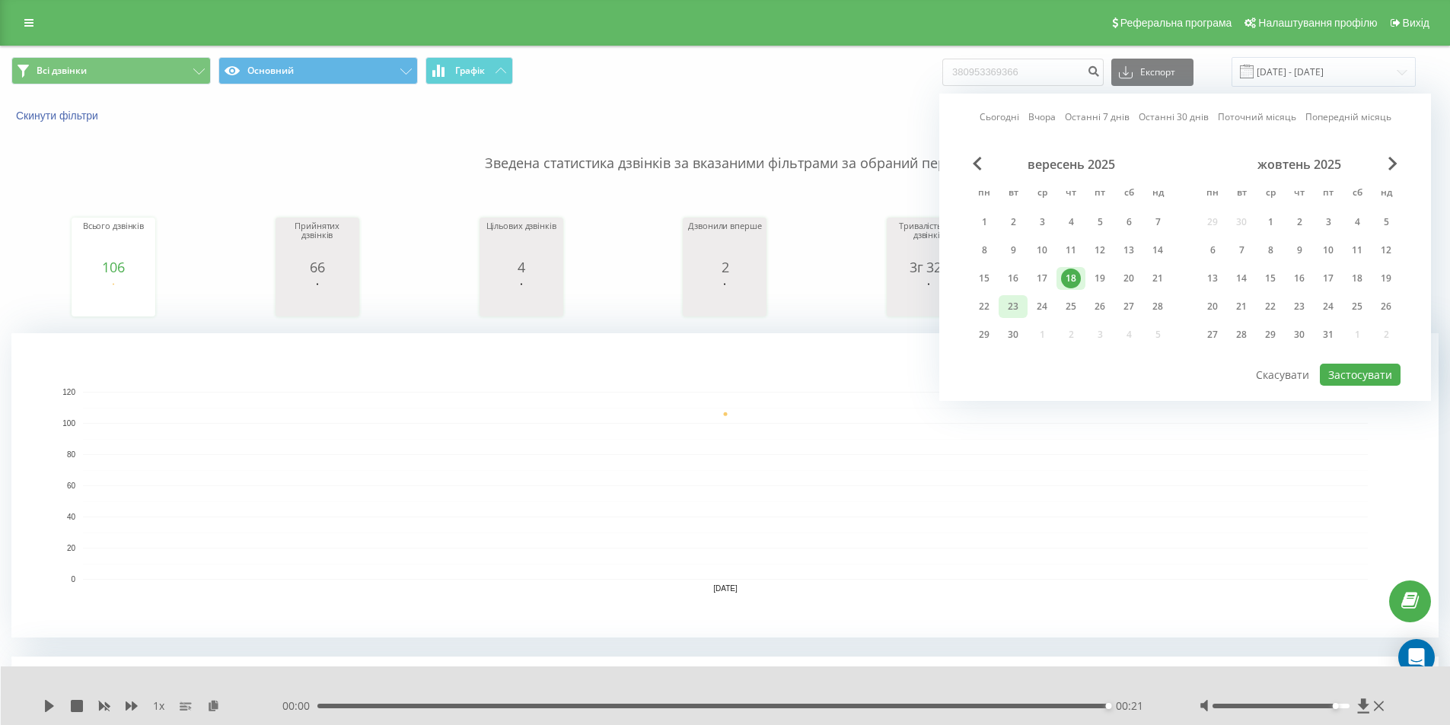
click at [1014, 306] on div "23" at bounding box center [1013, 307] width 20 height 20
click at [1380, 374] on button "Застосувати" at bounding box center [1359, 375] width 81 height 22
type input "23.09.2025 - 23.09.2025"
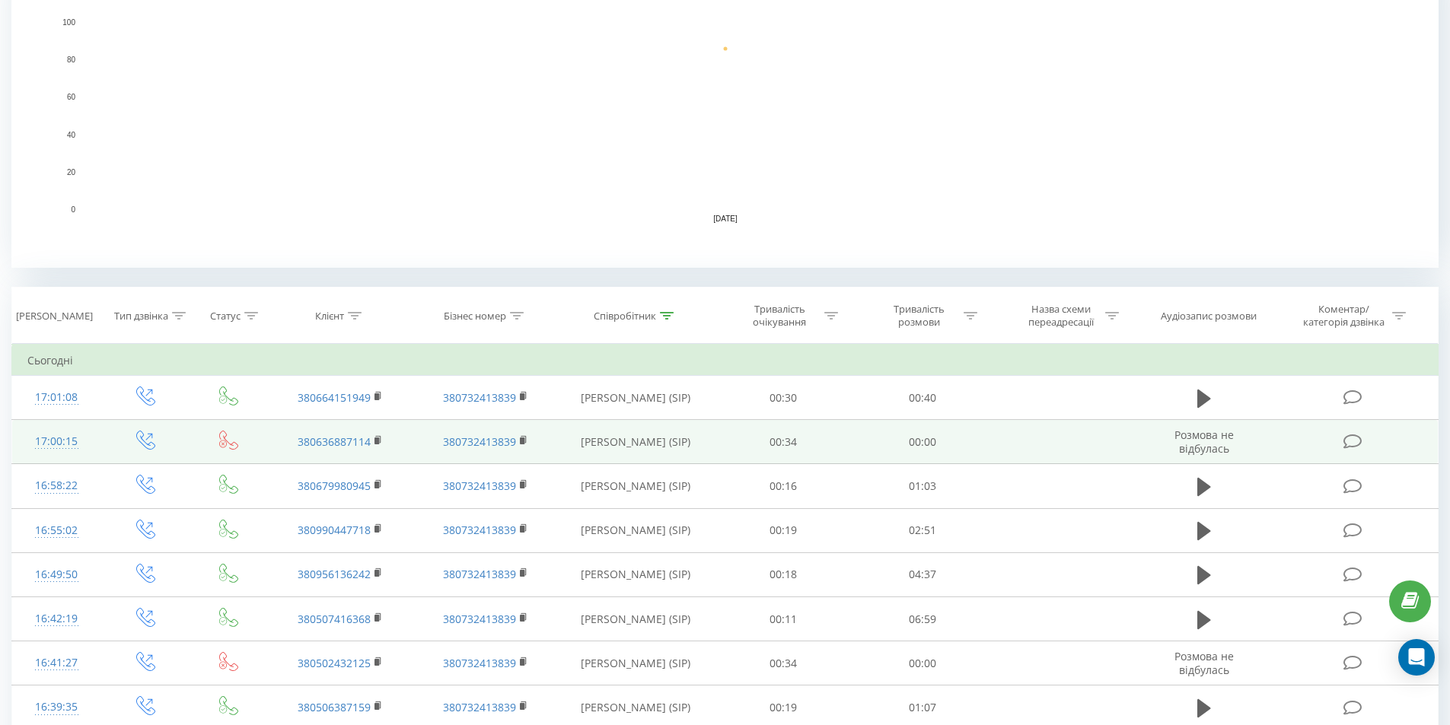
scroll to position [380, 0]
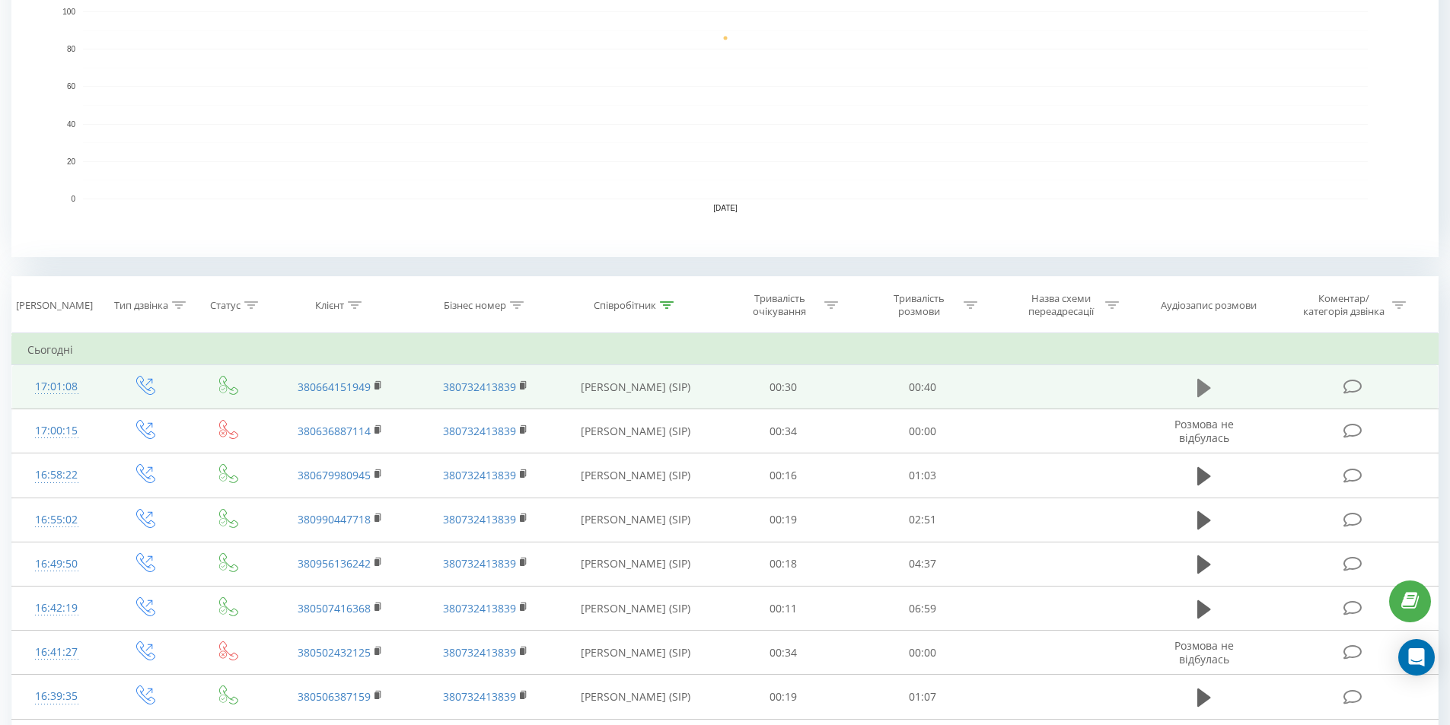
click at [1204, 393] on icon at bounding box center [1204, 387] width 14 height 18
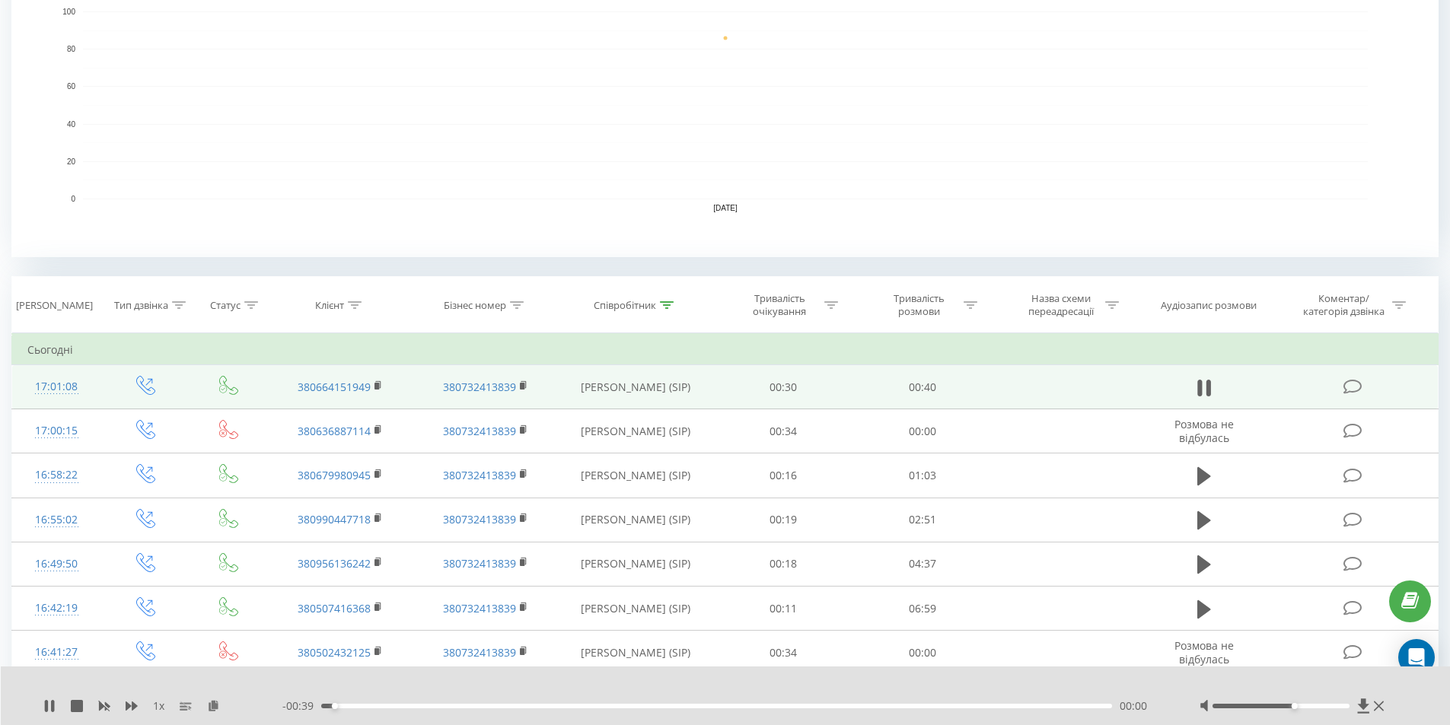
click at [1298, 707] on div at bounding box center [1280, 706] width 137 height 5
click at [1326, 706] on div at bounding box center [1280, 706] width 137 height 5
click at [377, 386] on rect at bounding box center [376, 386] width 5 height 7
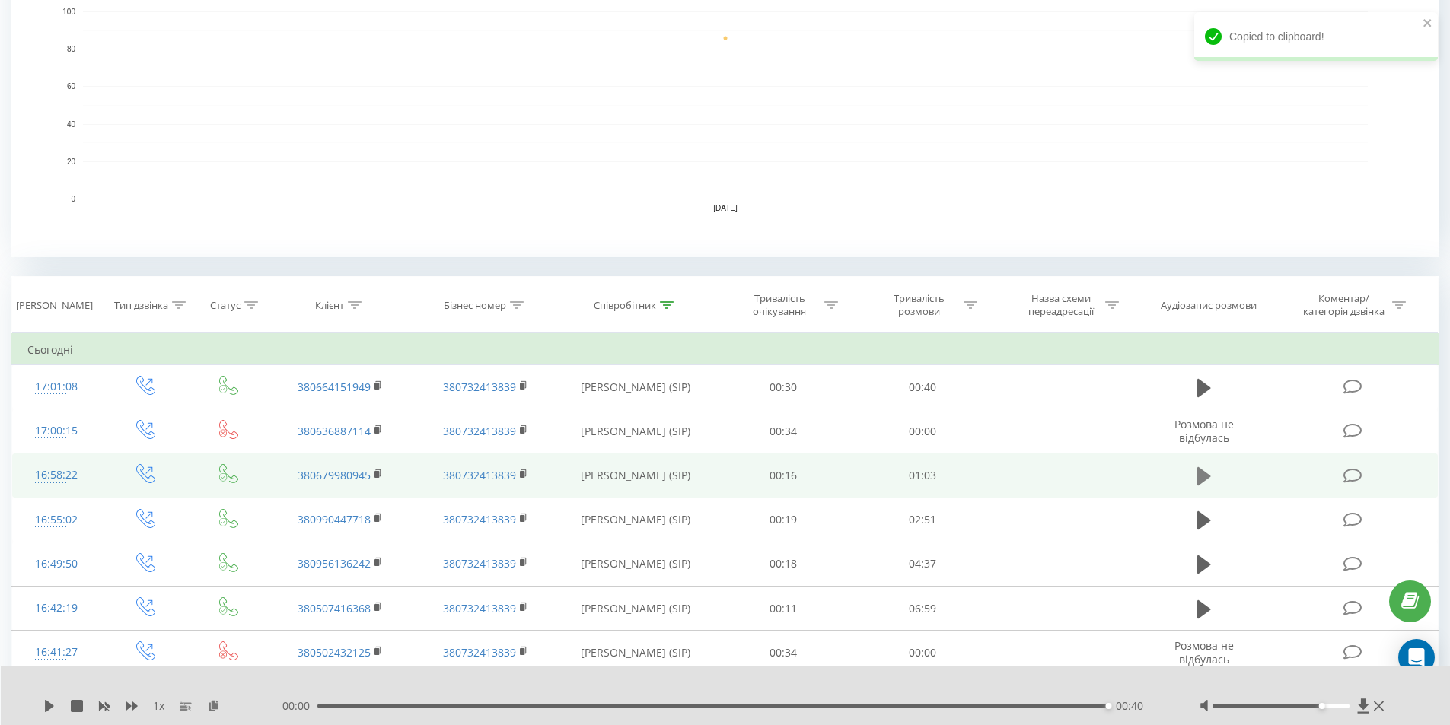
click at [1208, 474] on icon at bounding box center [1204, 476] width 14 height 21
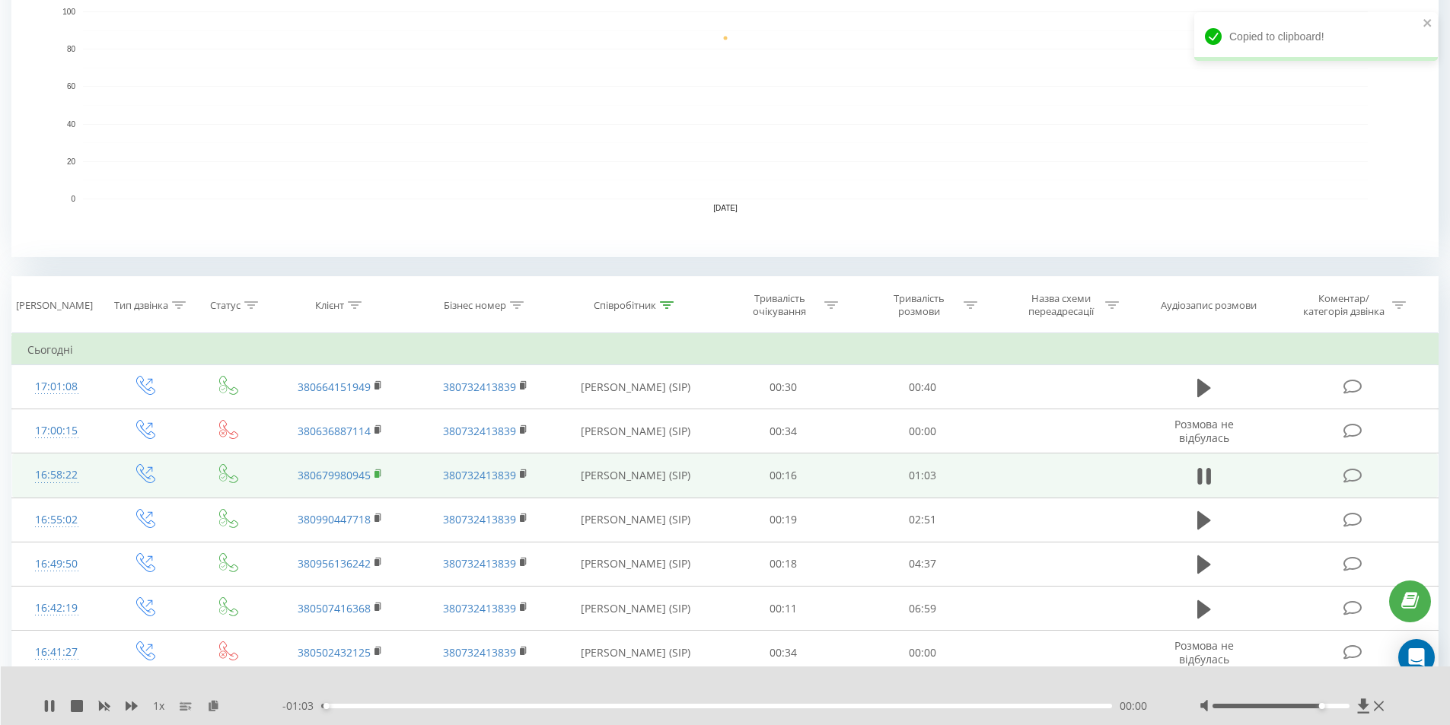
click at [377, 471] on rect at bounding box center [376, 474] width 5 height 7
